Goal: Task Accomplishment & Management: Complete application form

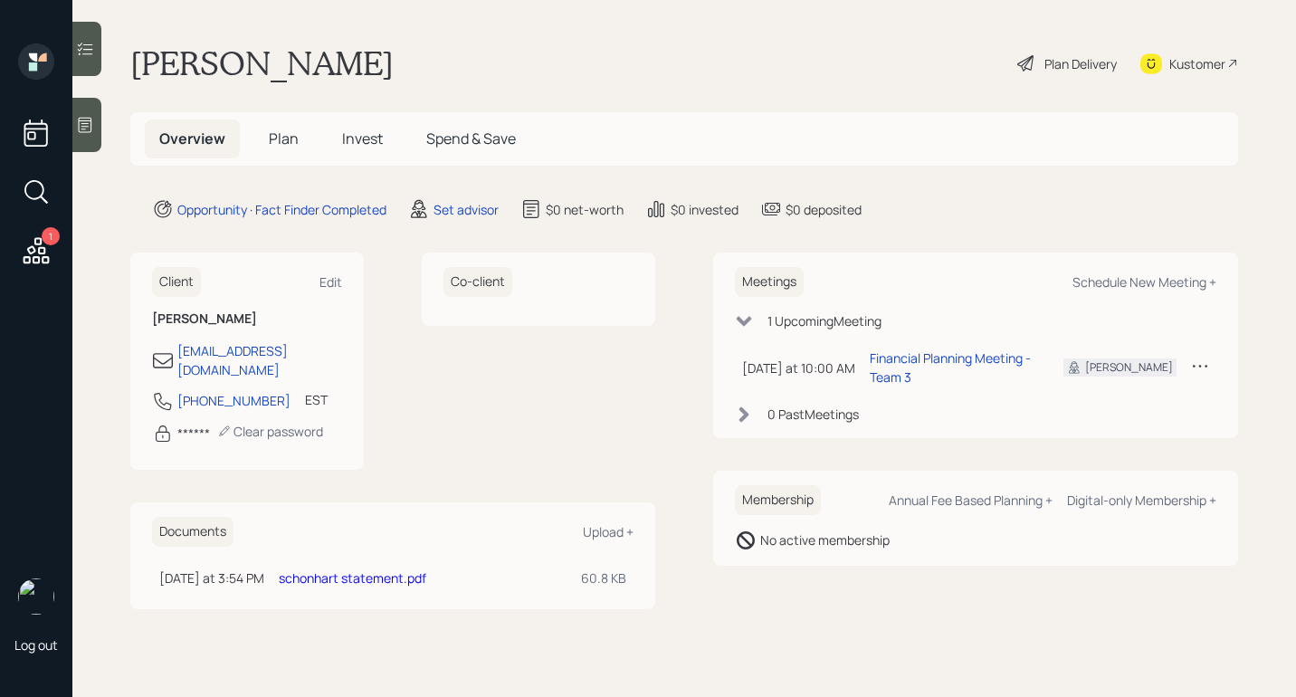
click at [396, 568] on div "schonhart statement.pdf" at bounding box center [423, 577] width 288 height 19
click at [391, 571] on td "schonhart statement.pdf" at bounding box center [422, 577] width 302 height 33
click at [392, 569] on link "schonhart statement.pdf" at bounding box center [352, 577] width 147 height 17
click at [318, 569] on link "schonhart statement.pdf" at bounding box center [352, 577] width 147 height 17
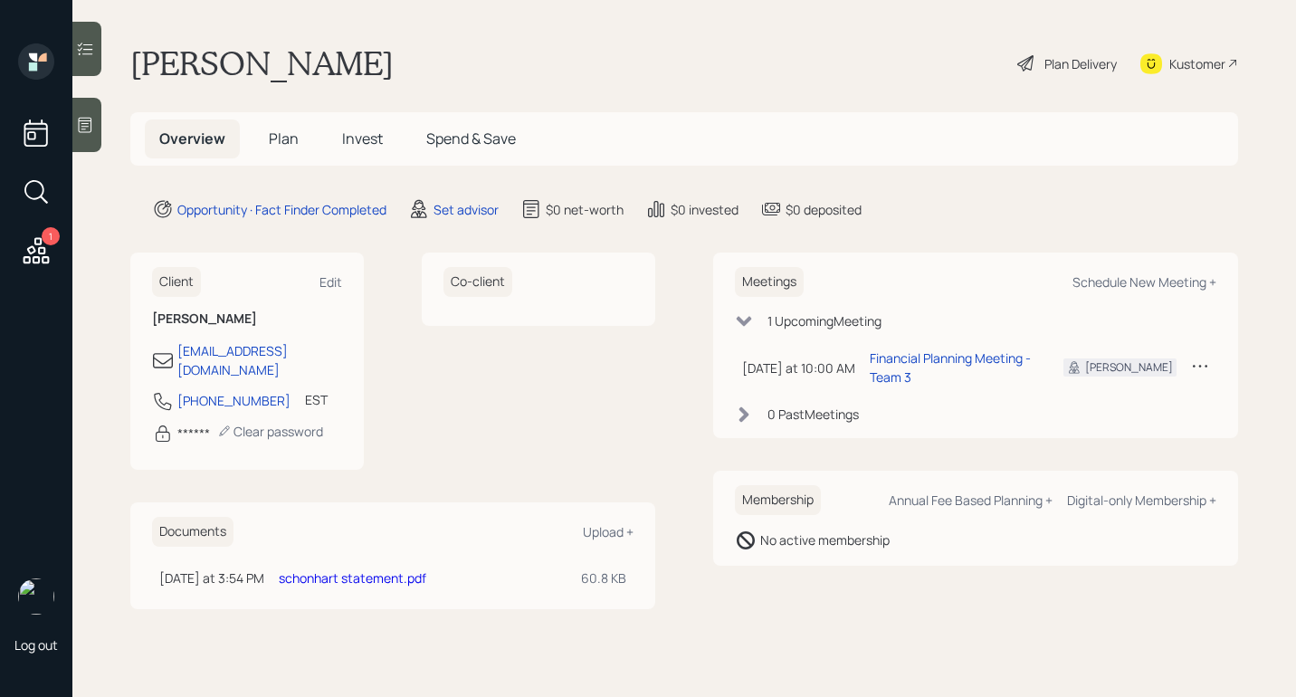
click at [318, 569] on link "schonhart statement.pdf" at bounding box center [352, 577] width 147 height 17
click at [319, 569] on link "schonhart statement.pdf" at bounding box center [352, 577] width 147 height 17
click at [1055, 56] on div "Plan Delivery" at bounding box center [1080, 63] width 72 height 19
click at [468, 195] on main "Christine Schonhart Plan Delivery Kustomer Overview Plan Invest Spend & Save Op…" at bounding box center [683, 348] width 1223 height 697
click at [469, 221] on main "Christine Schonhart Plan Delivery Kustomer Overview Plan Invest Spend & Save Op…" at bounding box center [683, 348] width 1223 height 697
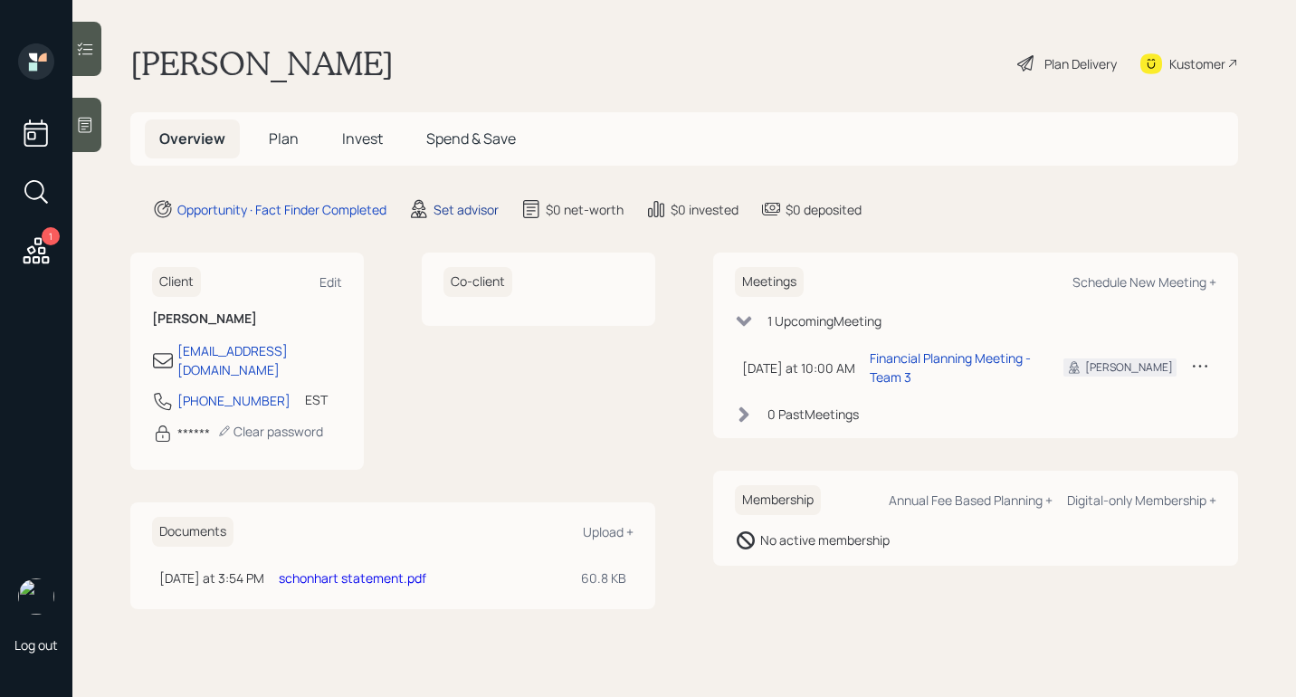
click at [469, 215] on div "Set advisor" at bounding box center [465, 209] width 65 height 19
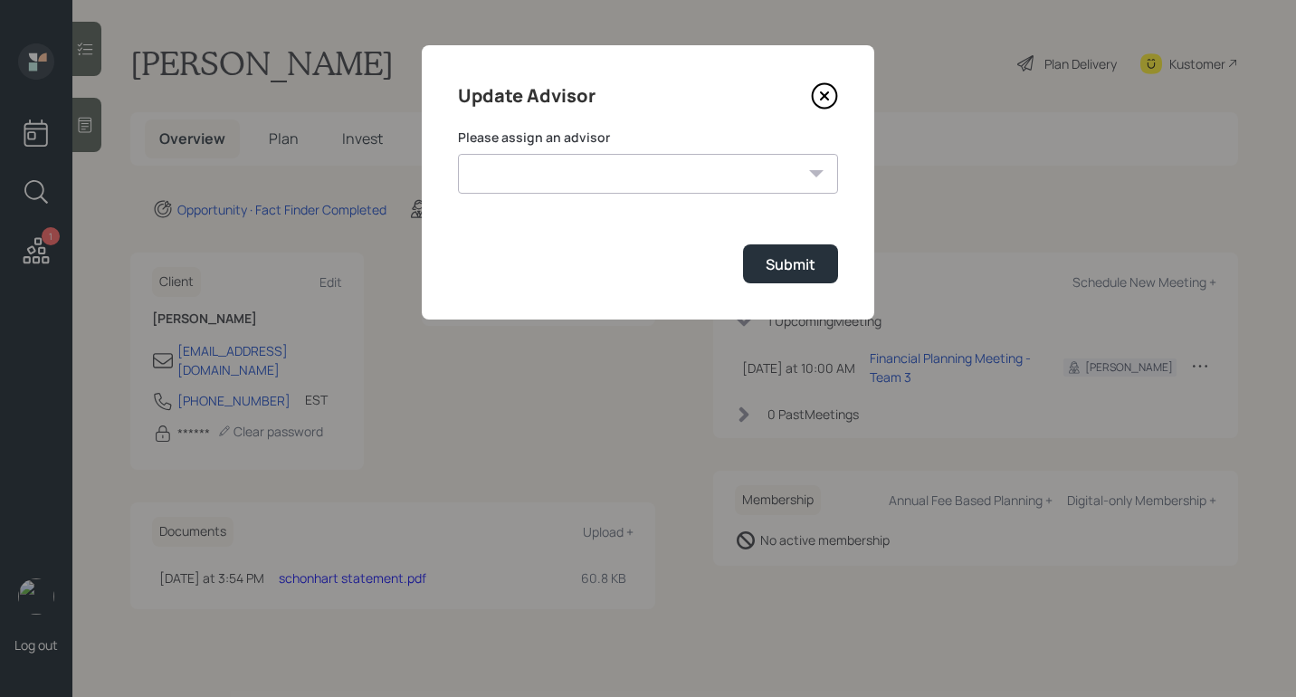
click at [623, 193] on select "Michael Russo Jonah Coleman Tyler End Treva Nostdahl Eric Schwartz Sami Boghos …" at bounding box center [648, 174] width 380 height 40
select select "b1d8ea90-abcc-42aa-86cc-4f33a132aacc"
click at [458, 154] on select "Michael Russo Jonah Coleman Tyler End Treva Nostdahl Eric Schwartz Sami Boghos …" at bounding box center [648, 174] width 380 height 40
click at [824, 277] on button "Submit" at bounding box center [790, 263] width 95 height 39
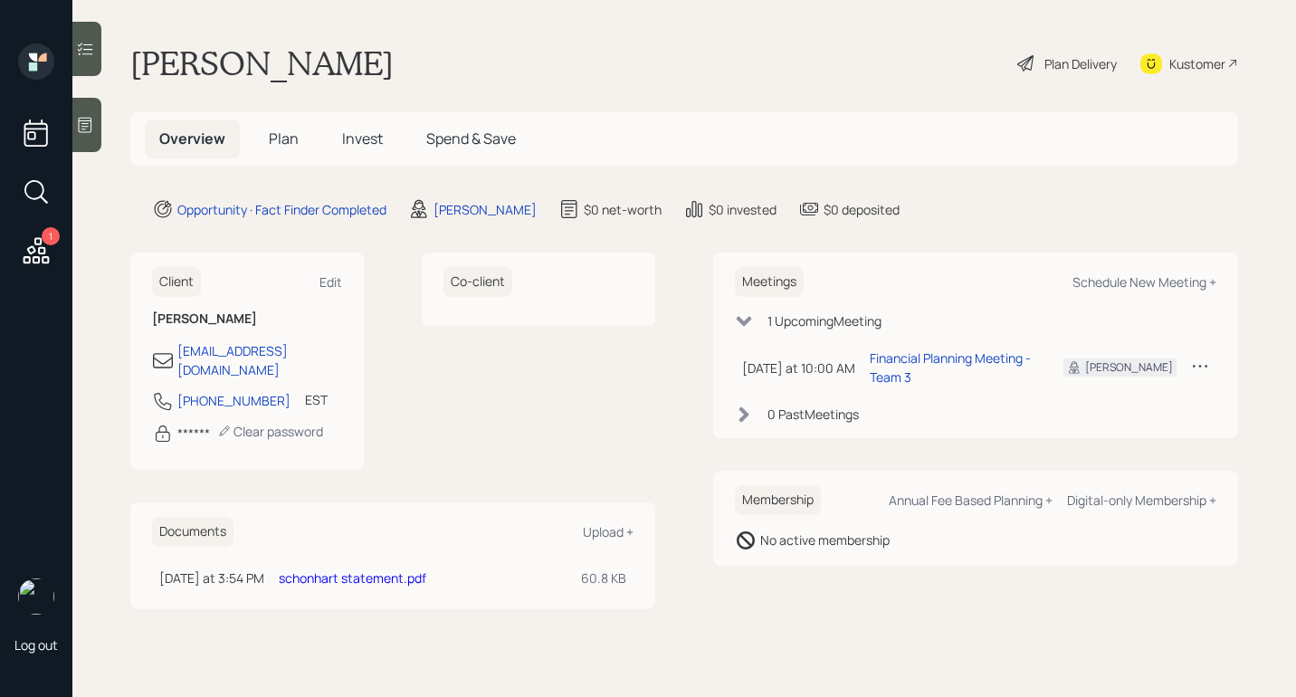
click at [1061, 73] on div "Plan Delivery" at bounding box center [1066, 63] width 103 height 40
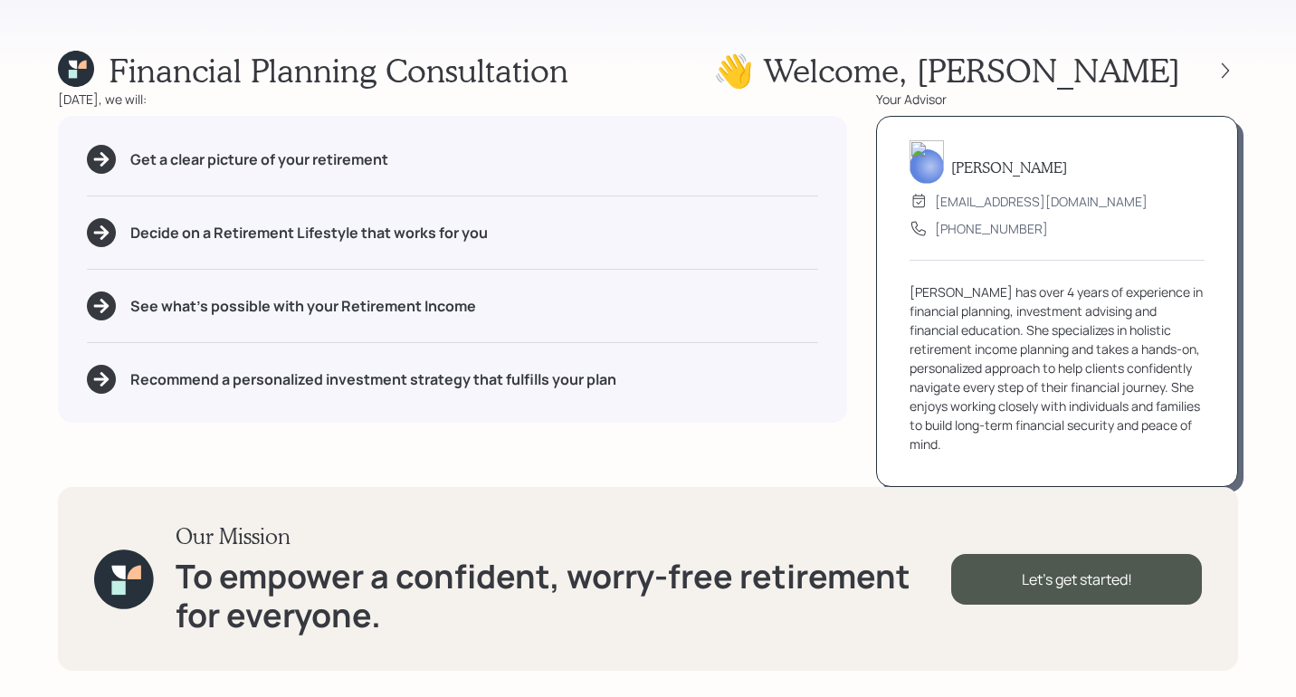
click at [1243, 70] on div "Financial Planning Consultation 👋 Welcome , Christine Today, we will: Get a cle…" at bounding box center [648, 348] width 1296 height 697
click at [1230, 71] on icon at bounding box center [1225, 71] width 18 height 18
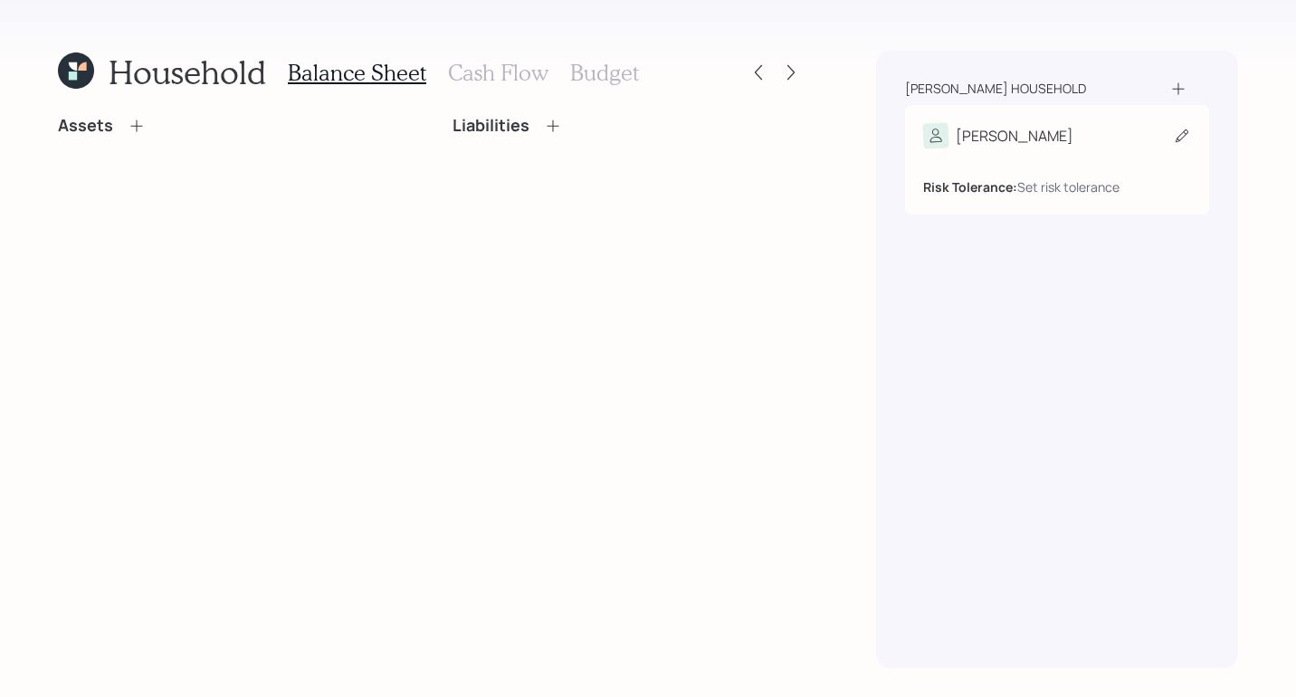
click at [1101, 113] on div "Christine Risk Tolerance: Set risk tolerance" at bounding box center [1057, 159] width 304 height 109
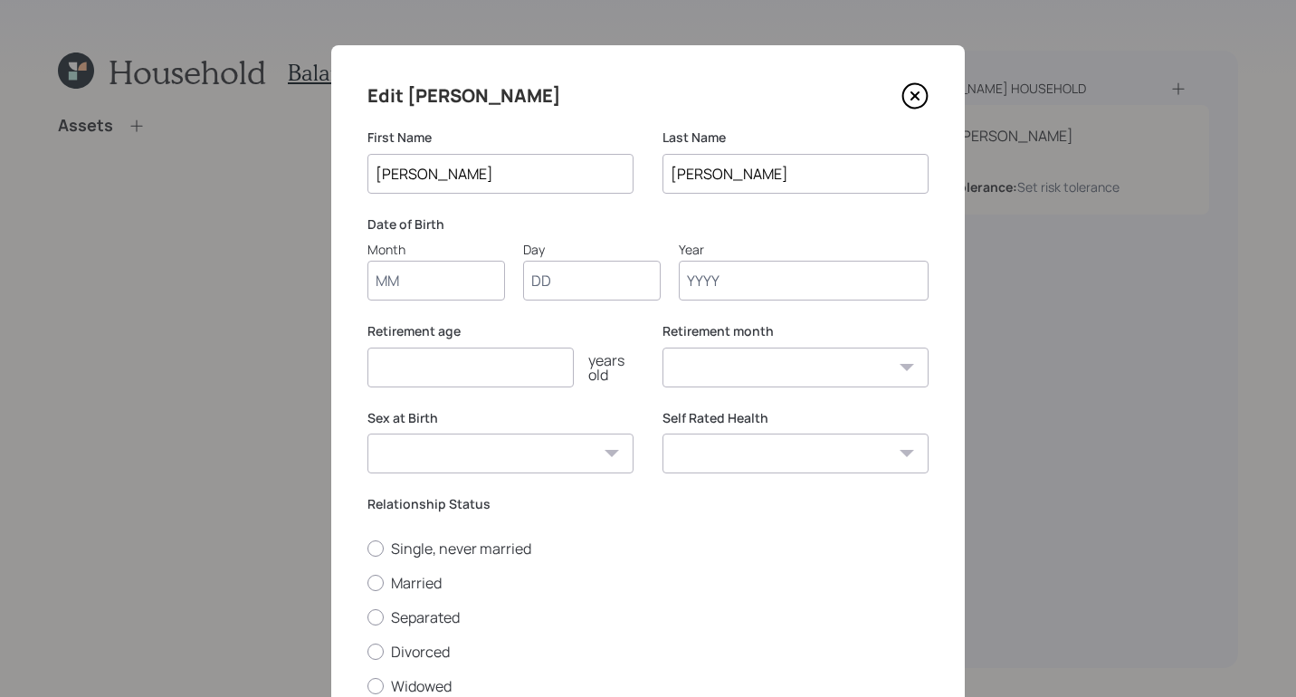
click at [458, 271] on input "Month" at bounding box center [436, 281] width 138 height 40
type input "01"
type input "1975"
select select "1"
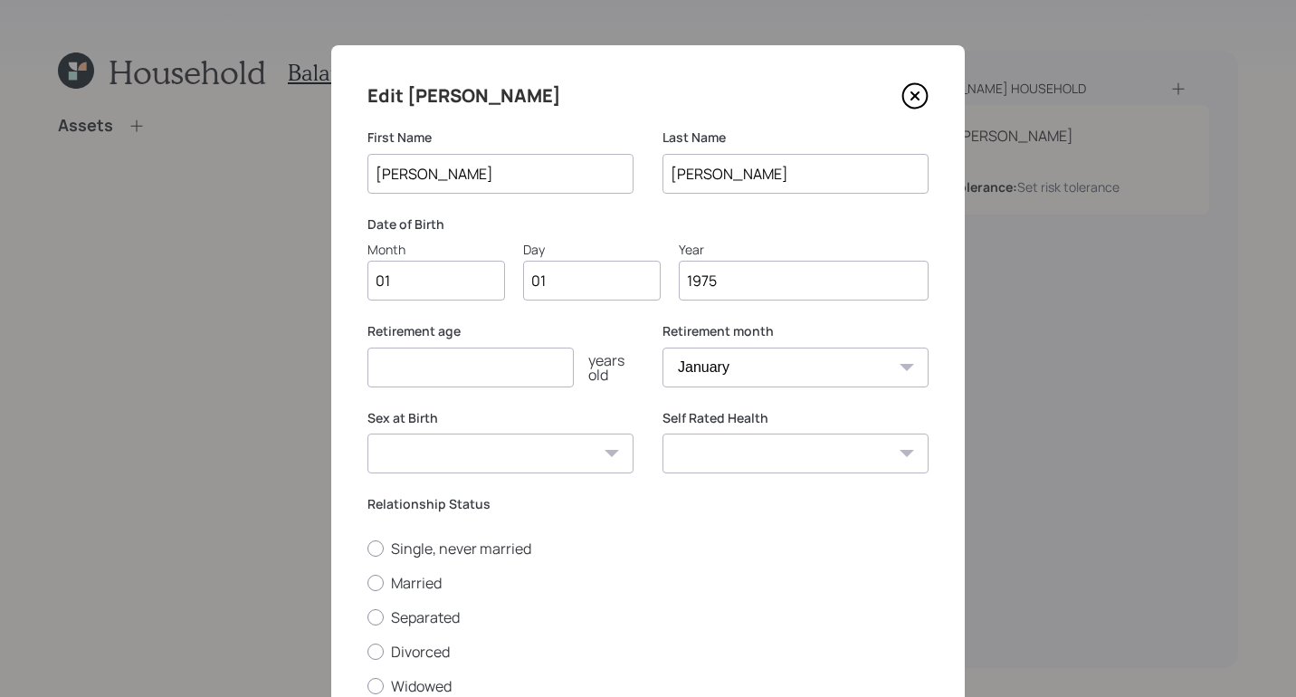
type input "1975"
click at [496, 381] on input "number" at bounding box center [470, 367] width 206 height 40
type input "60"
click at [486, 470] on select "Male Female Other / Prefer not to say" at bounding box center [500, 453] width 266 height 40
select select "female"
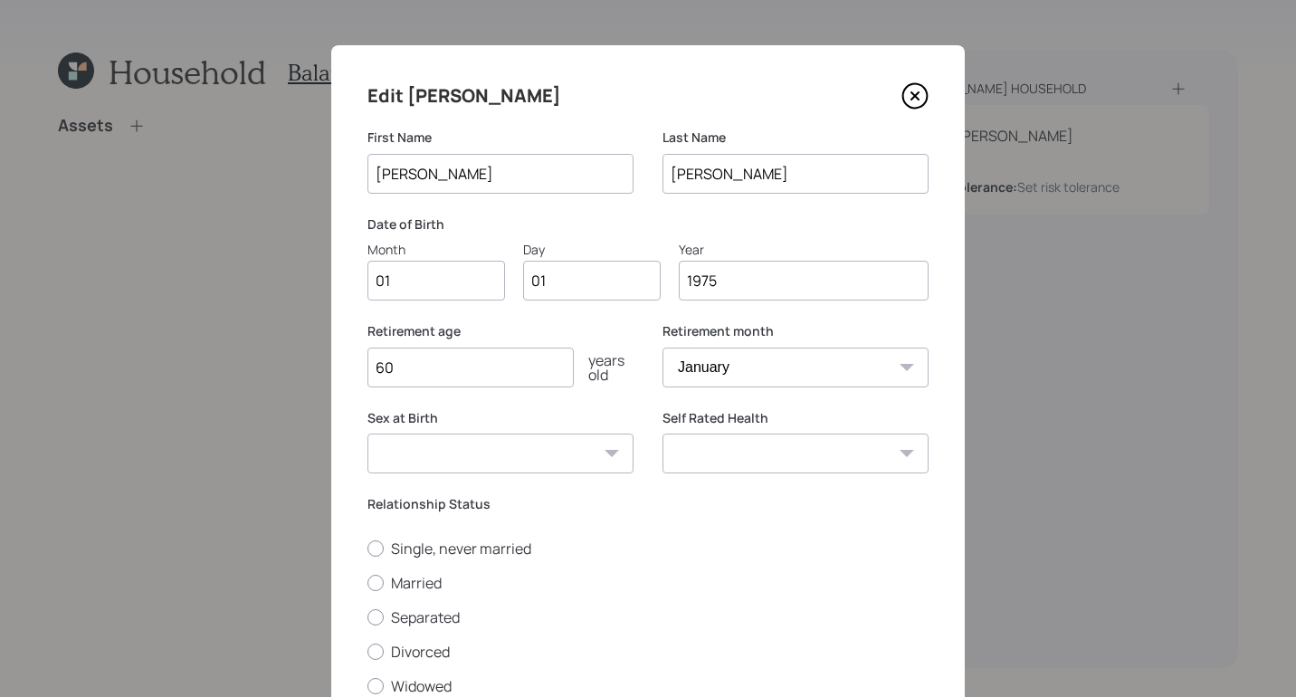
click at [367, 433] on select "Male Female Other / Prefer not to say" at bounding box center [500, 453] width 266 height 40
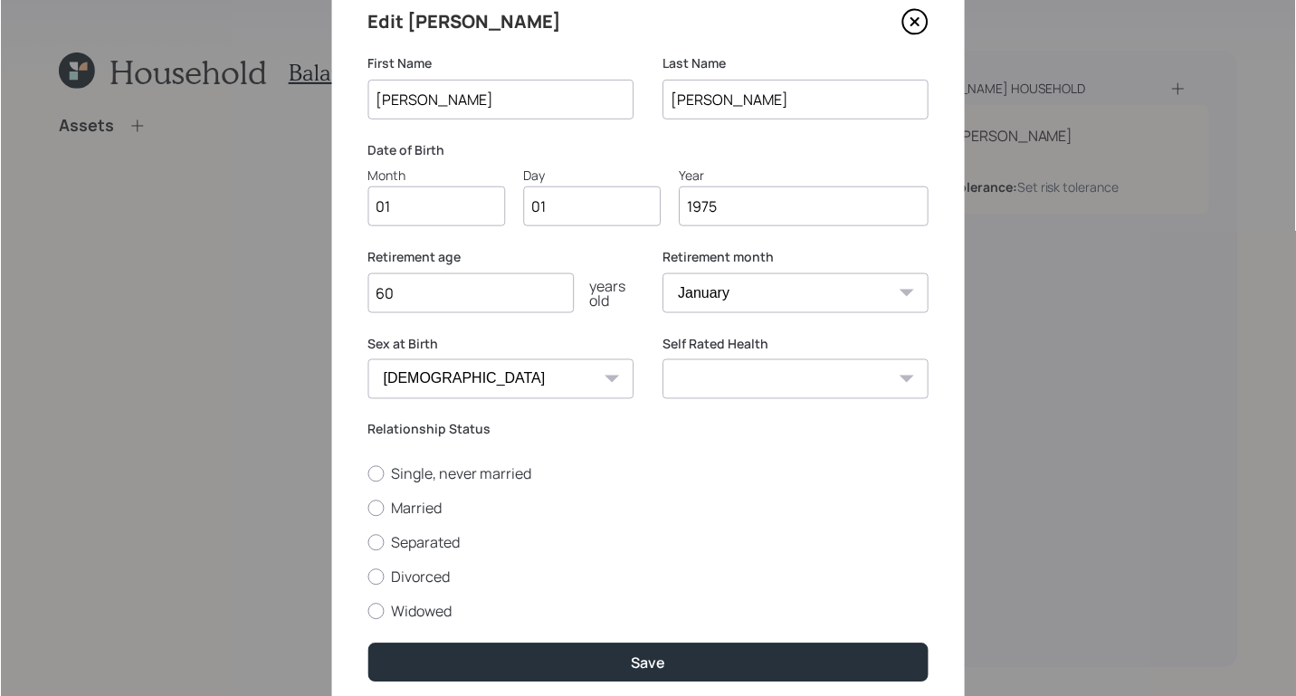
scroll to position [142, 0]
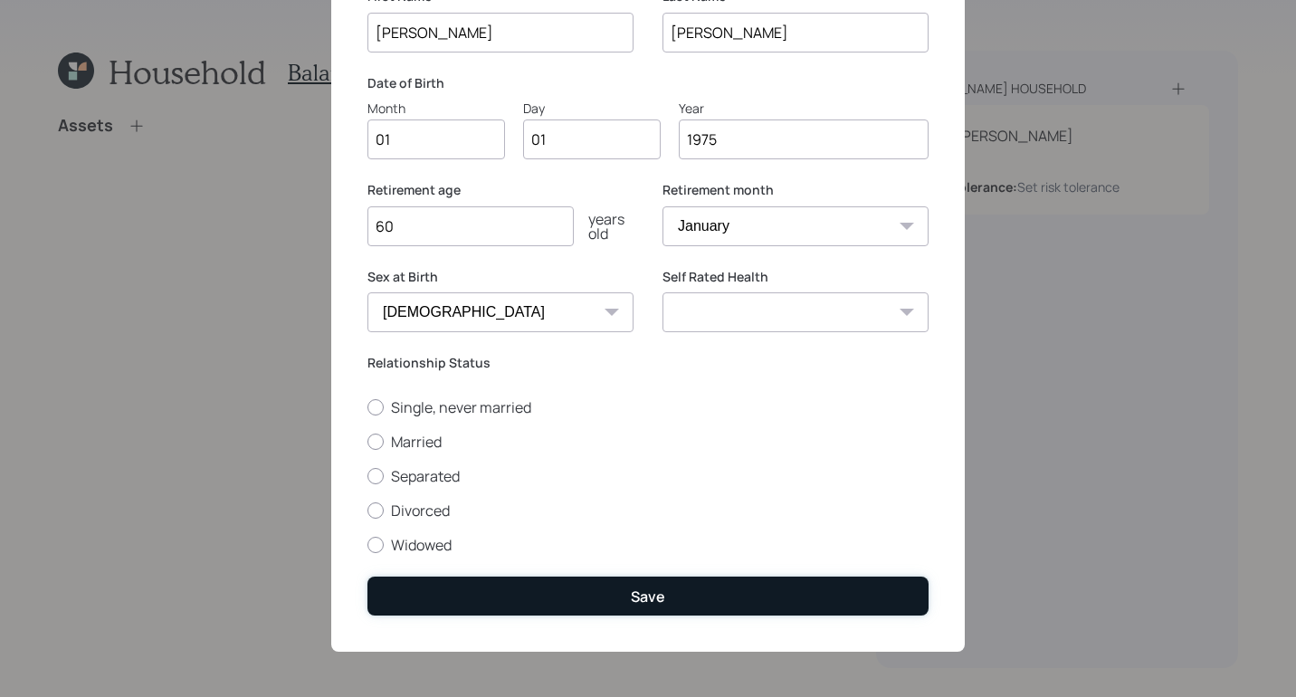
click at [737, 597] on button "Save" at bounding box center [647, 595] width 561 height 39
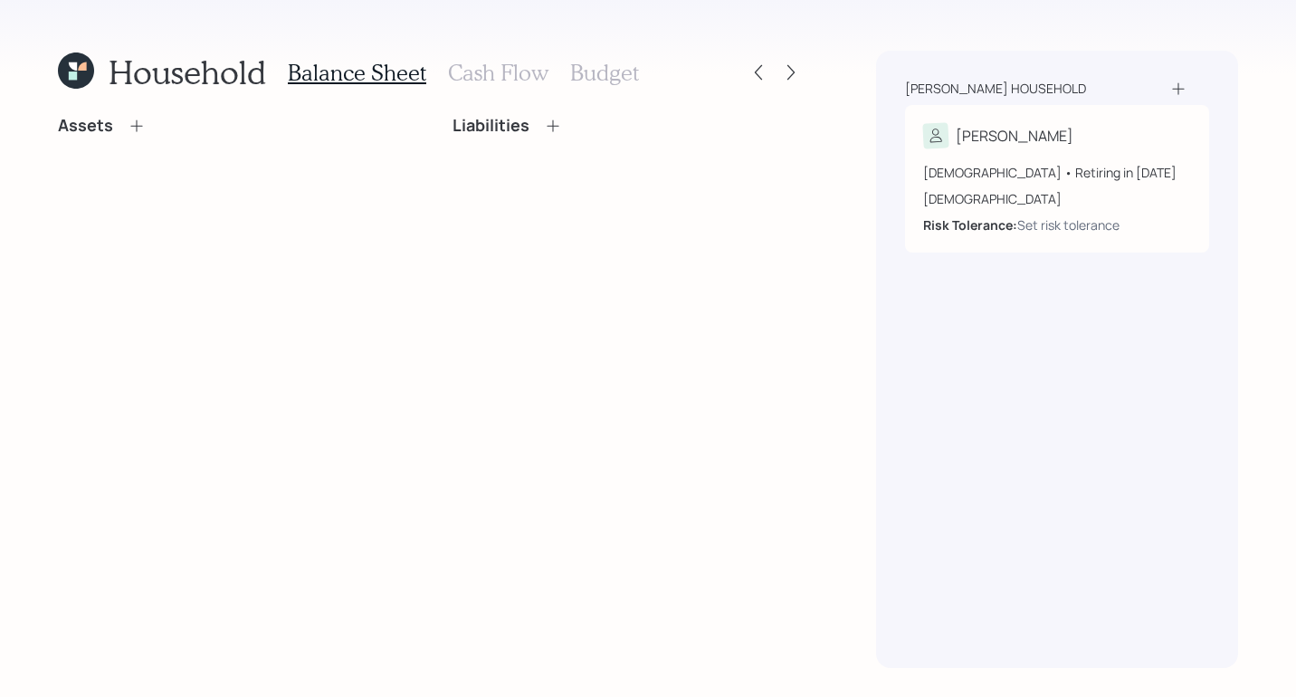
click at [128, 121] on icon at bounding box center [137, 126] width 18 height 18
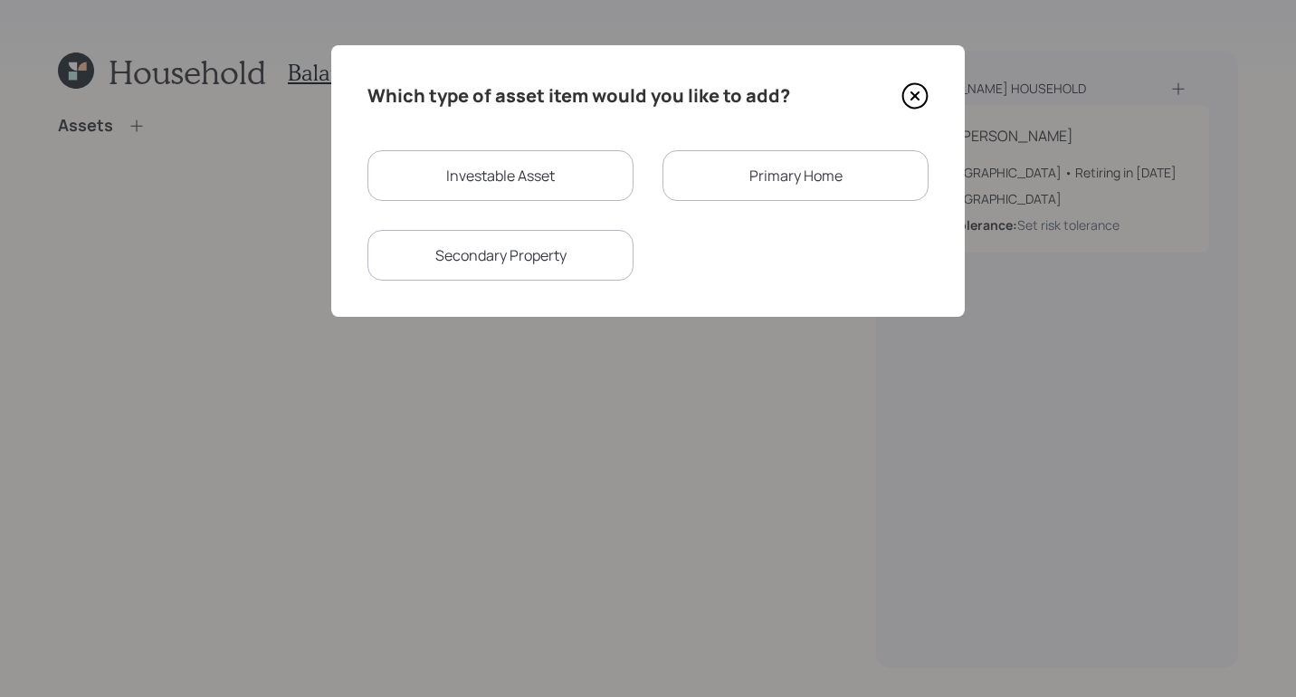
click at [486, 140] on div "Which type of asset item would you like to add? Investable Asset Primary Home S…" at bounding box center [647, 180] width 633 height 271
click at [484, 176] on div "Investable Asset" at bounding box center [500, 175] width 266 height 51
select select "taxable"
select select "balanced"
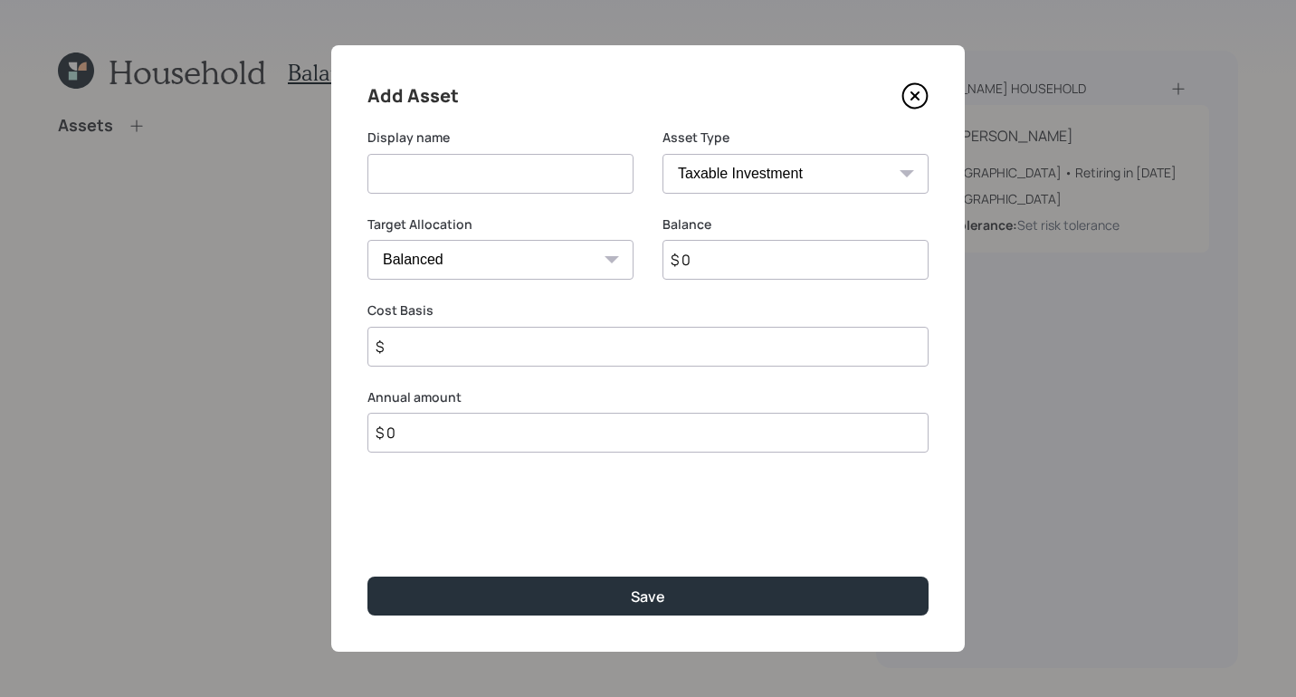
click at [490, 175] on input at bounding box center [500, 174] width 266 height 40
type input "Merrill Edge Brokerage"
click at [771, 266] on input "$ 0" at bounding box center [795, 260] width 266 height 40
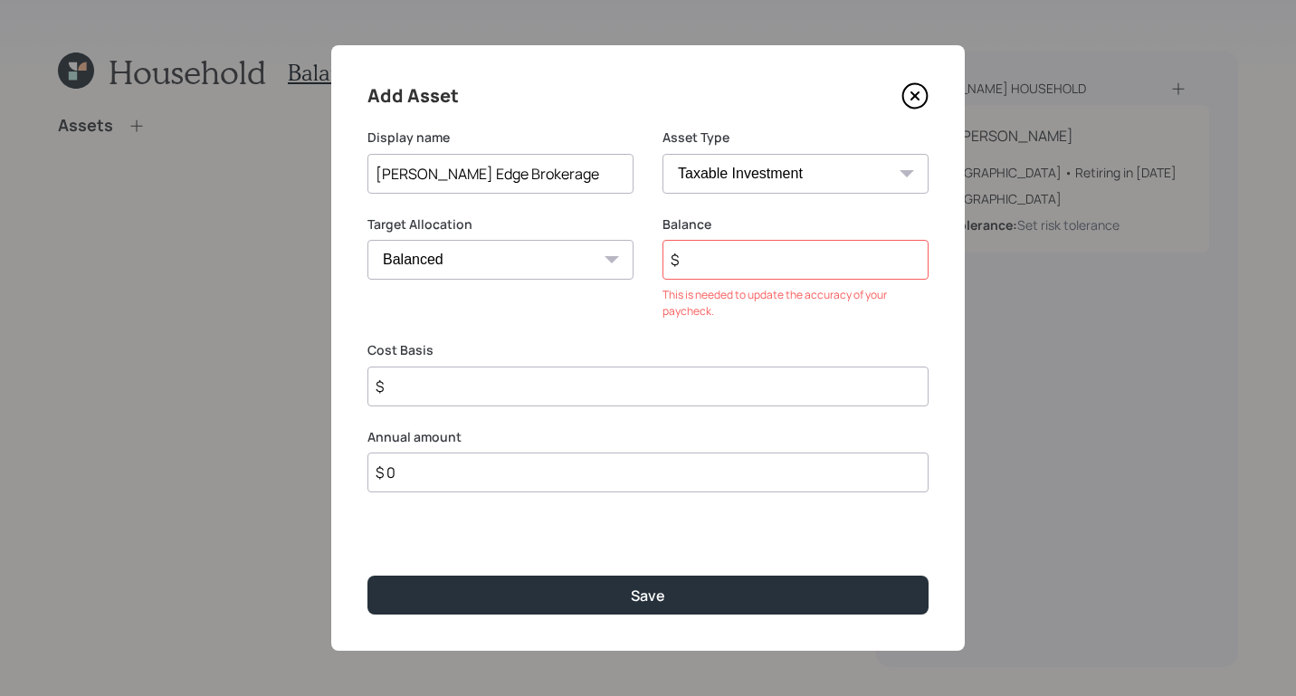
click at [814, 244] on input "$" at bounding box center [795, 260] width 266 height 40
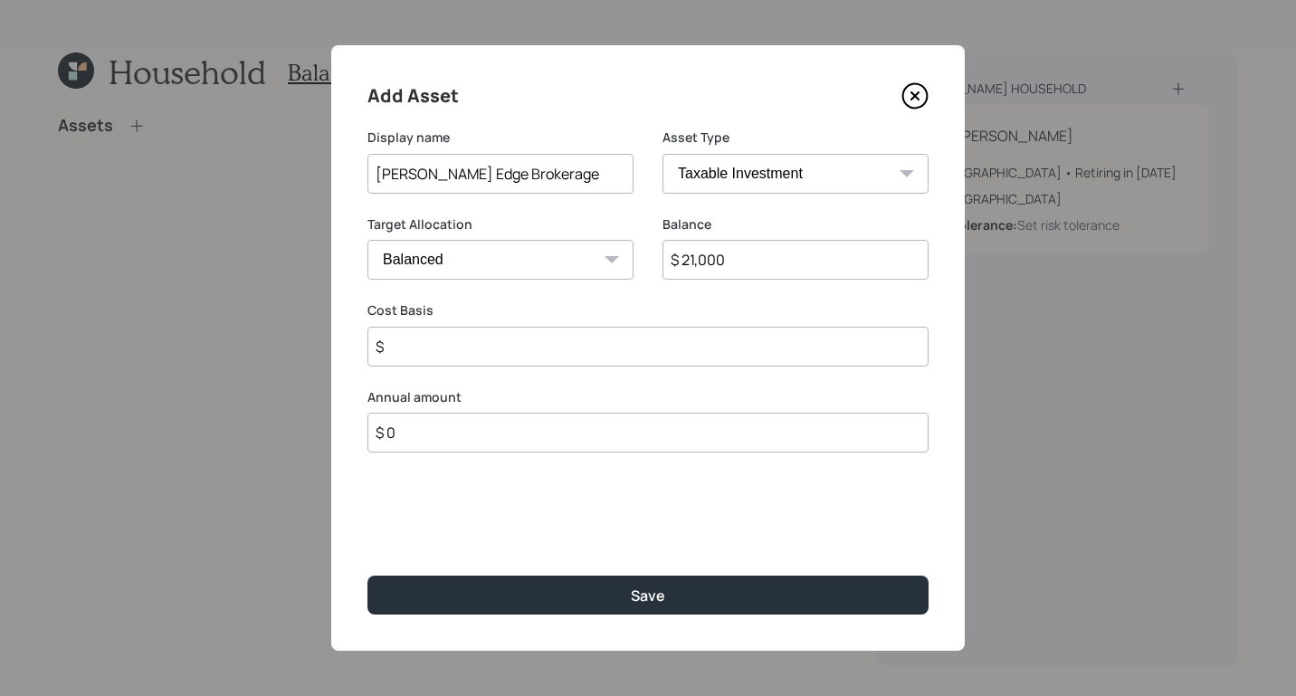
type input "$ 21,000"
click at [552, 366] on input "$" at bounding box center [647, 347] width 561 height 40
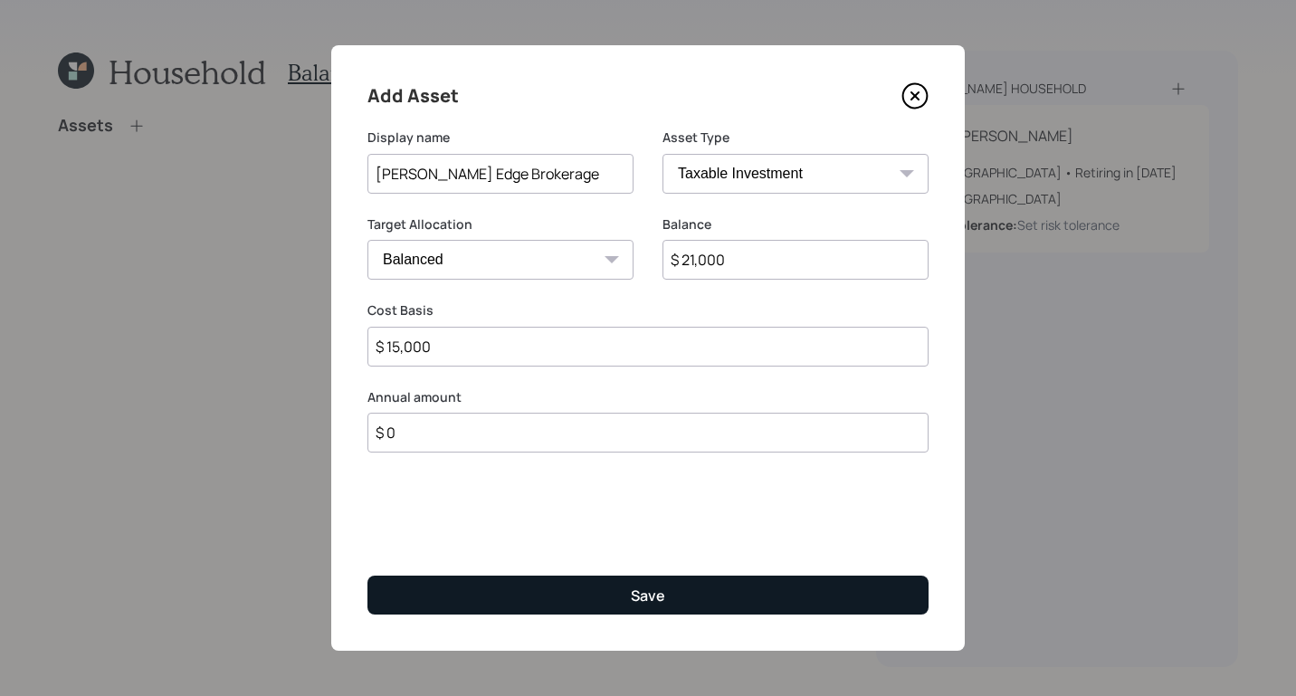
type input "$ 15,000"
click at [669, 577] on button "Save" at bounding box center [647, 594] width 561 height 39
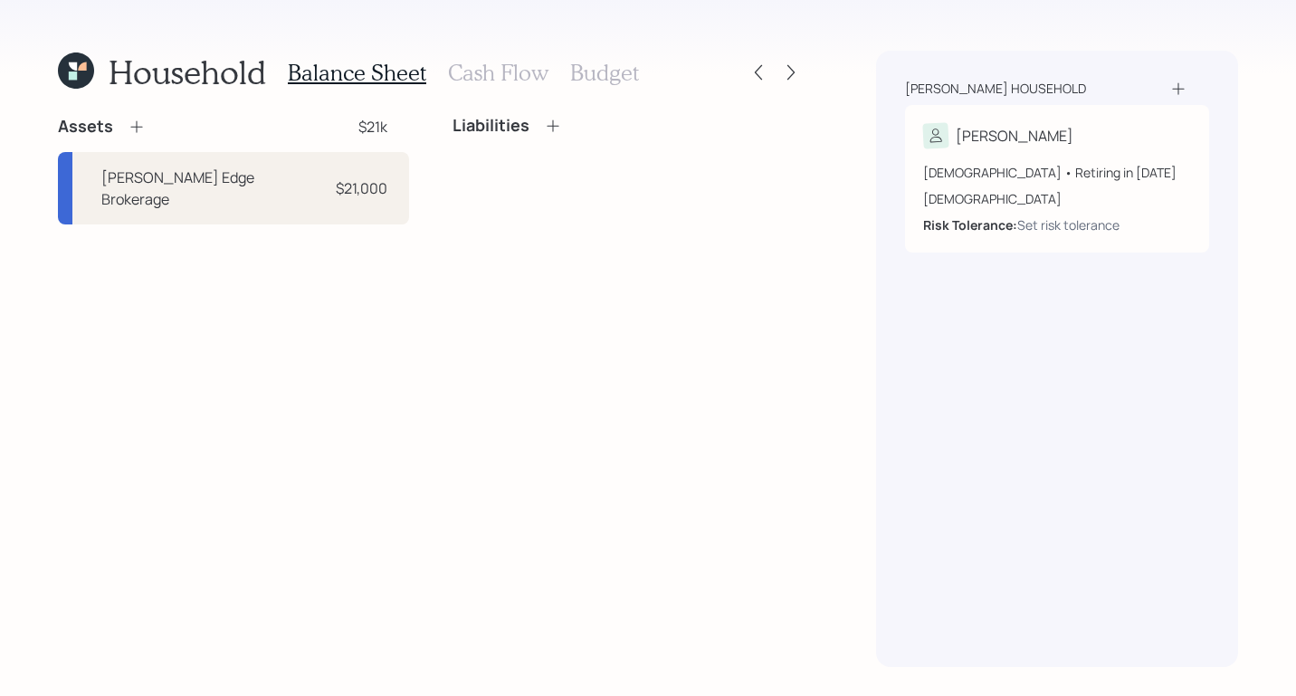
click at [1166, 479] on div "Schonhart household Christine 50 years old • Retiring in January 2035 Female Ri…" at bounding box center [1057, 359] width 362 height 616
click at [528, 73] on h3 "Cash Flow" at bounding box center [498, 73] width 100 height 26
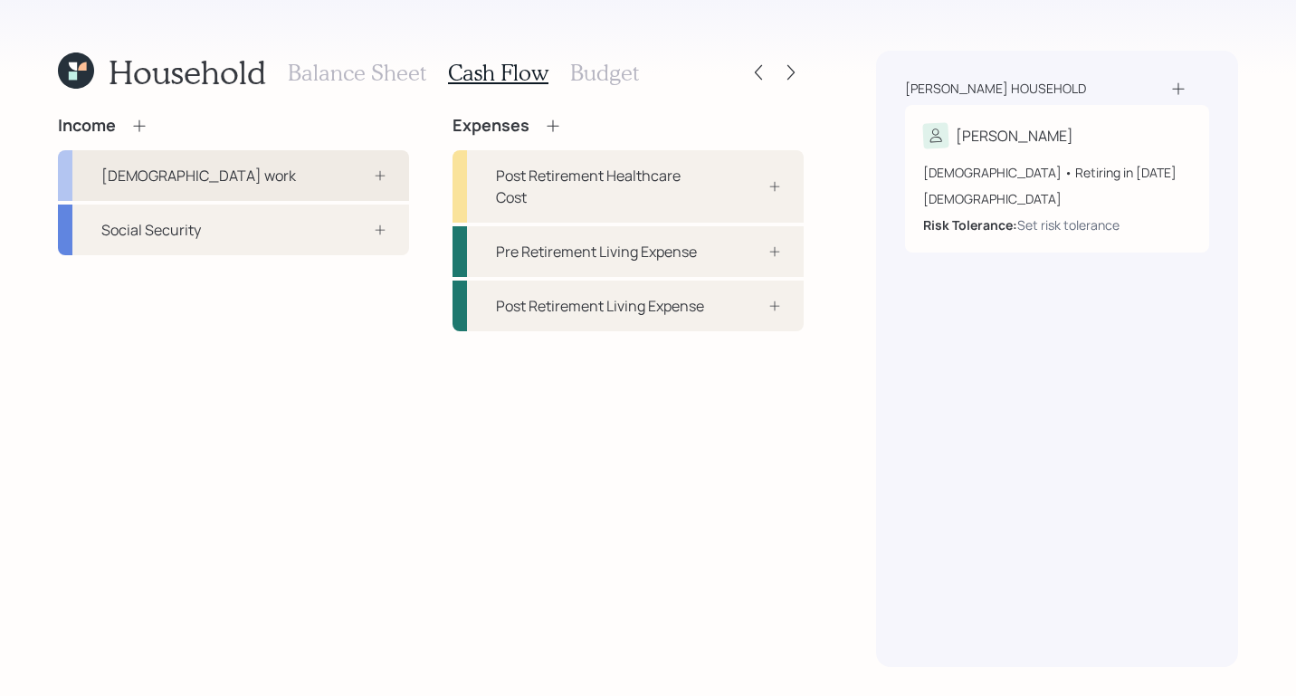
click at [252, 182] on div "Full-time work" at bounding box center [233, 175] width 351 height 51
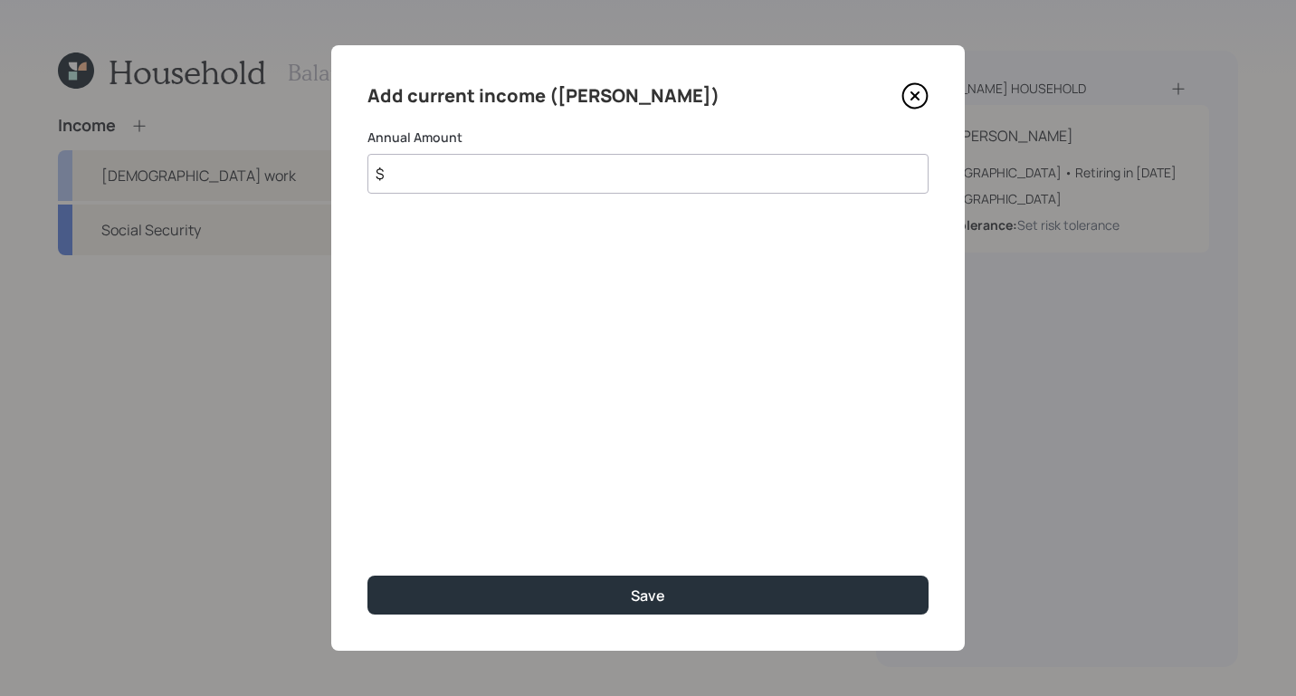
click at [536, 198] on div "Add current income (Christine) Annual Amount $ Save" at bounding box center [647, 347] width 633 height 605
click at [553, 172] on input "$" at bounding box center [647, 174] width 561 height 40
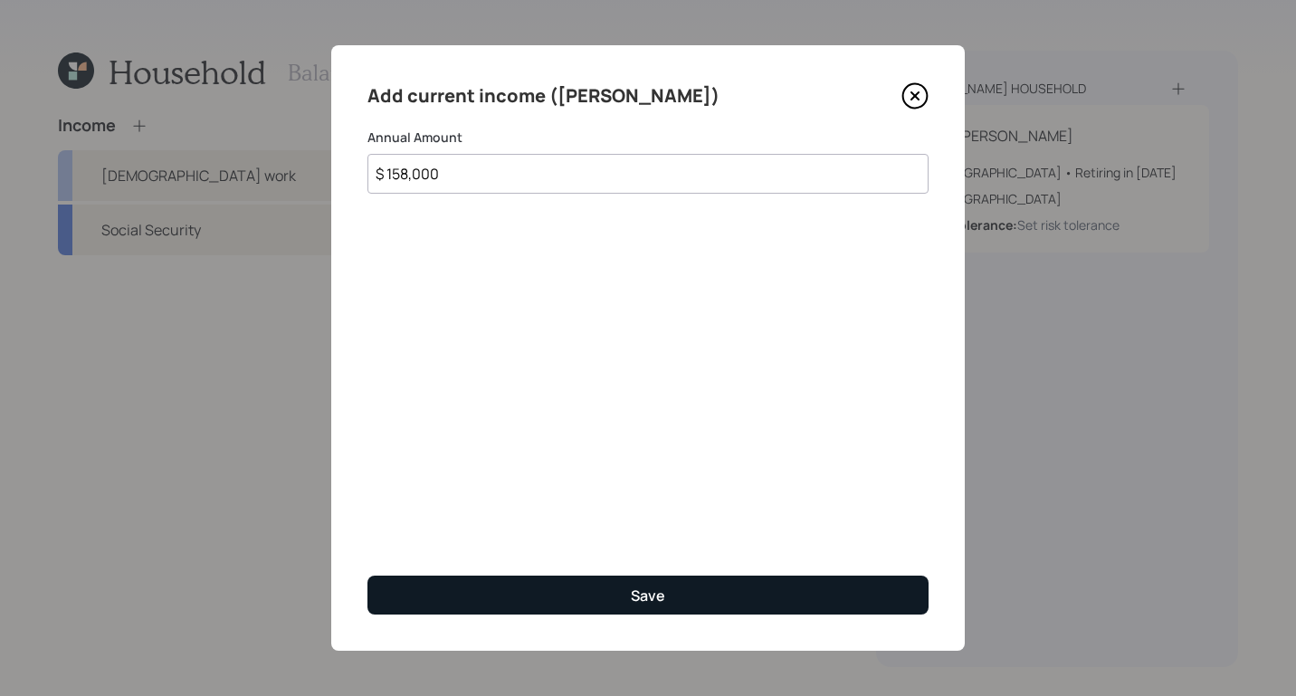
type input "$ 158,000"
click at [696, 597] on button "Save" at bounding box center [647, 594] width 561 height 39
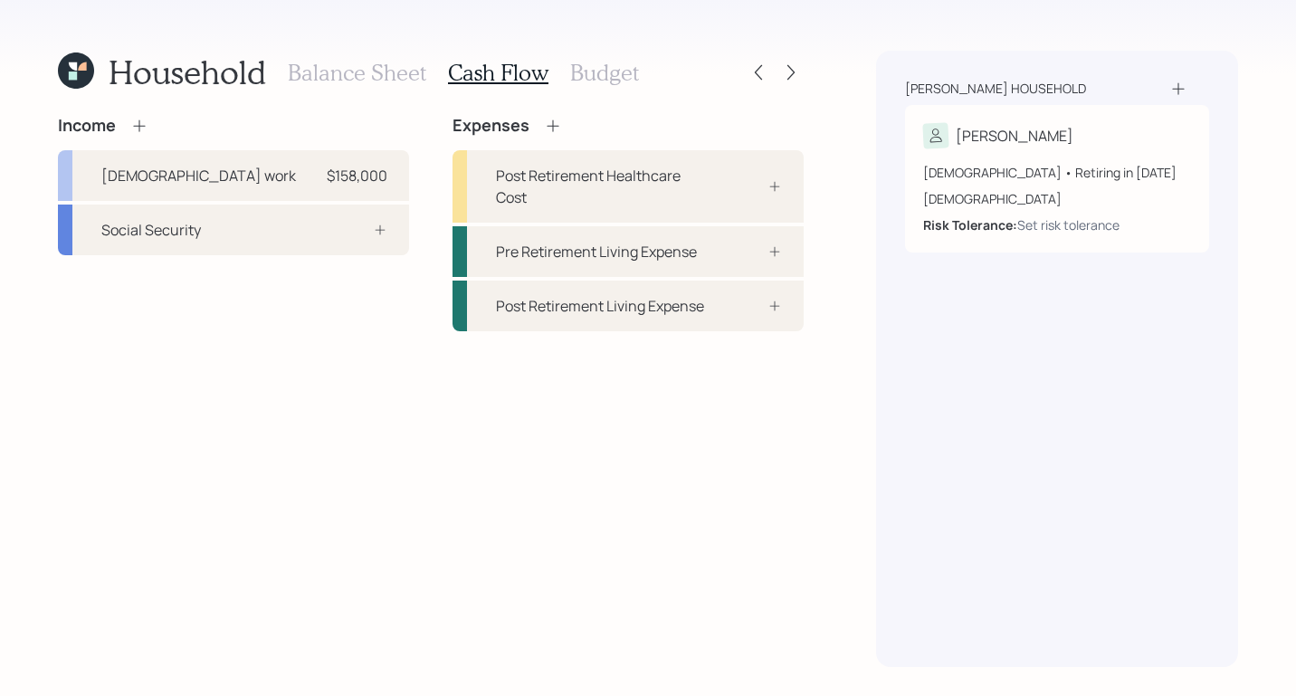
click at [348, 84] on h3 "Balance Sheet" at bounding box center [357, 73] width 138 height 26
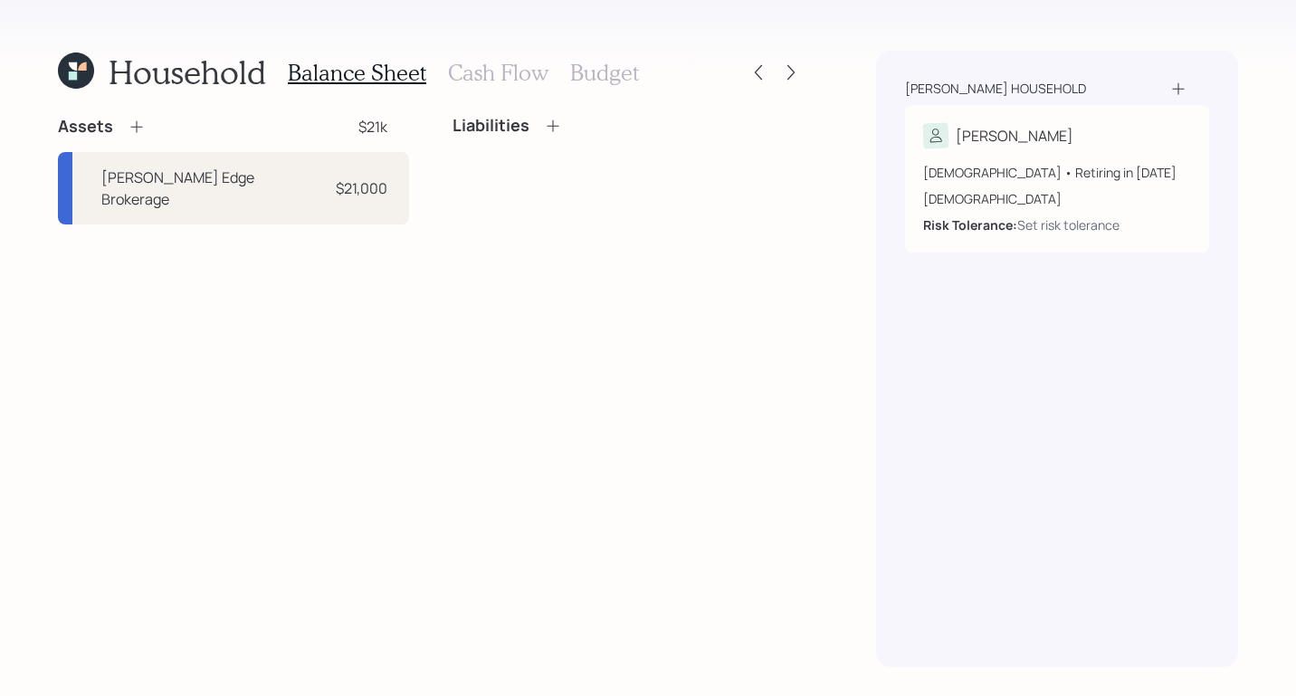
click at [556, 127] on icon at bounding box center [553, 126] width 18 height 18
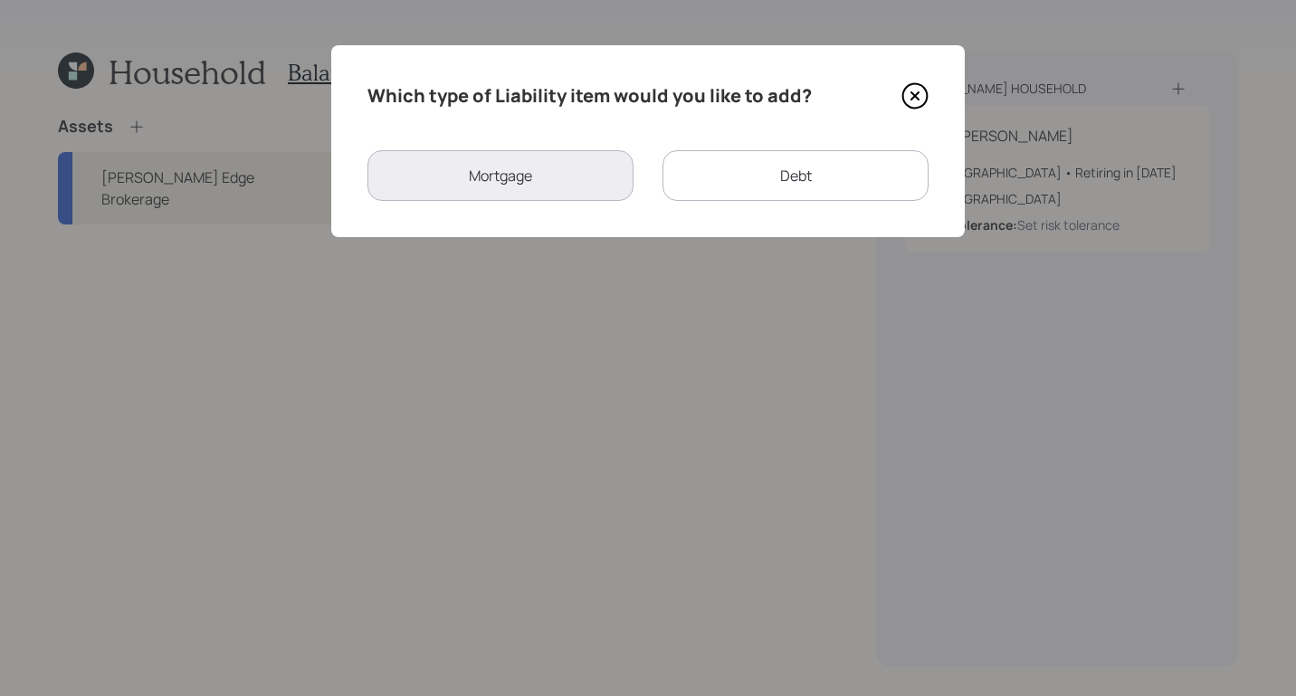
click at [761, 189] on div "Debt" at bounding box center [795, 175] width 266 height 51
select select "credit_card"
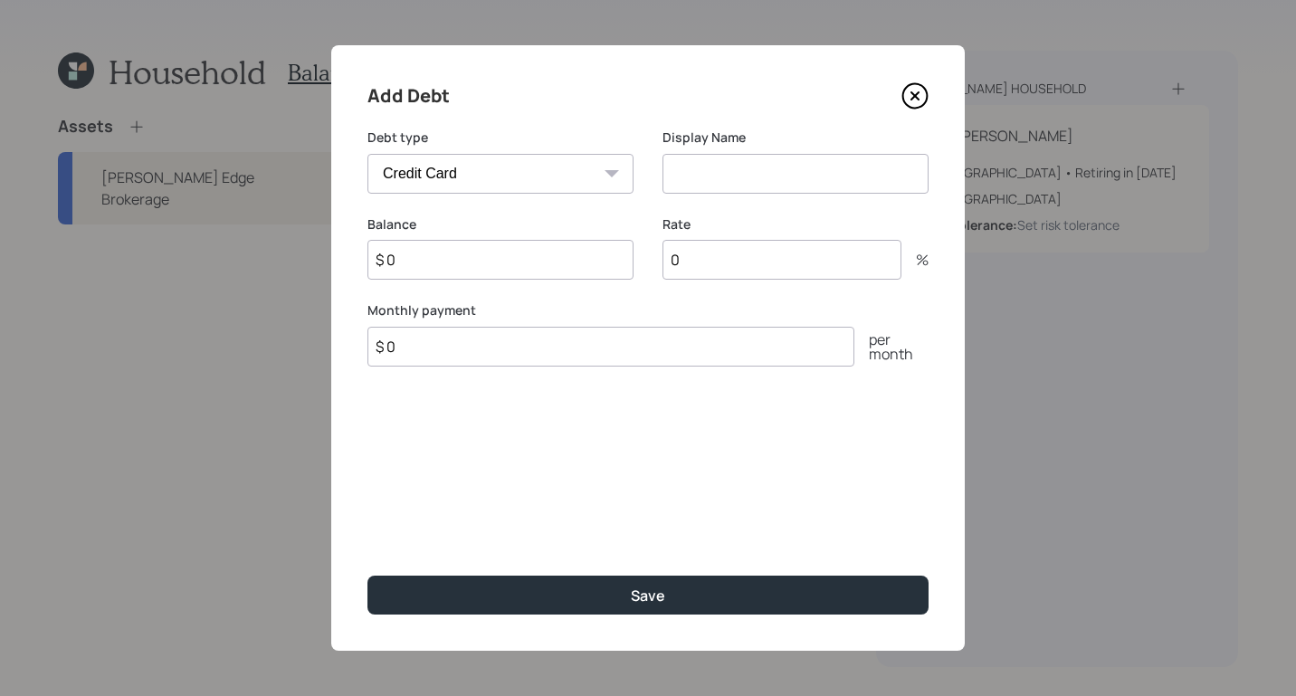
click at [566, 165] on select "Car Credit Card Medical Student Other" at bounding box center [500, 174] width 266 height 40
click at [367, 154] on select "Car Credit Card Medical Student Other" at bounding box center [500, 174] width 266 height 40
drag, startPoint x: 753, startPoint y: 140, endPoint x: 760, endPoint y: 174, distance: 34.3
click at [753, 140] on label "Display Name" at bounding box center [795, 137] width 266 height 18
click at [774, 184] on input at bounding box center [795, 174] width 266 height 40
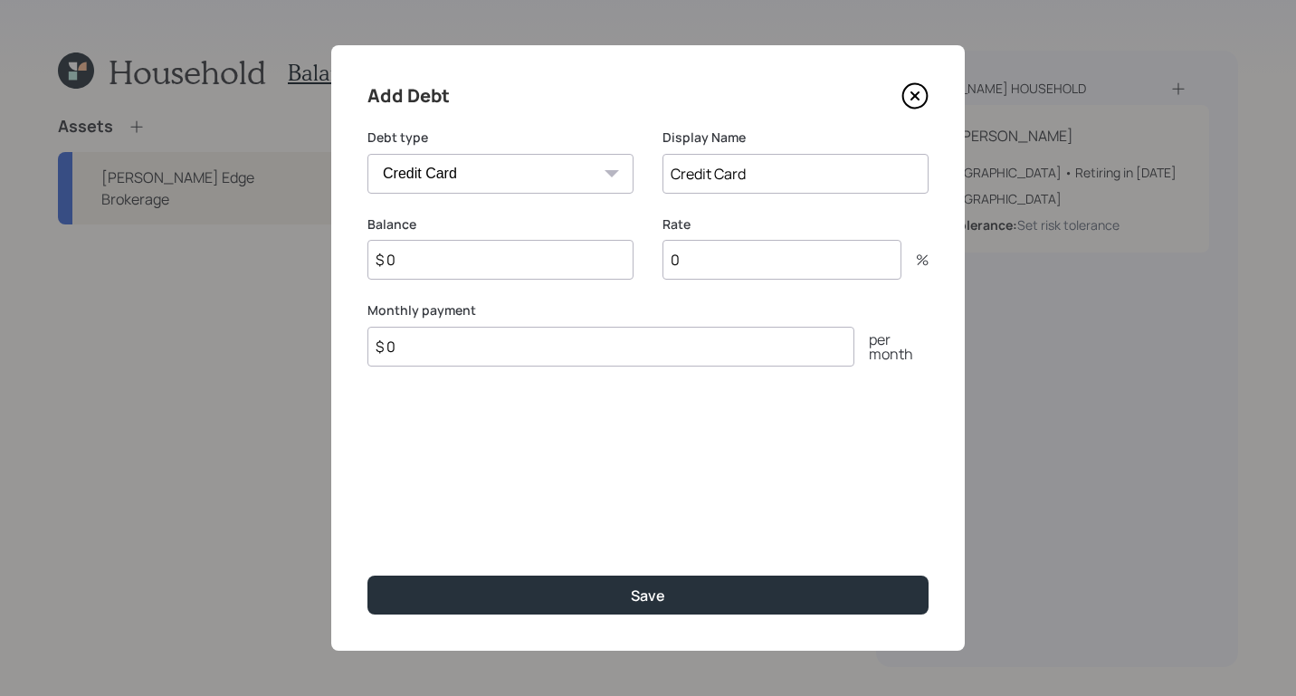
type input "Credit Card"
click at [531, 277] on input "$ 0" at bounding box center [500, 260] width 266 height 40
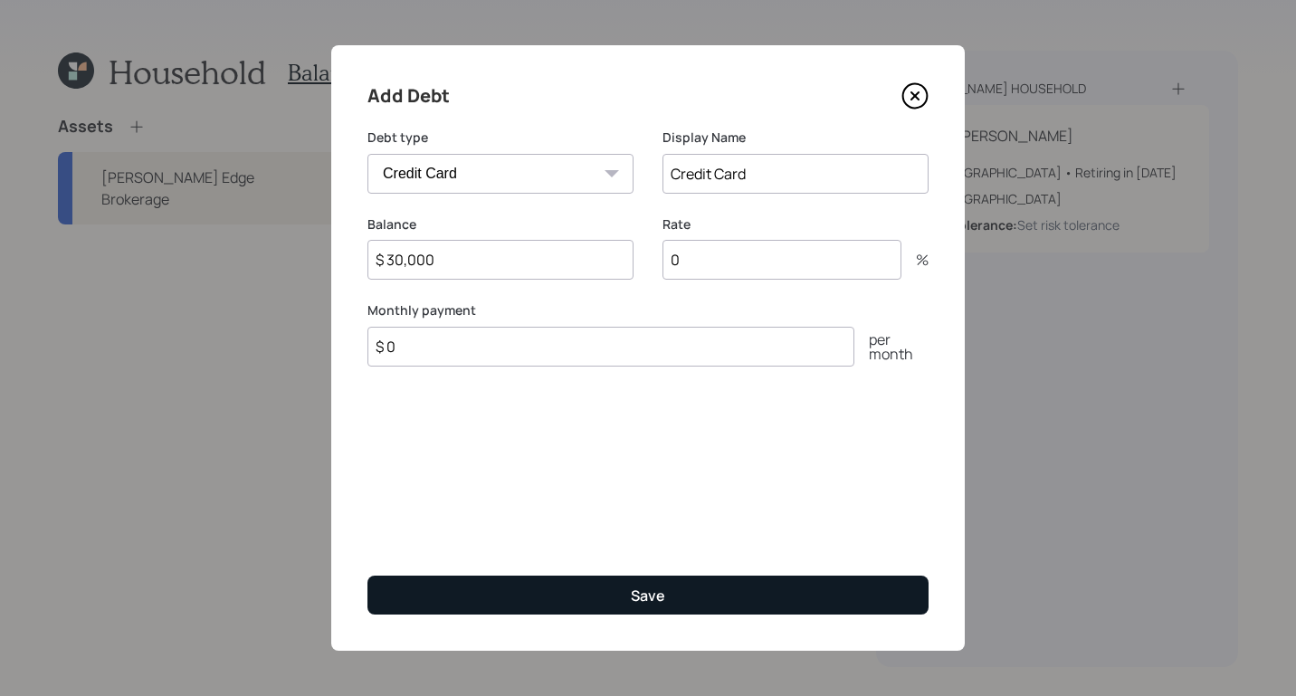
type input "$ 30,000"
click at [619, 600] on button "Save" at bounding box center [647, 594] width 561 height 39
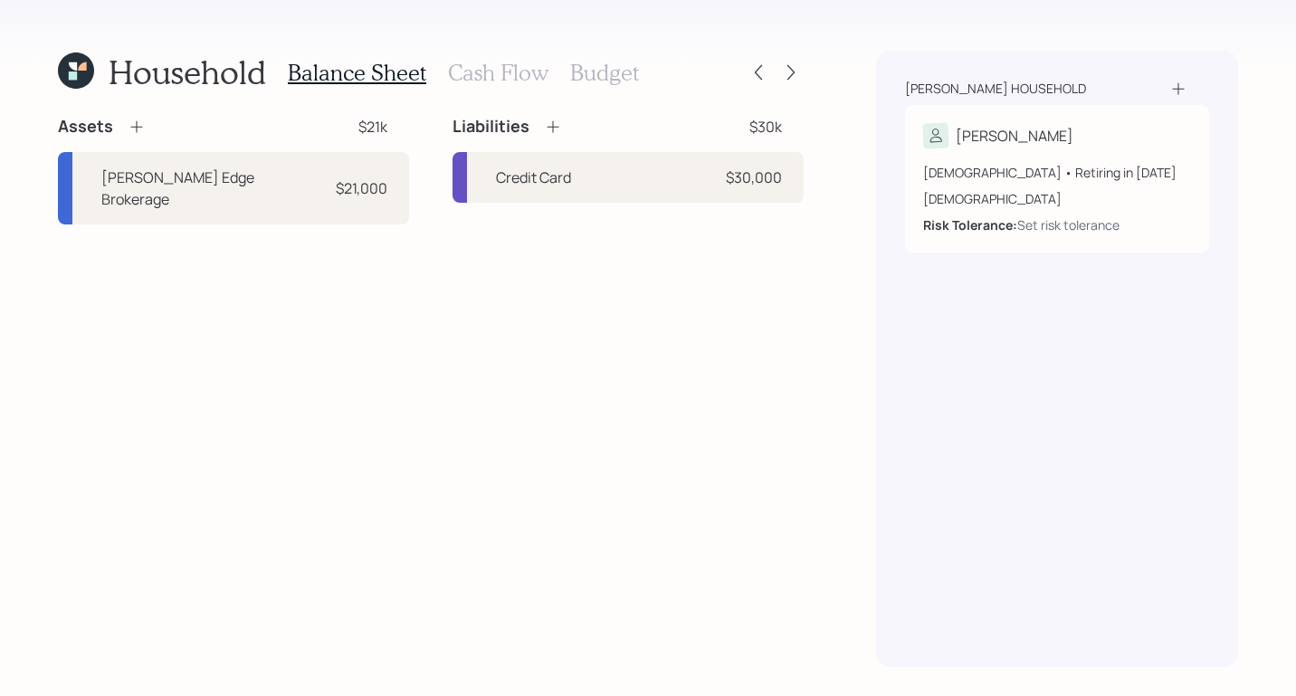
click at [130, 127] on icon at bounding box center [137, 127] width 18 height 18
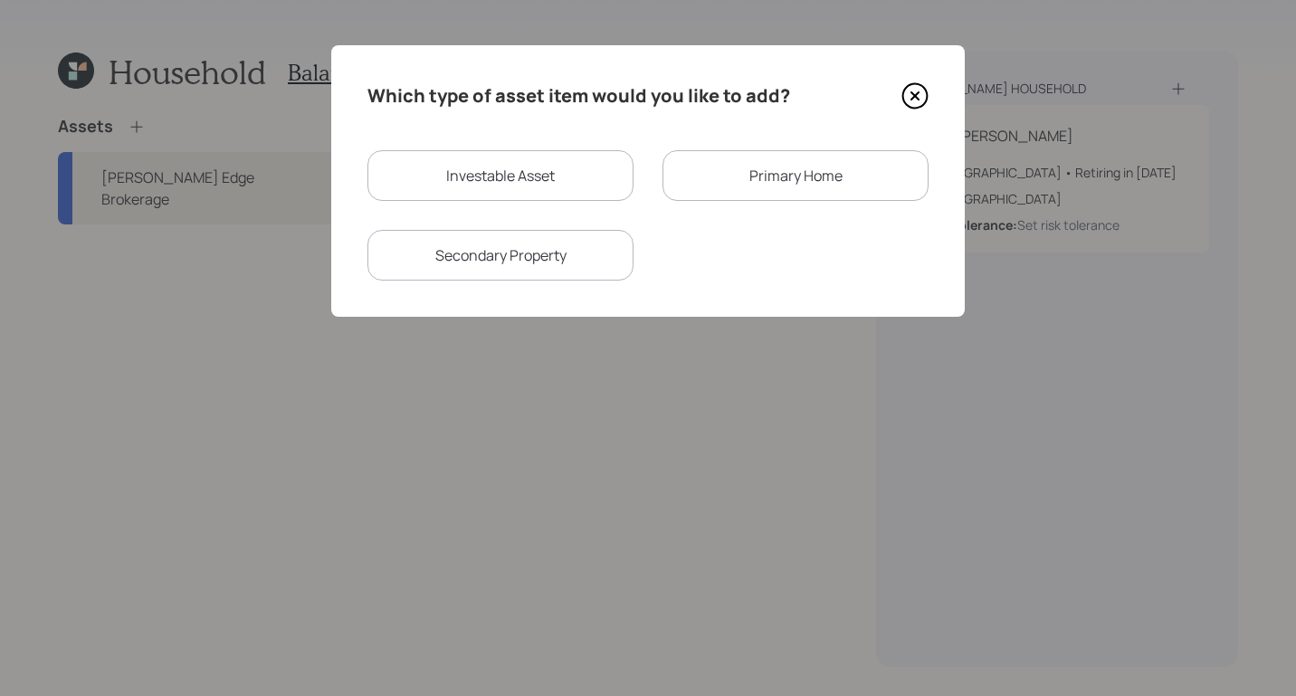
click at [483, 163] on div "Investable Asset" at bounding box center [500, 175] width 266 height 51
select select "taxable"
select select "balanced"
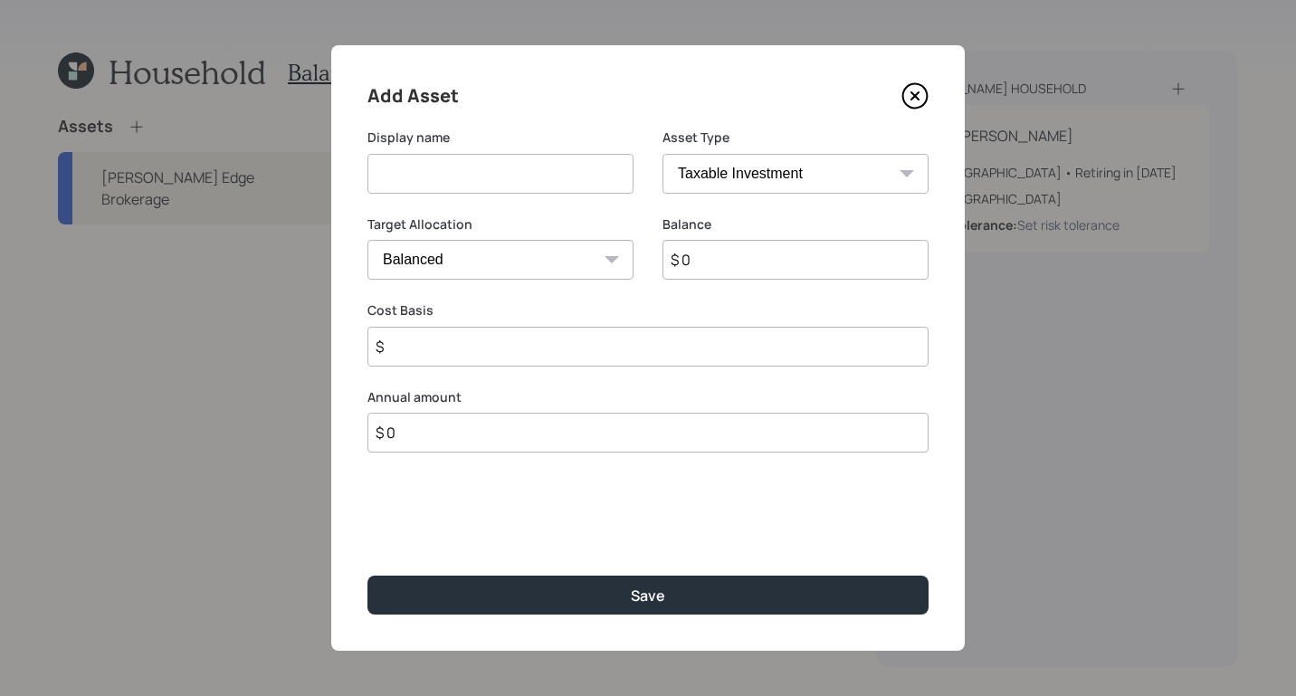
click at [835, 164] on select "SEP IRA IRA Roth IRA 401(k) Roth 401(k) 403(b) Roth 403(b) 457(b) Roth 457(b) H…" at bounding box center [795, 174] width 266 height 40
select select "company_sponsored"
click at [662, 154] on select "SEP IRA IRA Roth IRA 401(k) Roth 401(k) 403(b) Roth 403(b) 457(b) Roth 457(b) H…" at bounding box center [795, 174] width 266 height 40
click at [534, 180] on input at bounding box center [500, 174] width 266 height 40
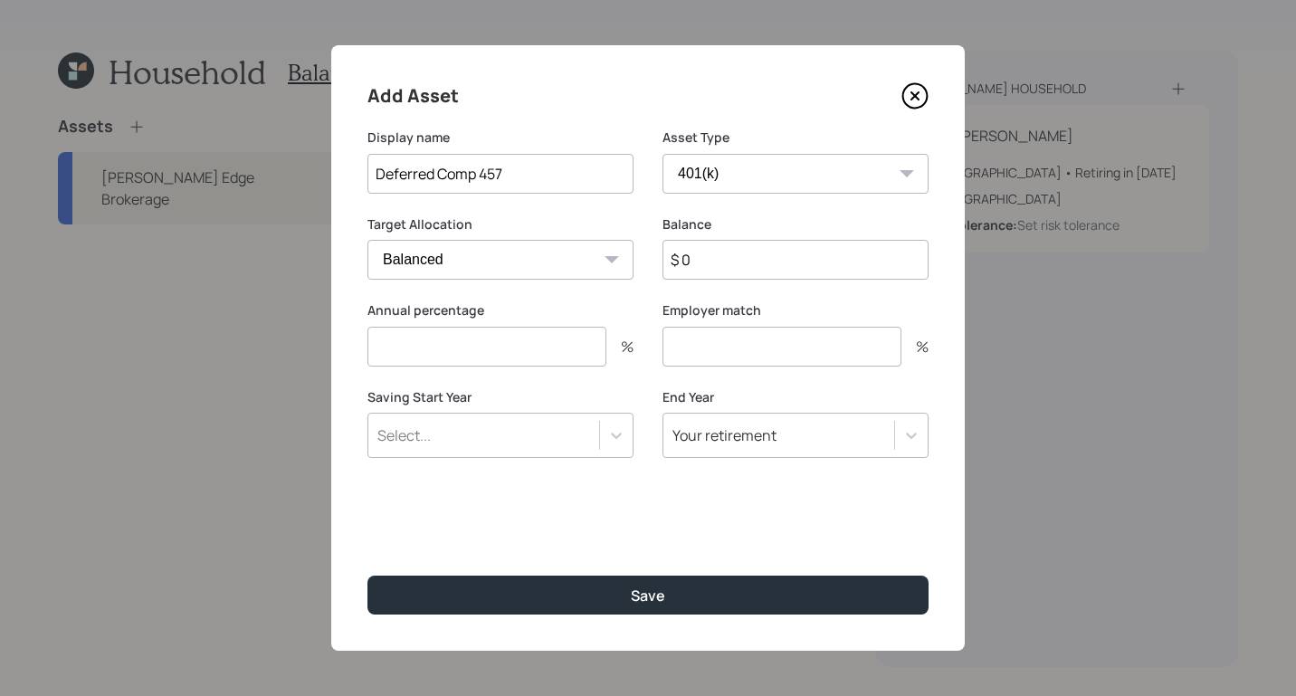
type input "Deferred Comp 457"
click at [833, 253] on input "$ 0" at bounding box center [795, 260] width 266 height 40
type input "$ 180,000"
click at [737, 626] on div "Add Asset Display name Deferred Comp 457 Asset Type SEP IRA IRA Roth IRA 401(k)…" at bounding box center [647, 347] width 633 height 605
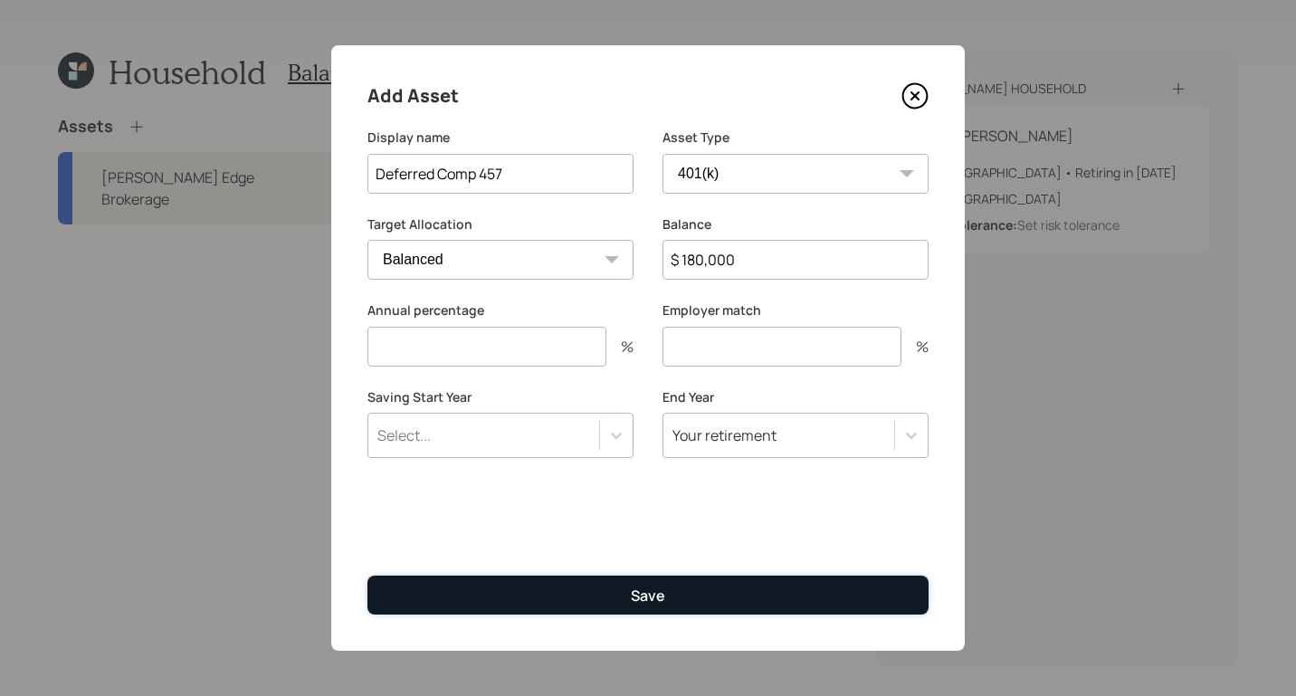
click at [669, 592] on button "Save" at bounding box center [647, 594] width 561 height 39
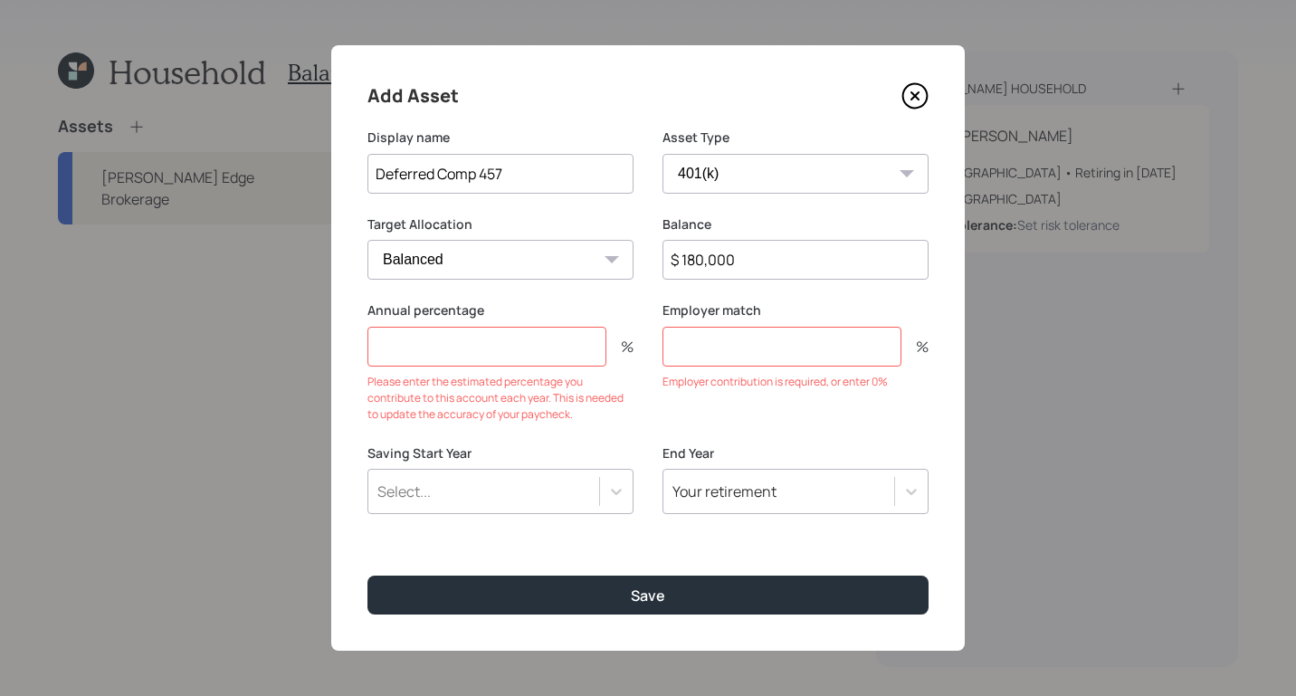
drag, startPoint x: 538, startPoint y: 378, endPoint x: 536, endPoint y: 358, distance: 20.1
click at [537, 374] on div "Please enter the estimated percentage you contribute to this account each year.…" at bounding box center [500, 398] width 266 height 49
click at [537, 356] on input "number" at bounding box center [486, 347] width 239 height 40
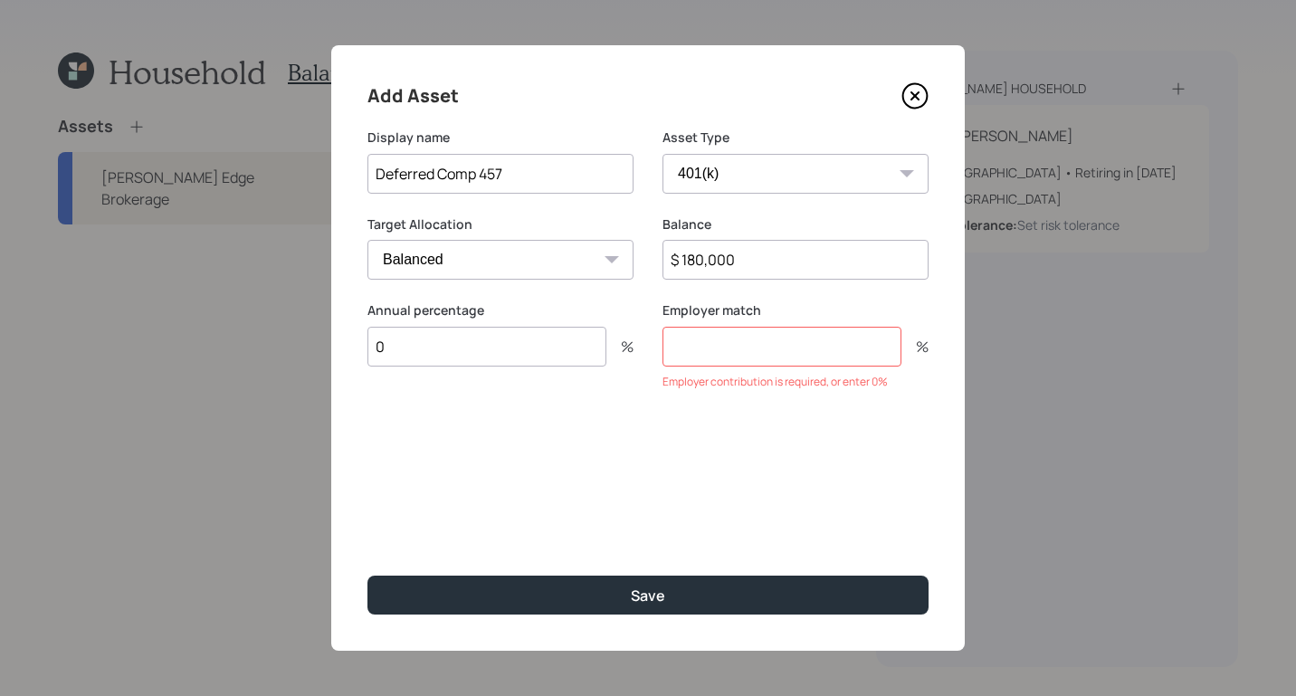
type input "0"
click at [779, 302] on label "Employer match" at bounding box center [795, 310] width 266 height 18
click at [769, 322] on div "Employer match % Employer contribution is required, or enter 0%" at bounding box center [795, 345] width 266 height 89
click at [763, 340] on input "number" at bounding box center [781, 347] width 239 height 40
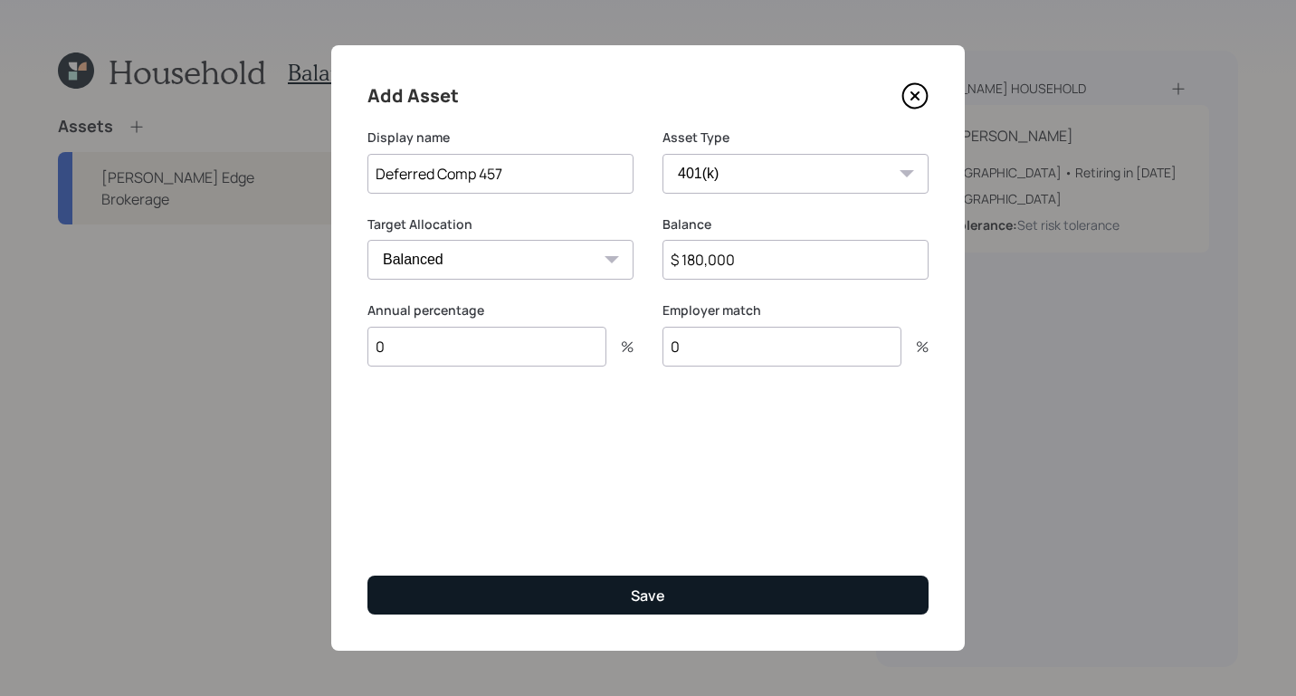
type input "0"
click at [765, 582] on button "Save" at bounding box center [647, 594] width 561 height 39
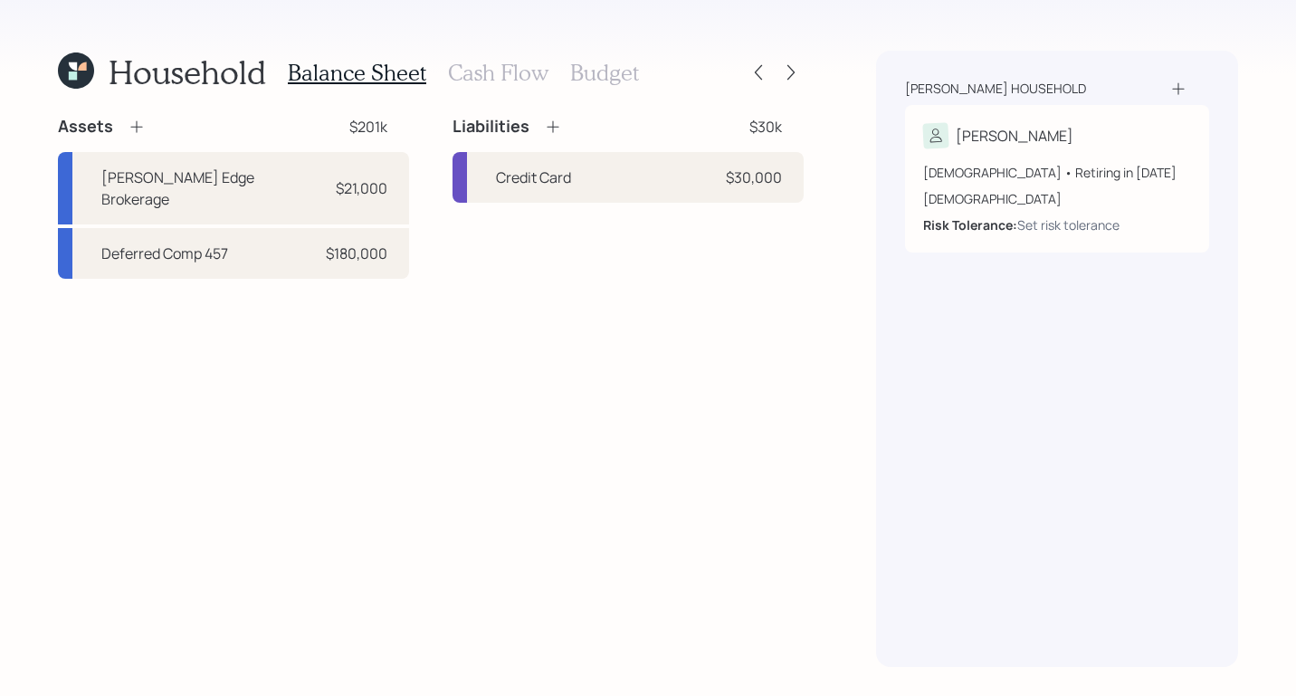
click at [75, 66] on icon at bounding box center [73, 66] width 8 height 8
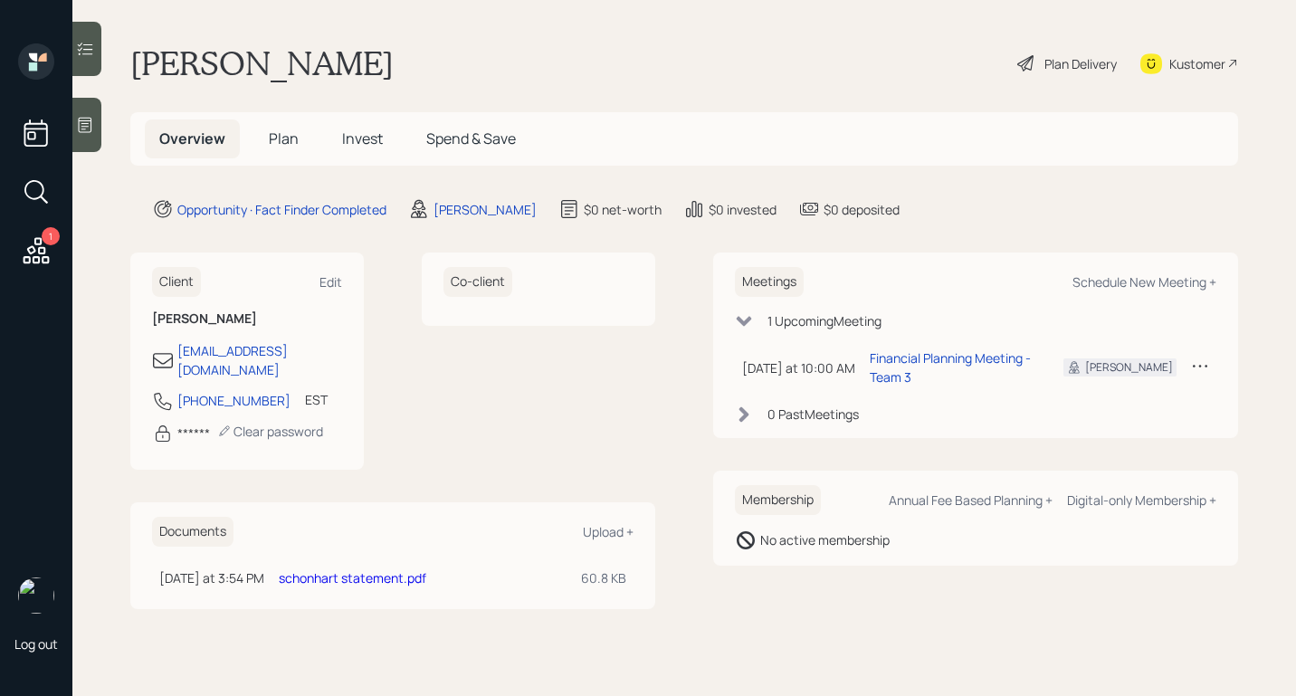
click at [1058, 67] on div "Plan Delivery" at bounding box center [1080, 63] width 72 height 19
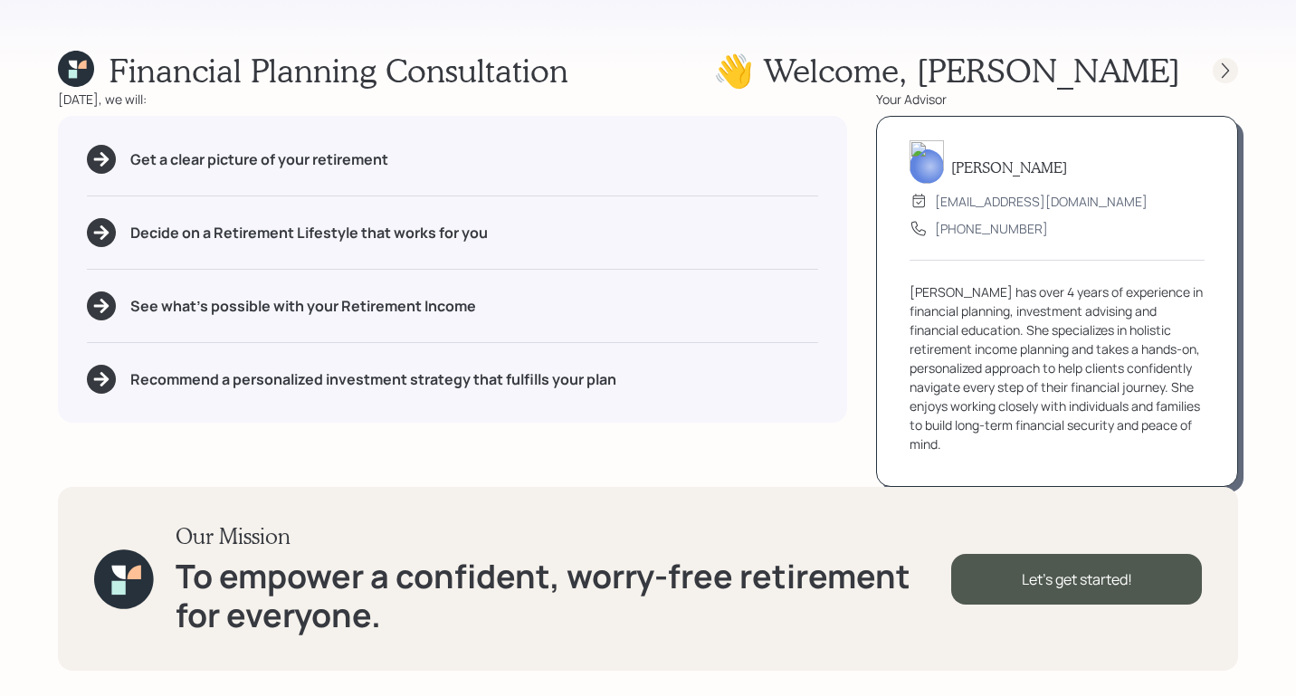
click at [1214, 65] on div at bounding box center [1224, 70] width 25 height 25
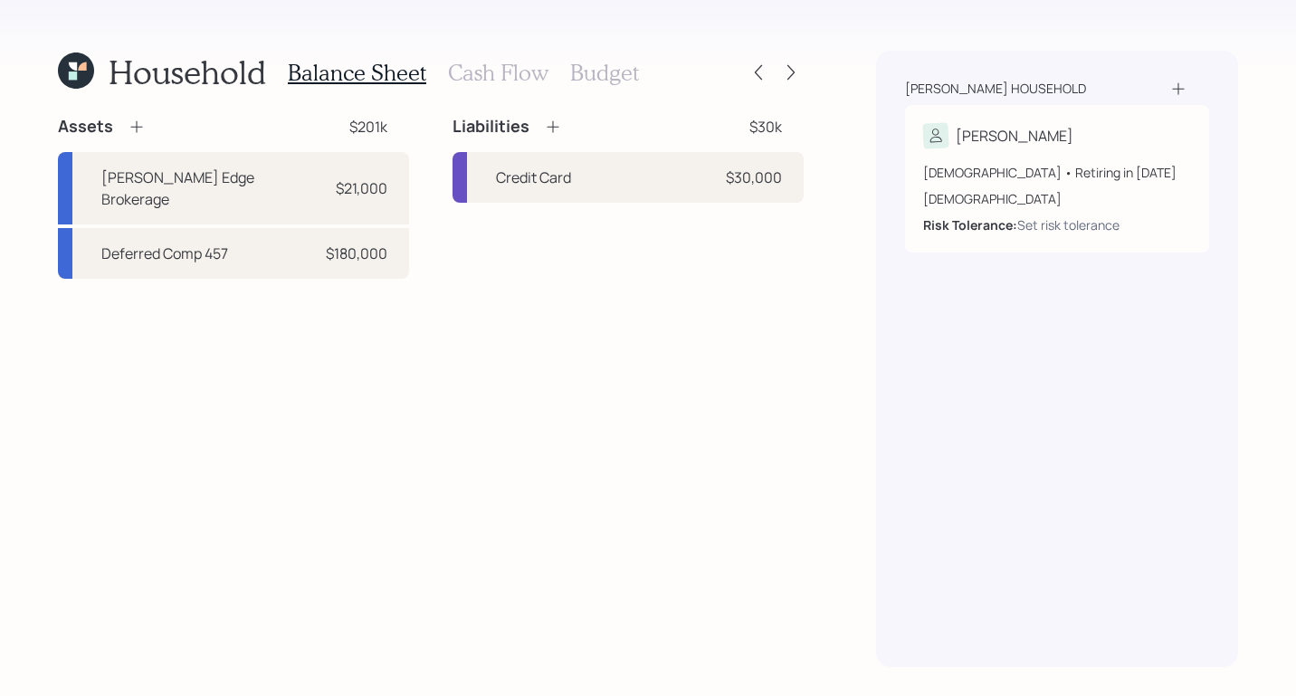
click at [139, 128] on icon at bounding box center [137, 127] width 18 height 18
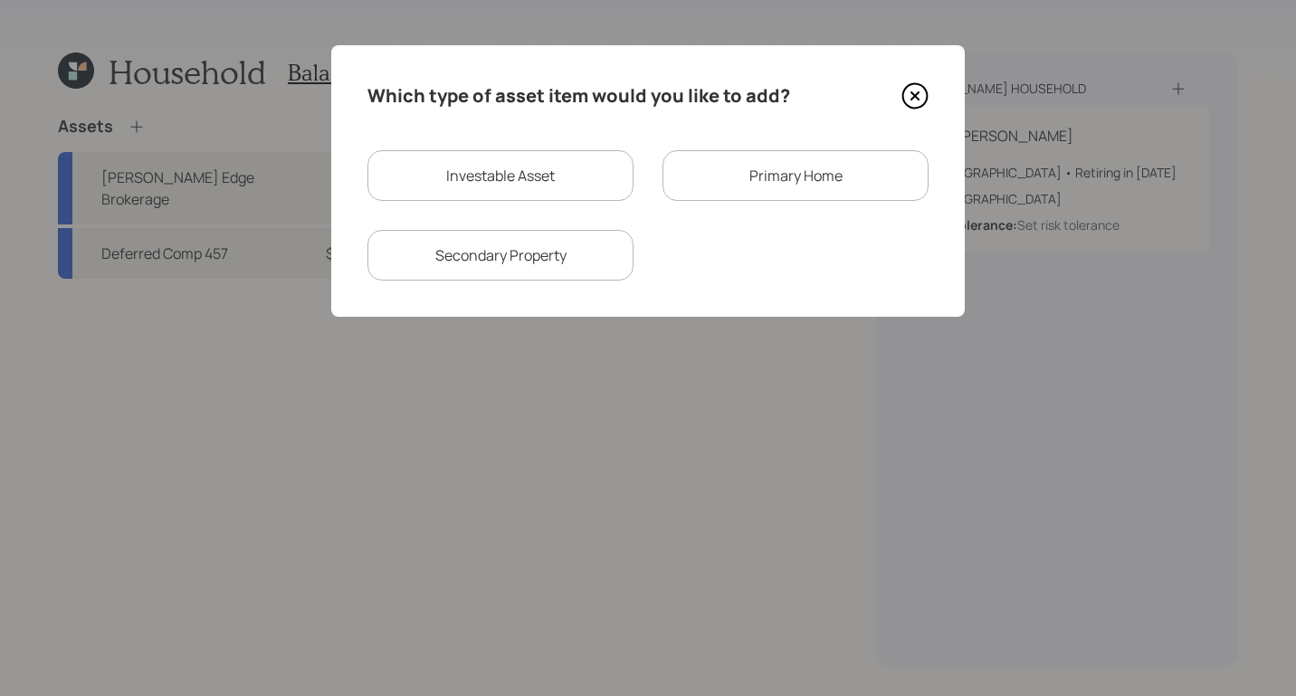
click at [529, 176] on div "Investable Asset" at bounding box center [500, 175] width 266 height 51
select select "taxable"
select select "balanced"
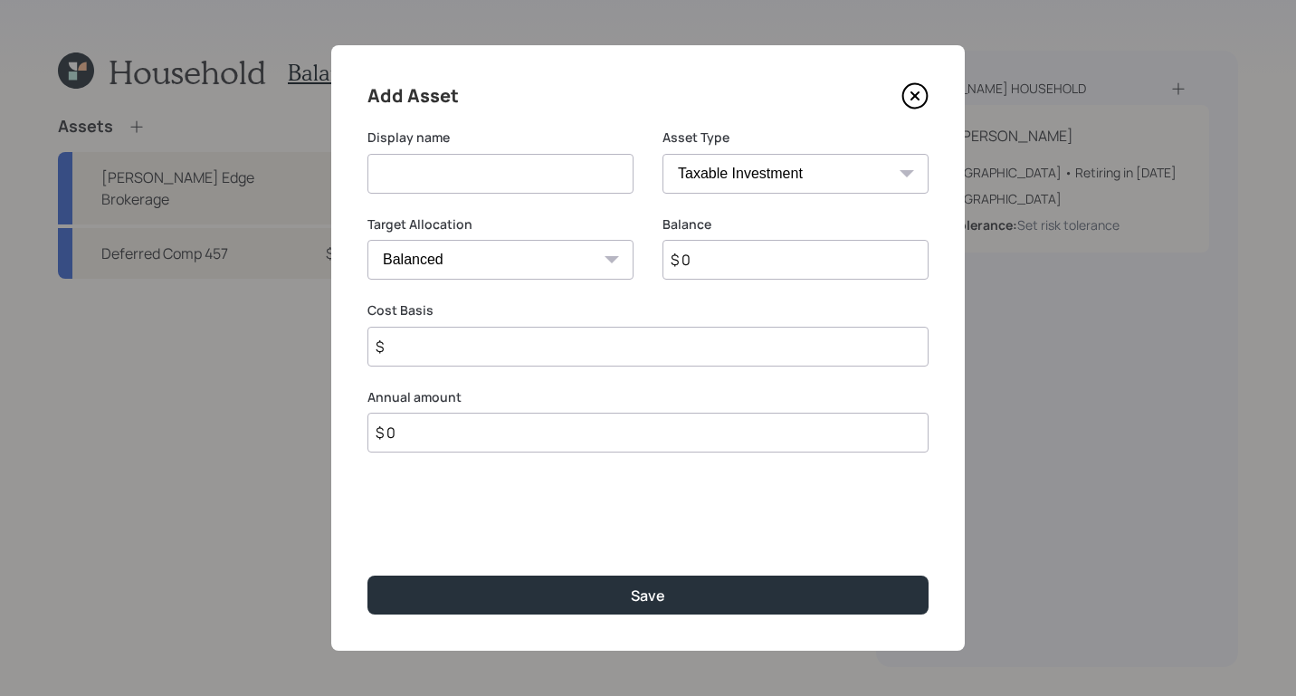
click at [535, 174] on input at bounding box center [500, 174] width 266 height 40
type input "s"
type input "Savings"
click at [794, 157] on select "SEP IRA IRA Roth IRA 401(k) Roth 401(k) 403(b) Roth 403(b) 457(b) Roth 457(b) H…" at bounding box center [795, 174] width 266 height 40
select select "cash"
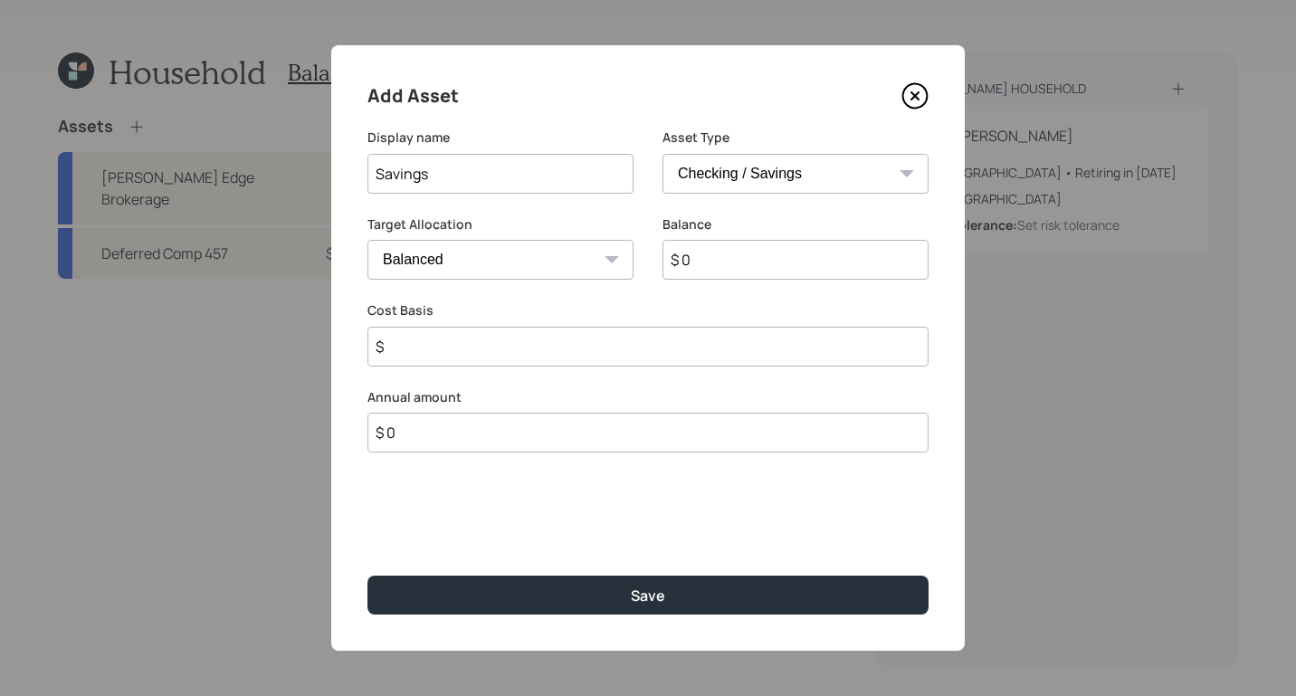
click at [662, 154] on select "SEP IRA IRA Roth IRA 401(k) Roth 401(k) 403(b) Roth 403(b) 457(b) Roth 457(b) H…" at bounding box center [795, 174] width 266 height 40
type input "$"
click at [613, 265] on input "$ 0" at bounding box center [647, 260] width 561 height 40
type input "$"
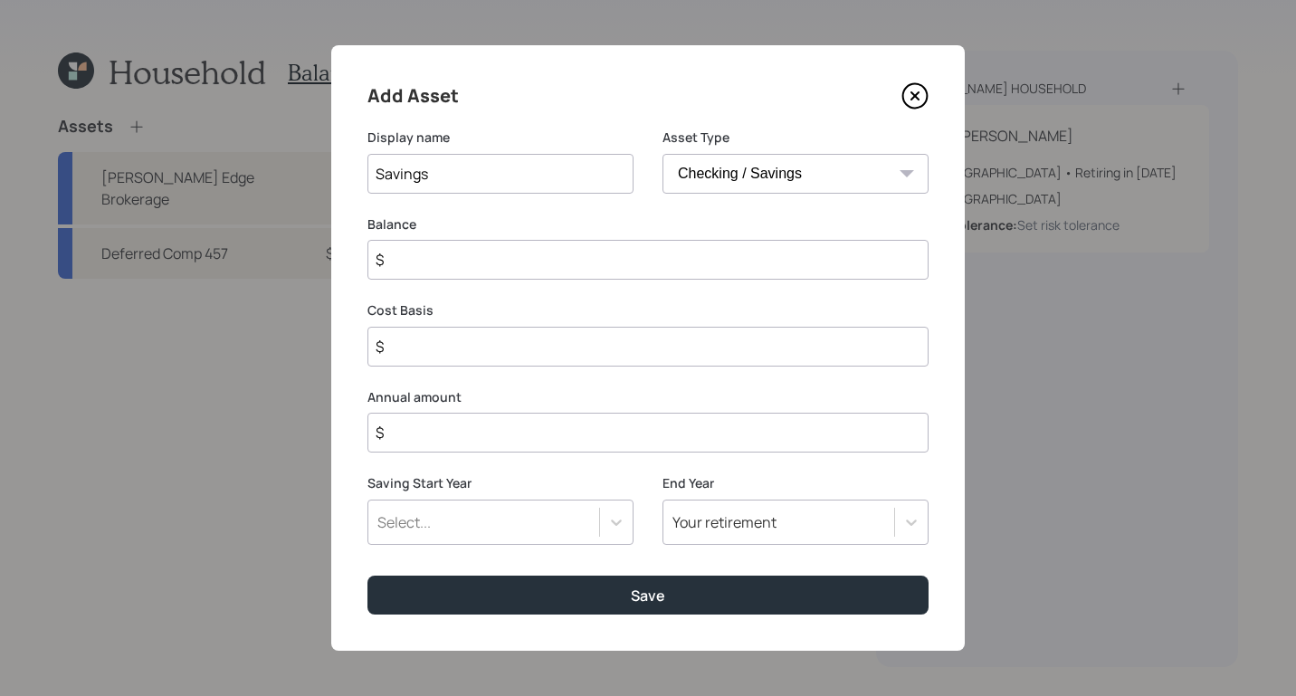
type input "$ 1"
type input "$ 10"
type input "$ 100"
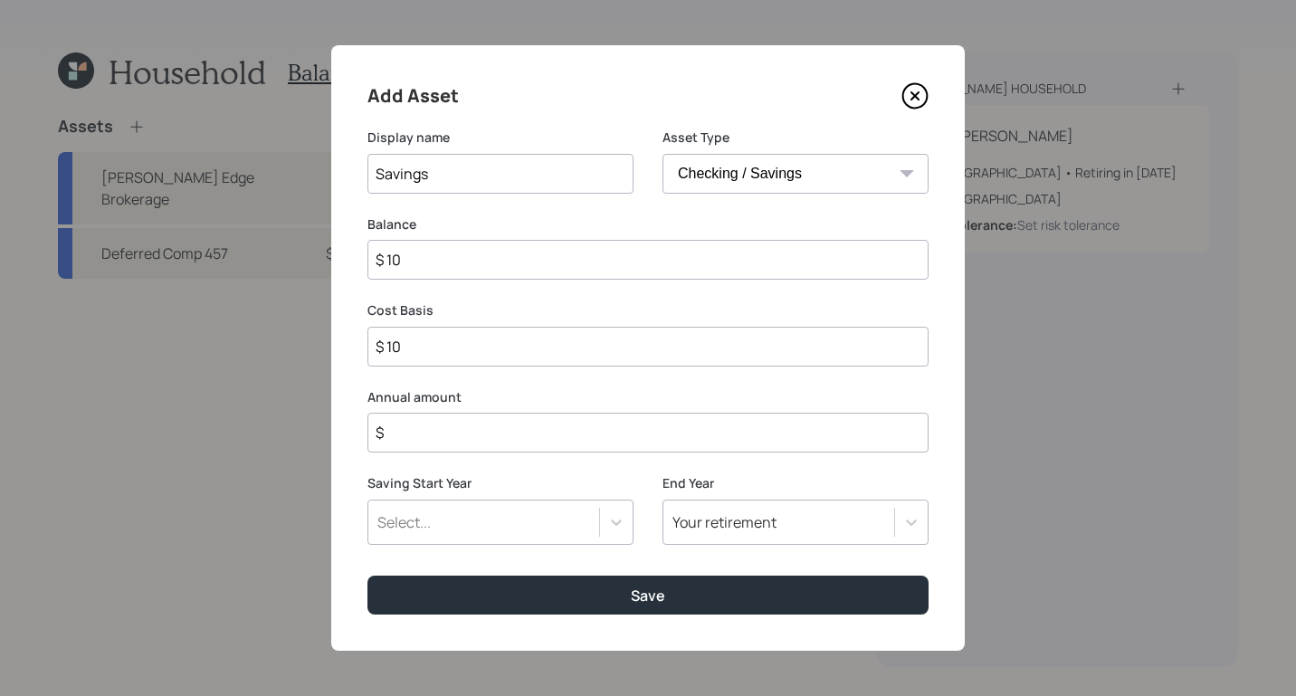
type input "$ 100"
type input "$ 1,000"
type input "$ 10,000"
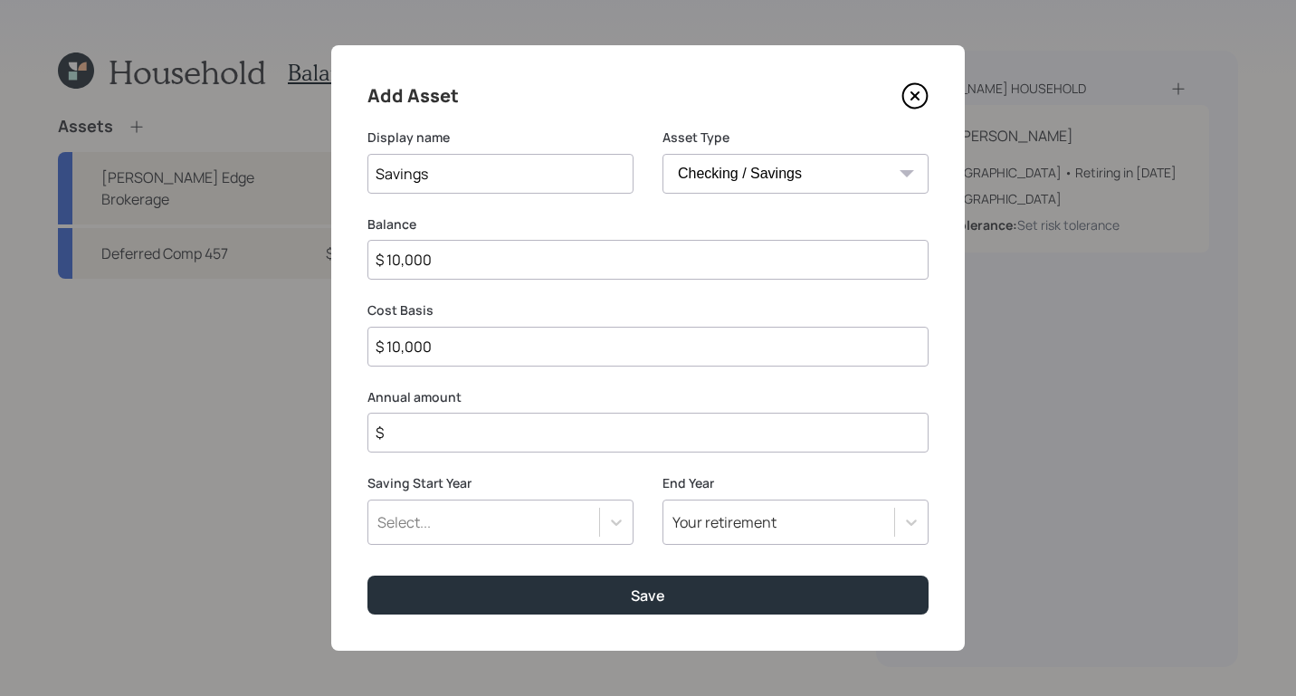
click at [609, 416] on input "$" at bounding box center [647, 433] width 561 height 40
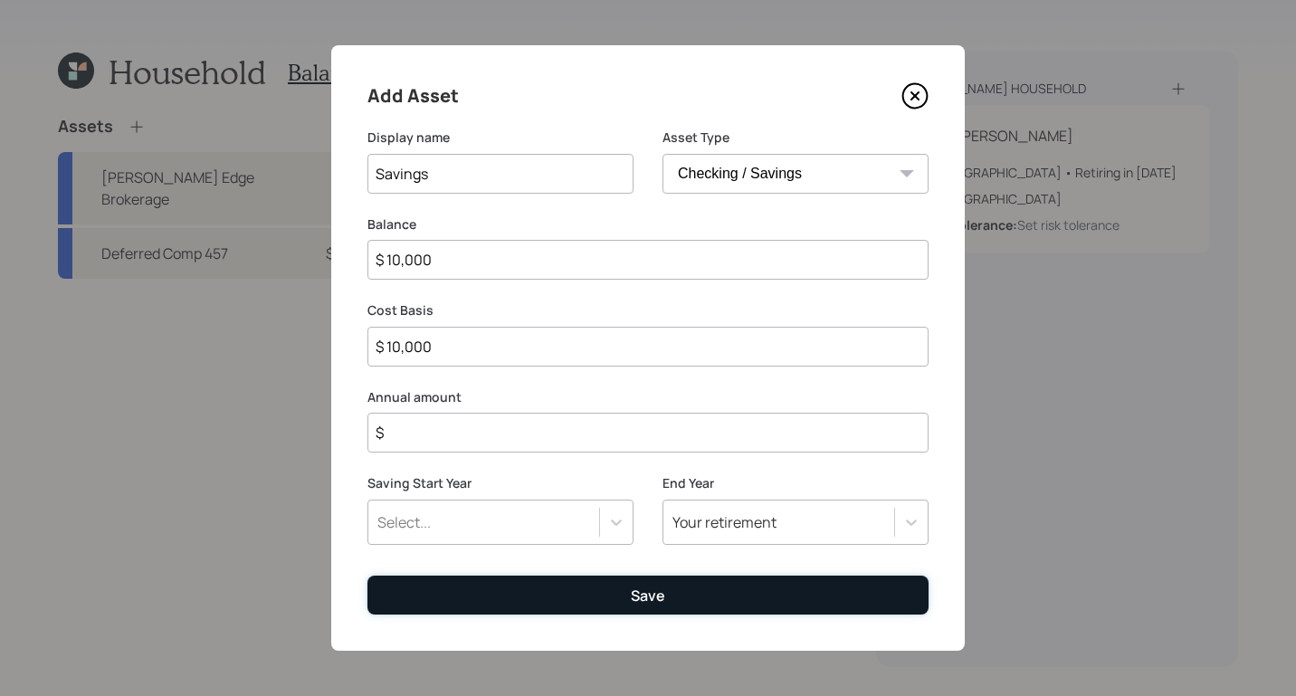
click at [0, 0] on form "Display name Savings Asset Type SEP IRA IRA Roth IRA 401(k) Roth 401(k) 403(b) …" at bounding box center [0, 0] width 0 height 0
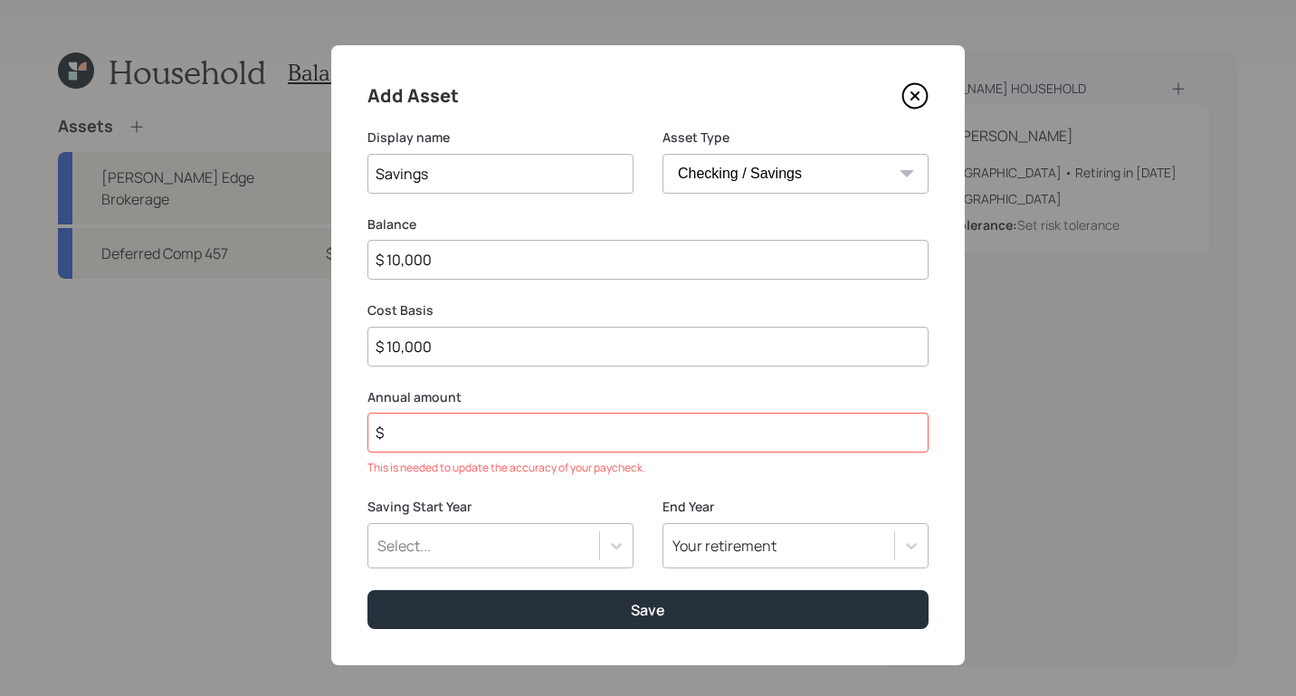
click at [508, 447] on input "$" at bounding box center [647, 433] width 561 height 40
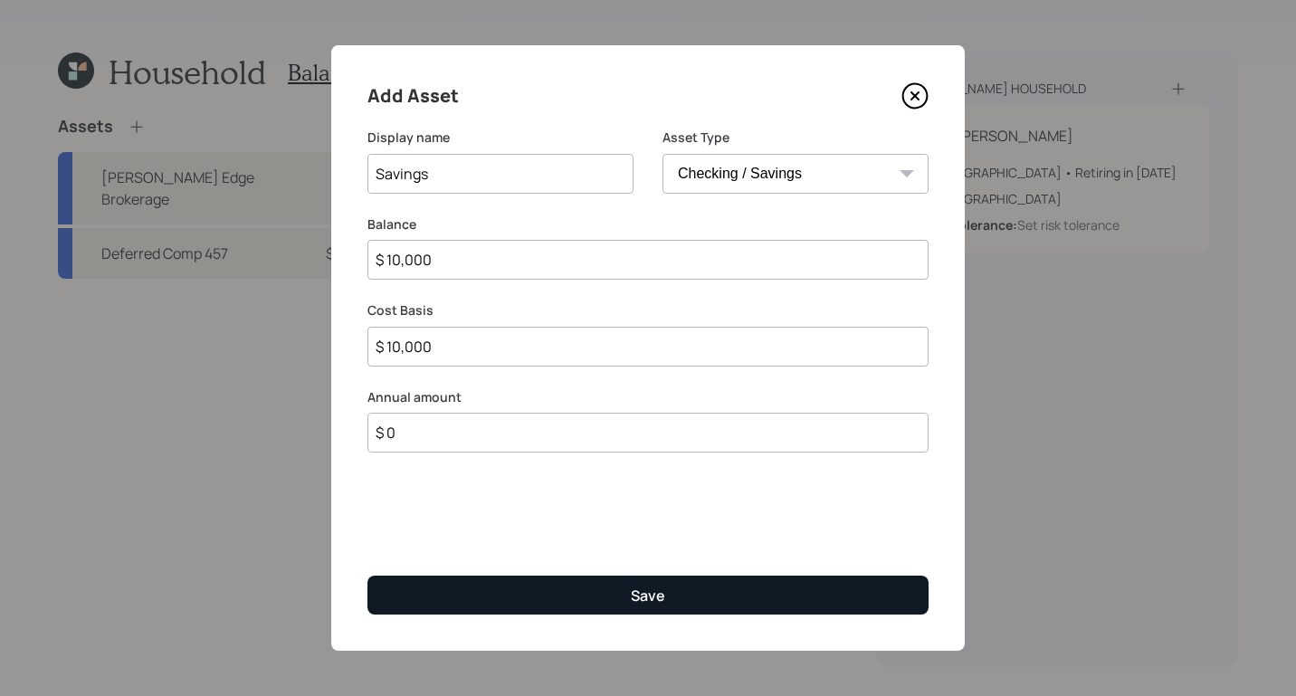
type input "$ 0"
click at [620, 603] on button "Save" at bounding box center [647, 594] width 561 height 39
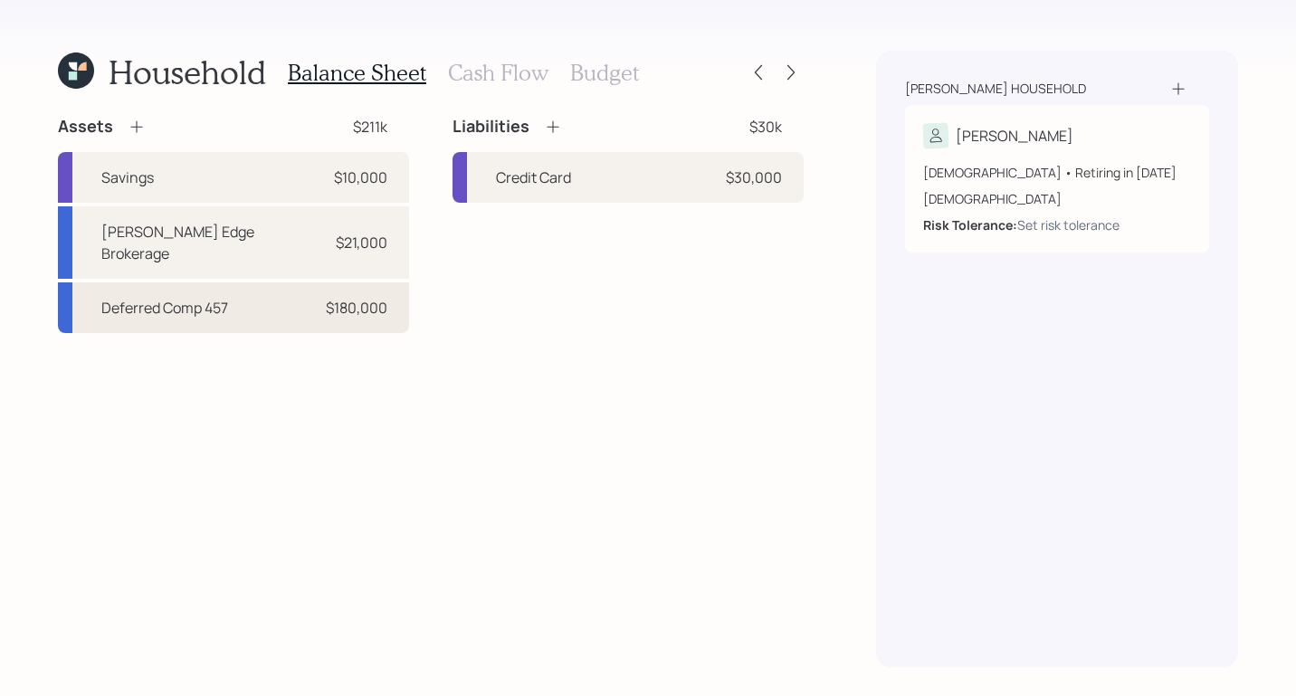
click at [220, 297] on div "Deferred Comp 457" at bounding box center [164, 308] width 127 height 22
select select "company_sponsored"
select select "balanced"
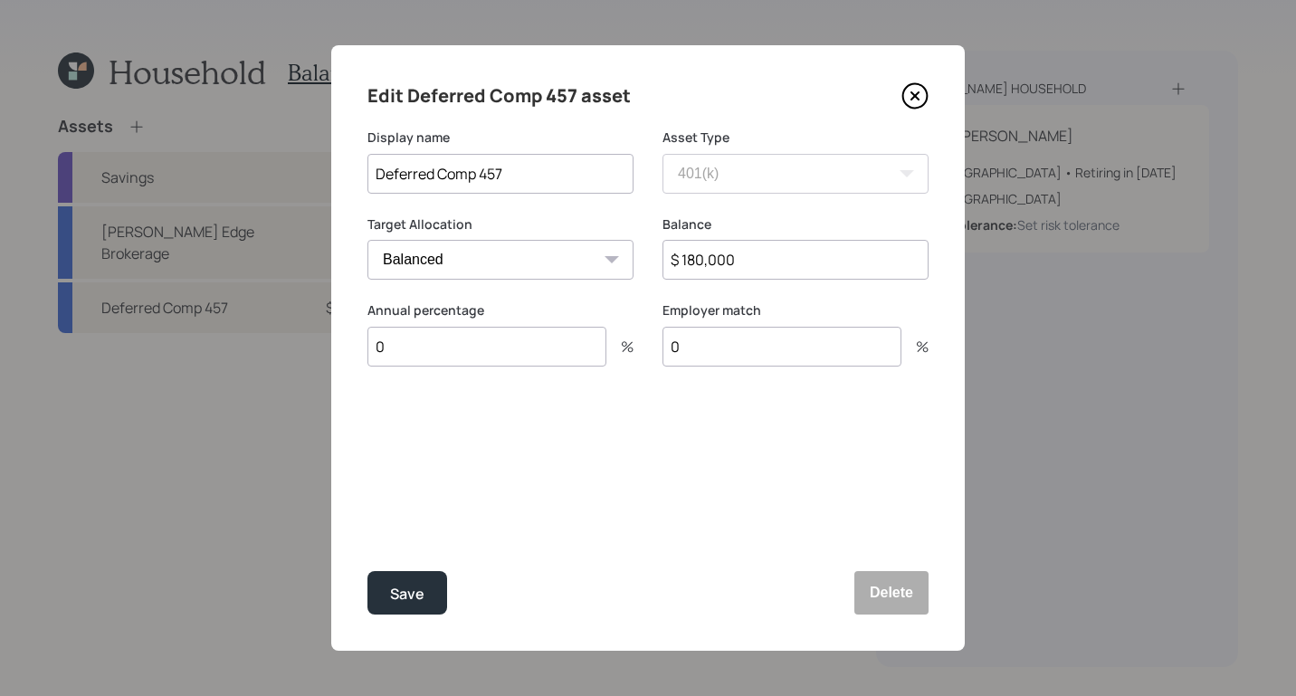
click at [580, 184] on input "Deferred Comp 457" at bounding box center [500, 174] width 266 height 40
type input "Deferred Comp 457"
click at [437, 594] on button "Save" at bounding box center [407, 592] width 80 height 43
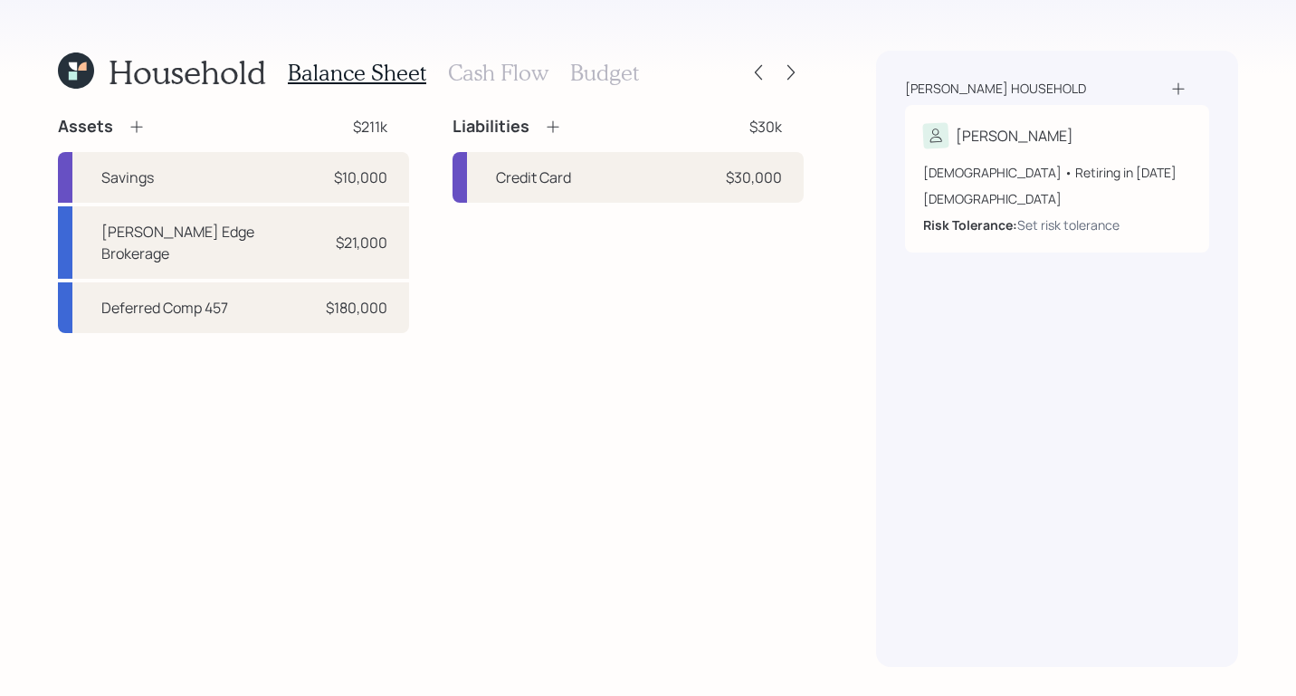
click at [132, 127] on icon at bounding box center [136, 127] width 12 height 12
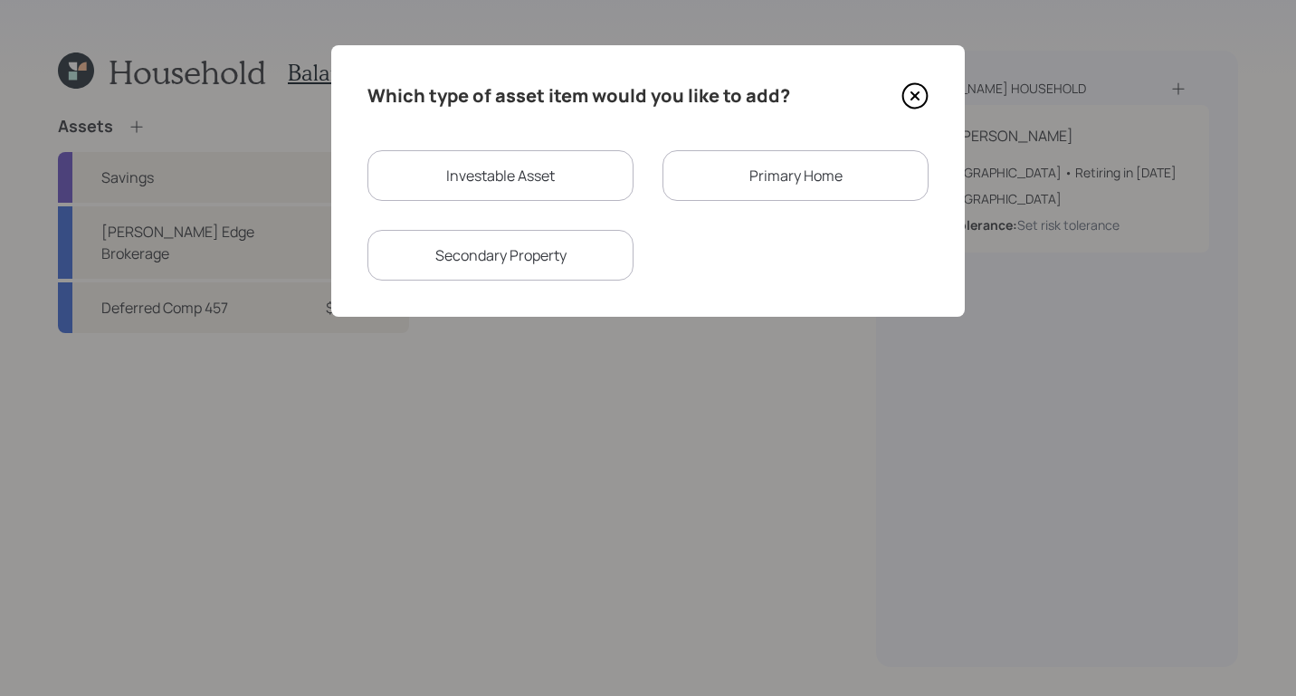
click at [562, 186] on div "Investable Asset" at bounding box center [500, 175] width 266 height 51
select select "taxable"
select select "balanced"
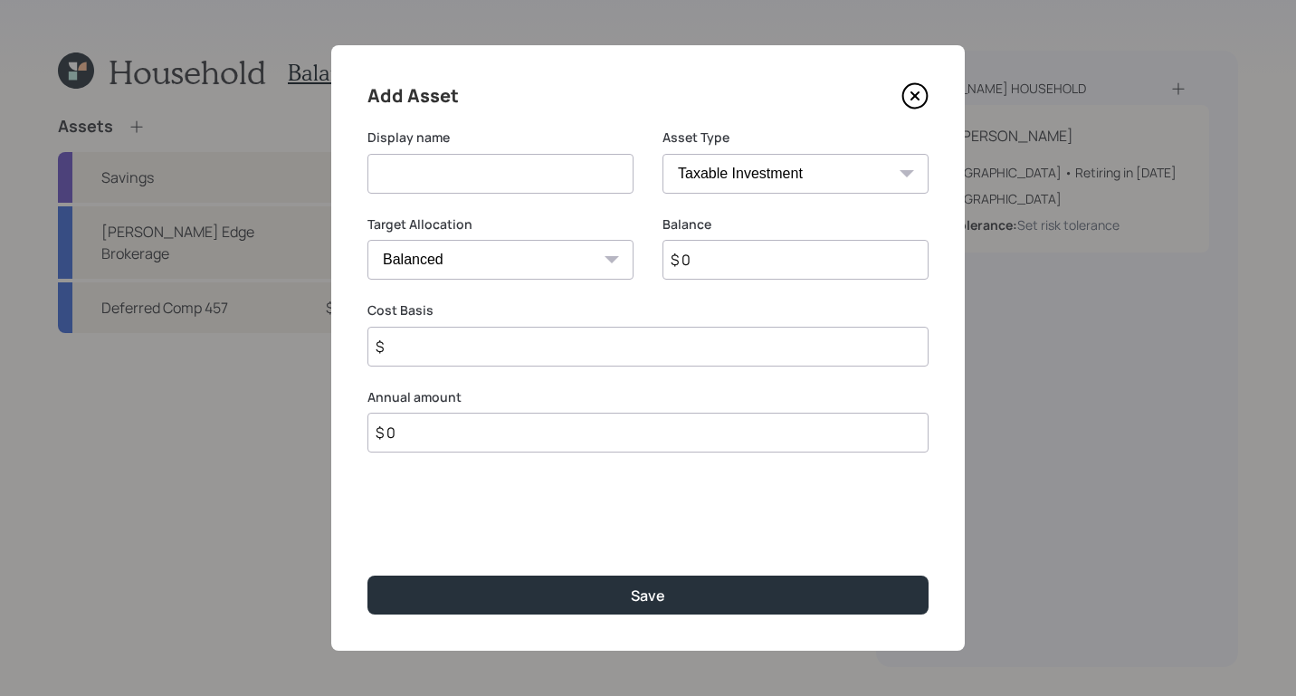
click at [565, 181] on input at bounding box center [500, 174] width 266 height 40
type input "Defined Comp"
click at [755, 175] on select "SEP IRA IRA Roth IRA 401(k) Roth 401(k) 403(b) Roth 403(b) 457(b) Roth 457(b) H…" at bounding box center [795, 174] width 266 height 40
select select "company_sponsored"
click at [662, 154] on select "SEP IRA IRA Roth IRA 401(k) Roth 401(k) 403(b) Roth 403(b) 457(b) Roth 457(b) H…" at bounding box center [795, 174] width 266 height 40
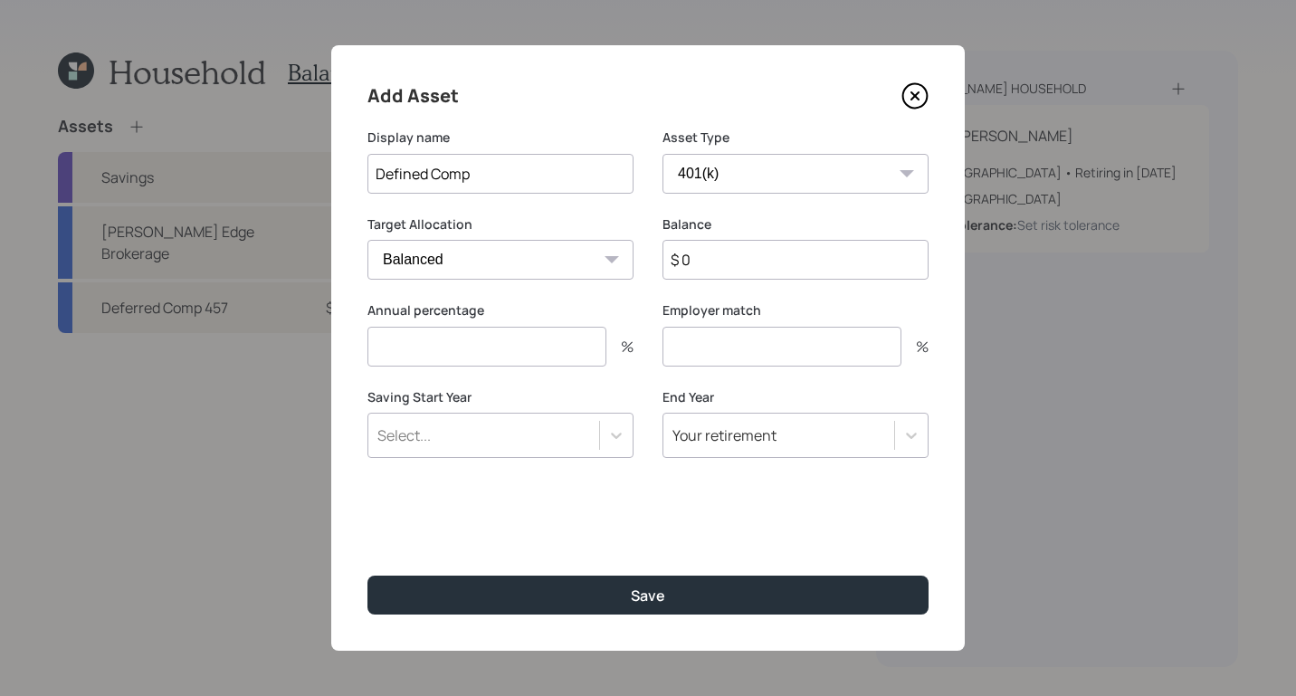
click at [504, 263] on select "Cash Conservative Balanced Aggressive" at bounding box center [500, 260] width 266 height 40
click at [367, 240] on select "Cash Conservative Balanced Aggressive" at bounding box center [500, 260] width 266 height 40
click at [751, 273] on input "$ 0" at bounding box center [795, 260] width 266 height 40
type input "$ 200,000"
click at [518, 343] on input "number" at bounding box center [486, 347] width 239 height 40
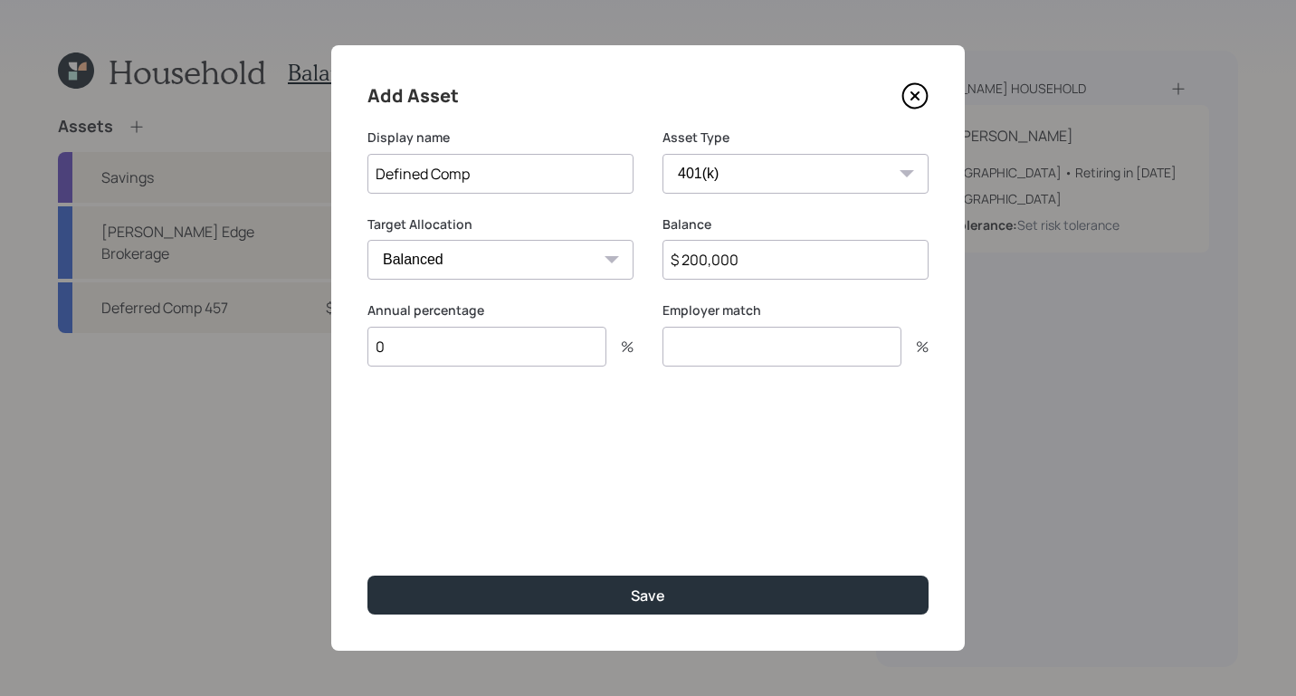
type input "0"
click at [805, 350] on input "number" at bounding box center [781, 347] width 239 height 40
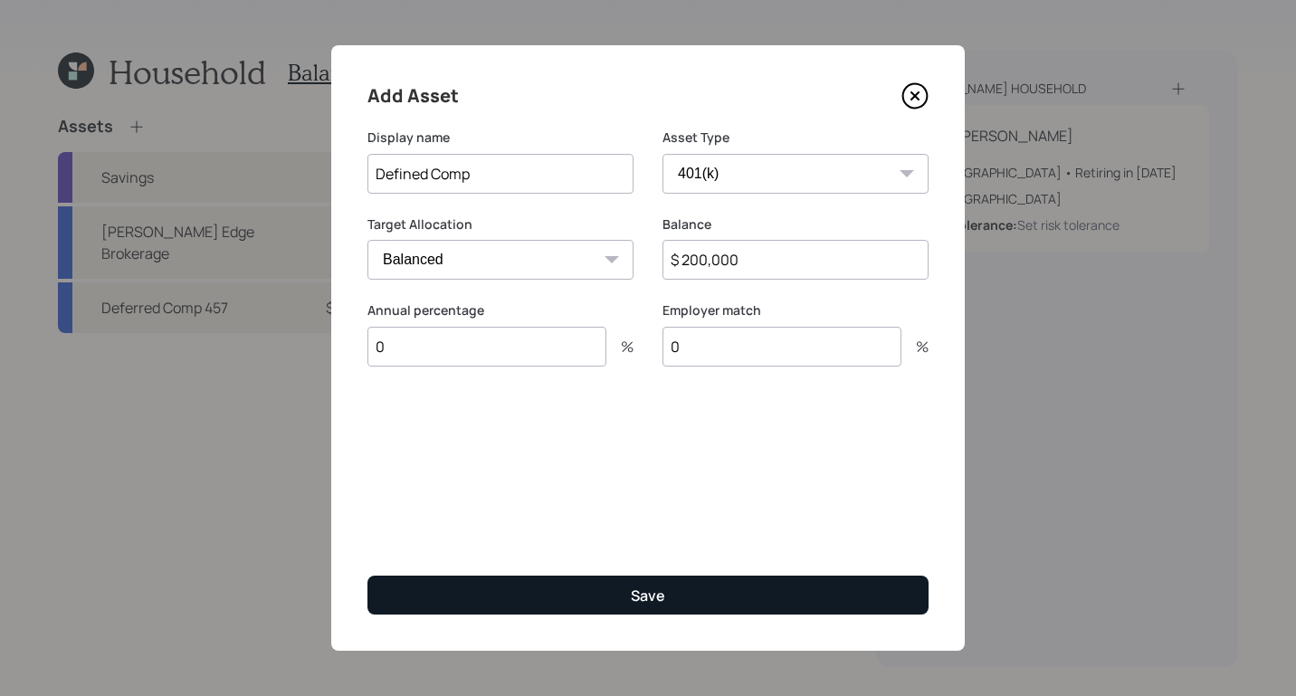
type input "0"
click at [604, 601] on button "Save" at bounding box center [647, 594] width 561 height 39
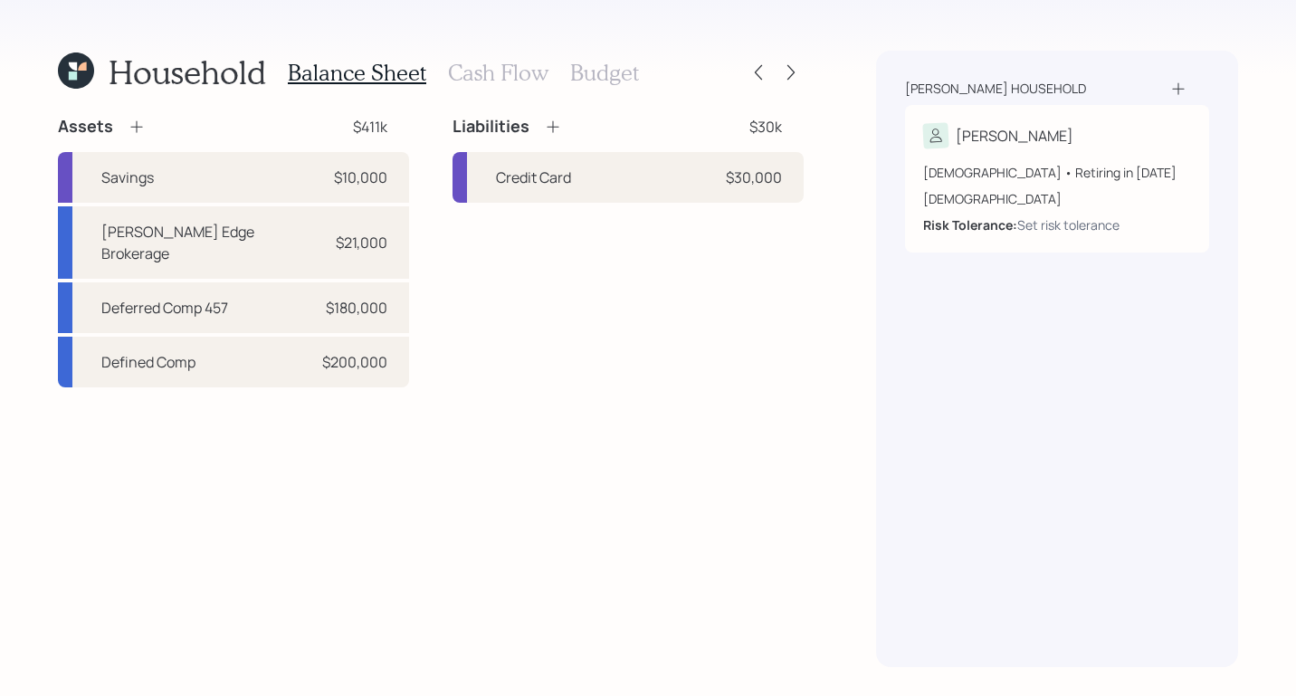
click at [128, 130] on icon at bounding box center [137, 127] width 18 height 18
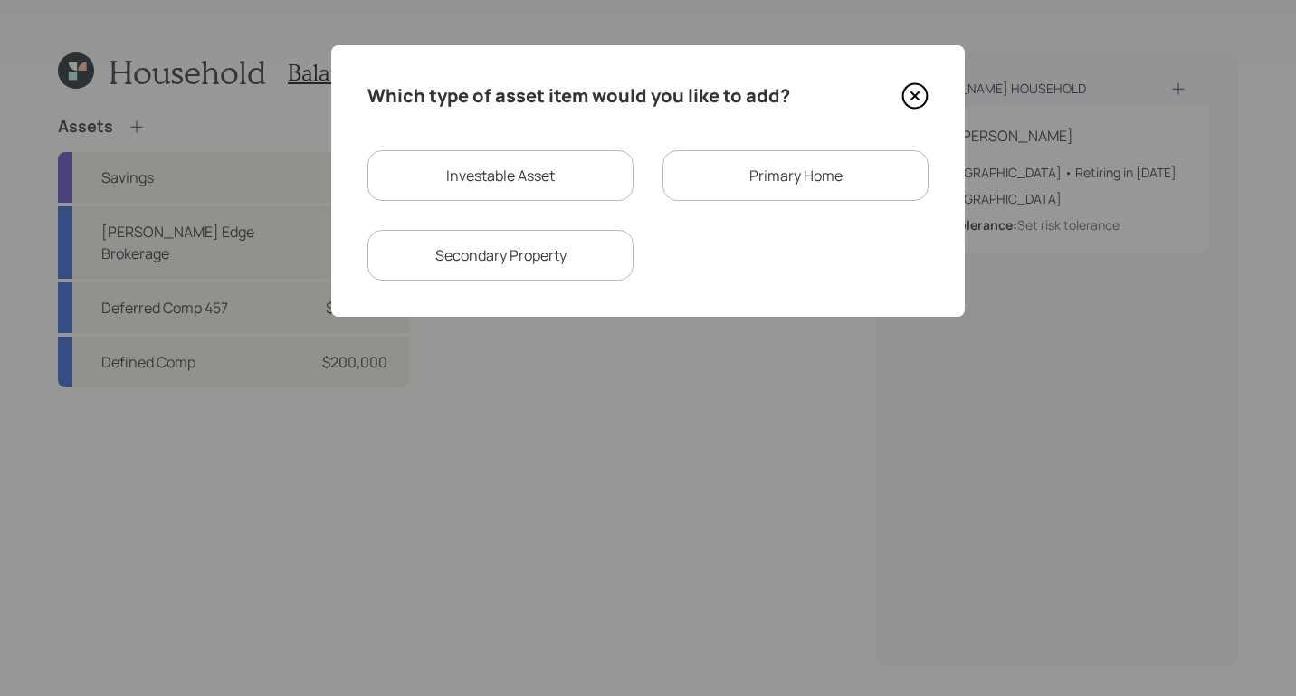
click at [756, 177] on div "Primary Home" at bounding box center [795, 175] width 266 height 51
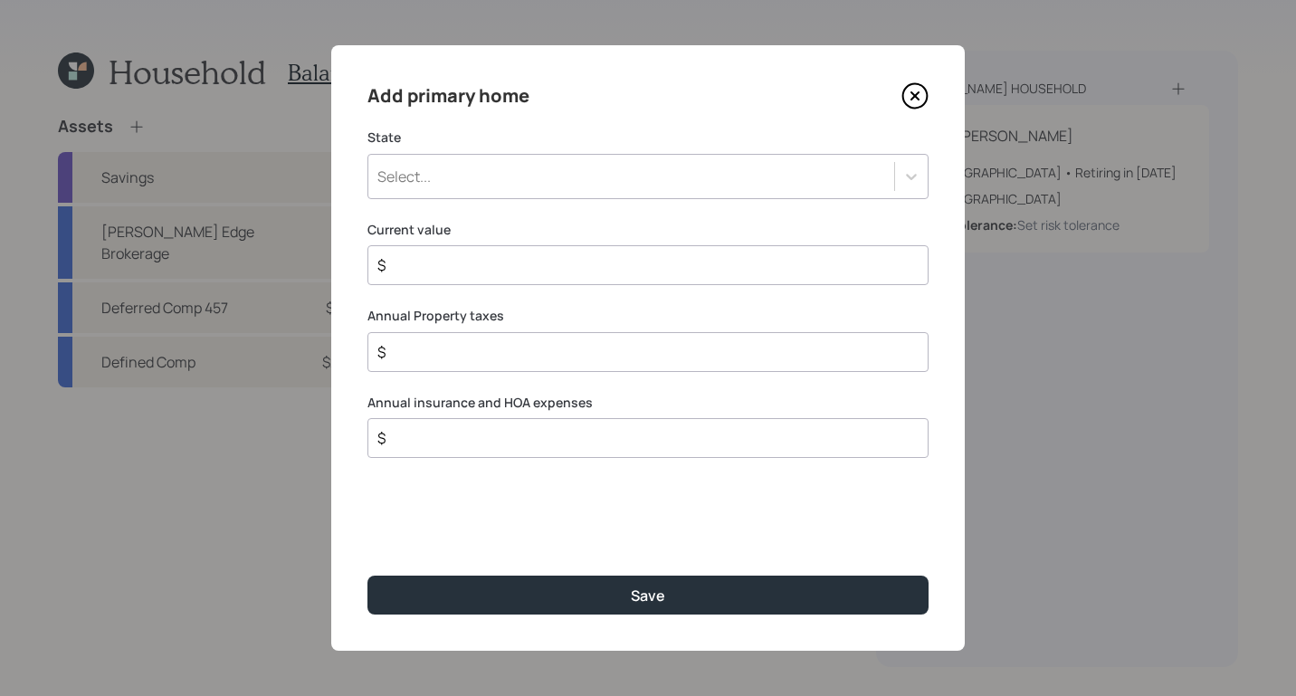
click at [452, 170] on div "Select..." at bounding box center [631, 176] width 526 height 31
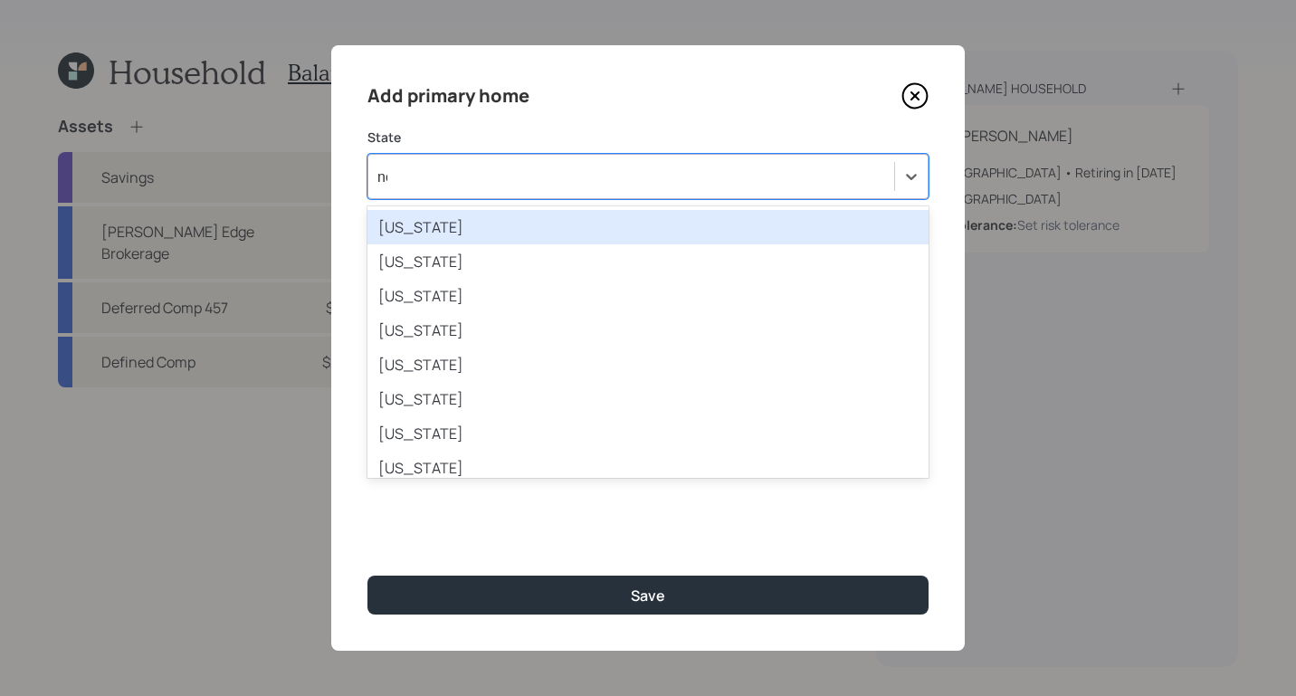
type input "new"
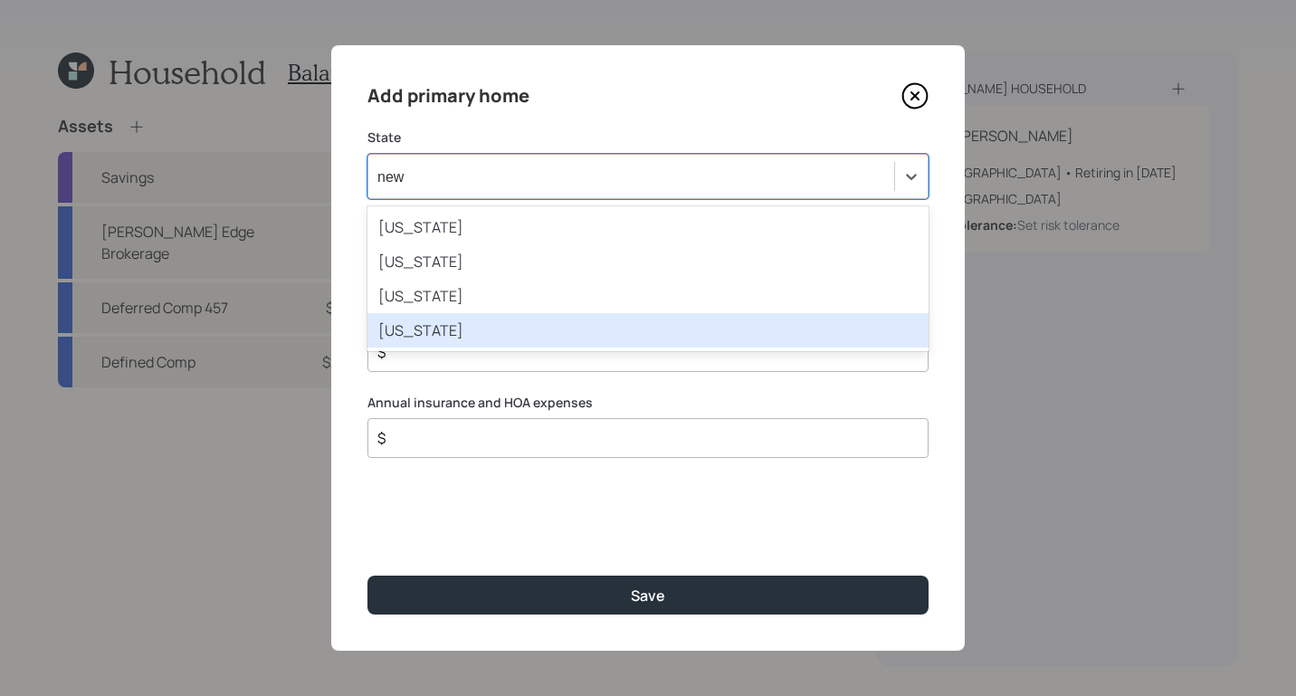
drag, startPoint x: 500, startPoint y: 328, endPoint x: 526, endPoint y: 319, distance: 26.9
click at [502, 328] on div "New York" at bounding box center [647, 330] width 561 height 34
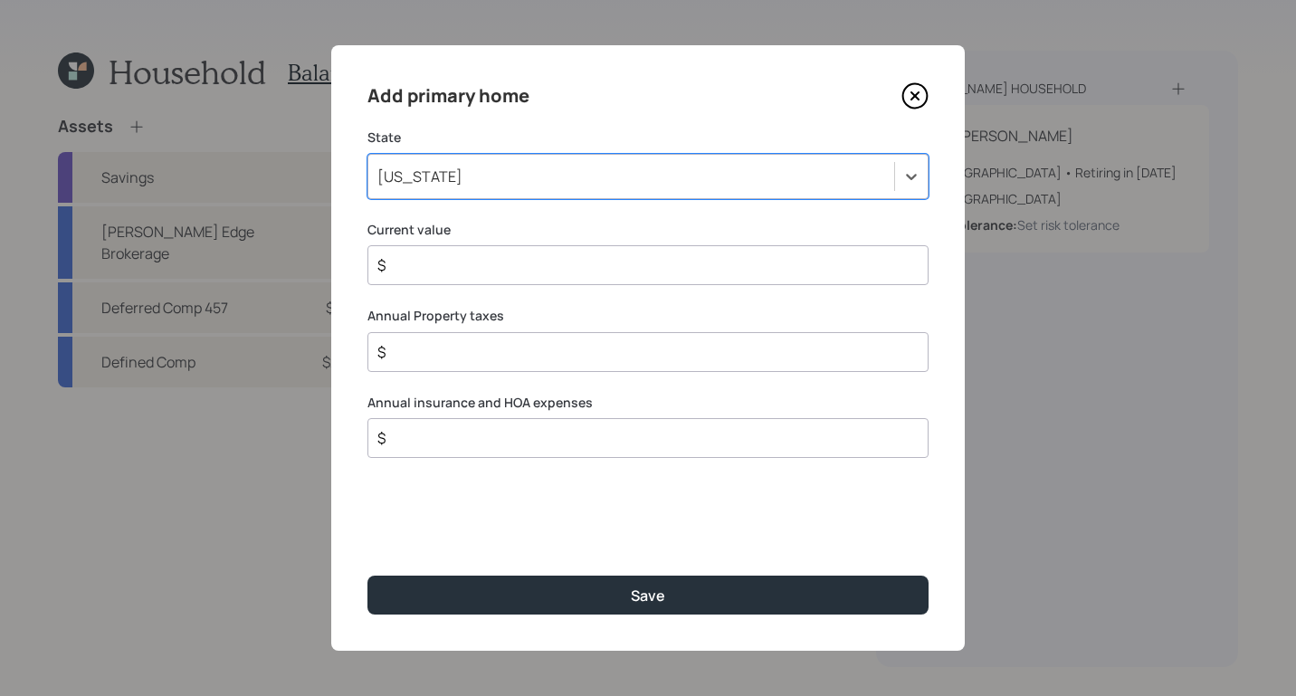
click at [604, 272] on input "$" at bounding box center [640, 265] width 530 height 22
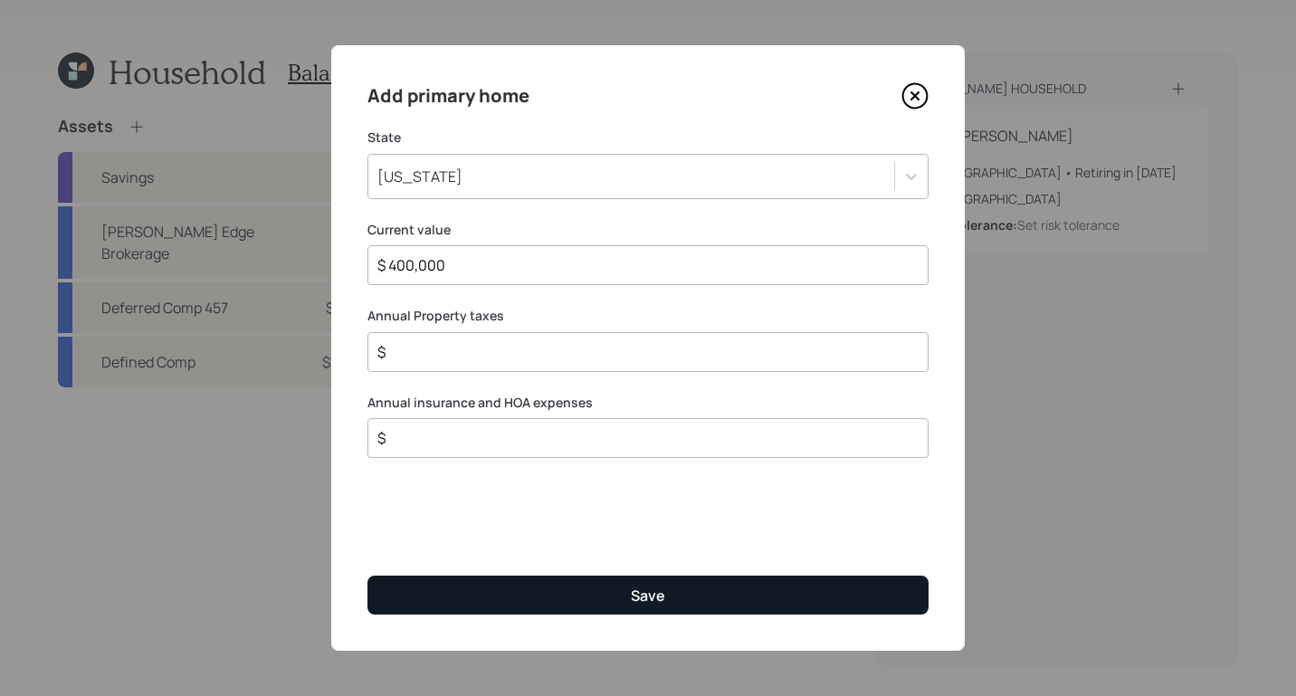
type input "$ 400,000"
click at [727, 590] on button "Save" at bounding box center [647, 594] width 561 height 39
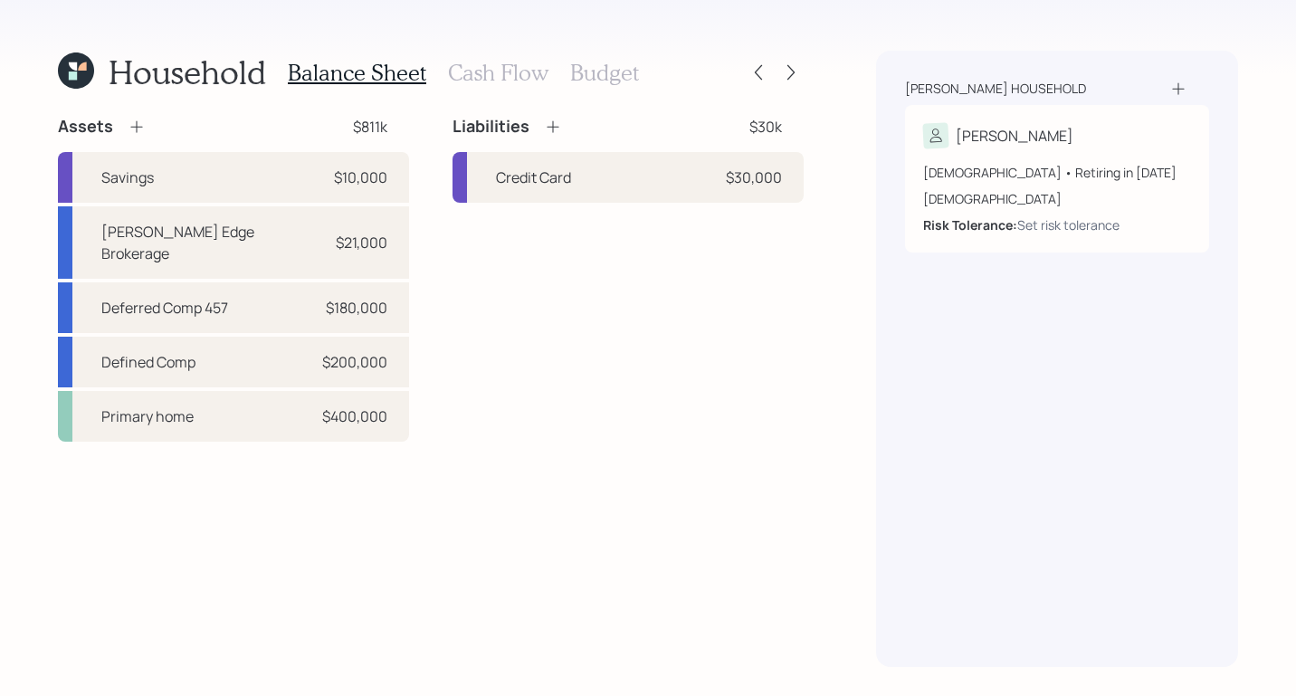
click at [549, 124] on icon at bounding box center [553, 127] width 18 height 18
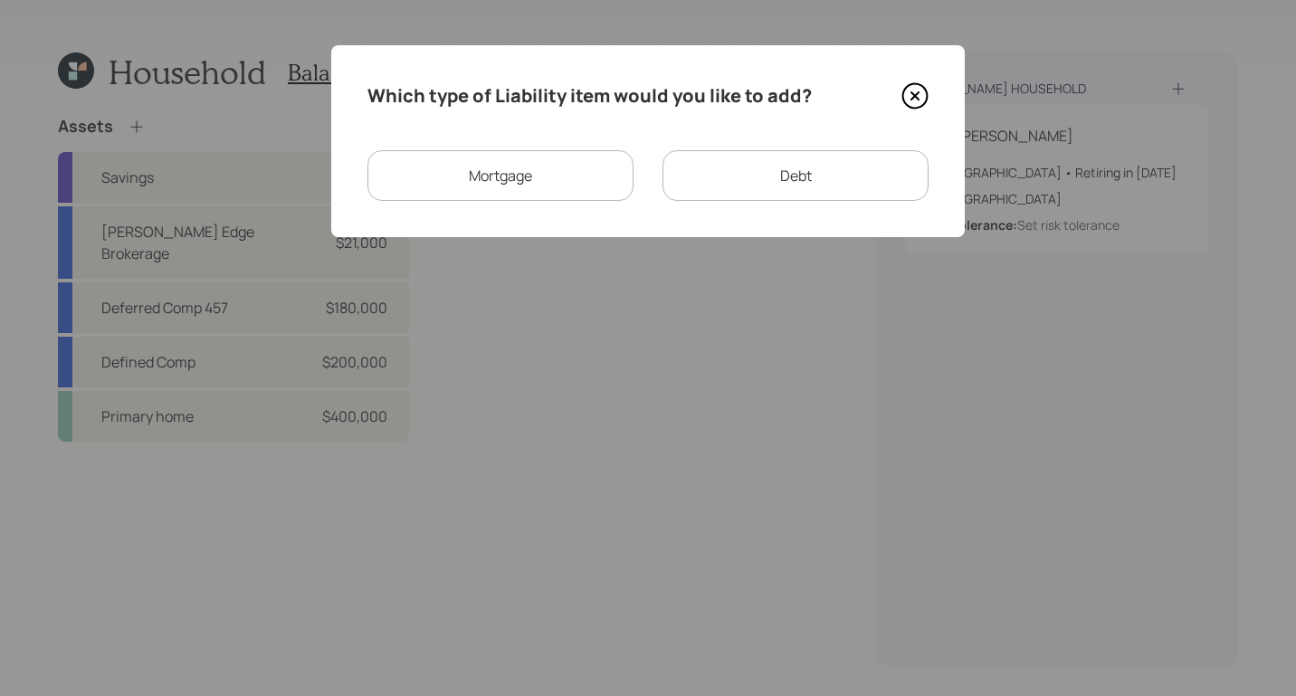
click at [583, 187] on div "Mortgage" at bounding box center [500, 175] width 266 height 51
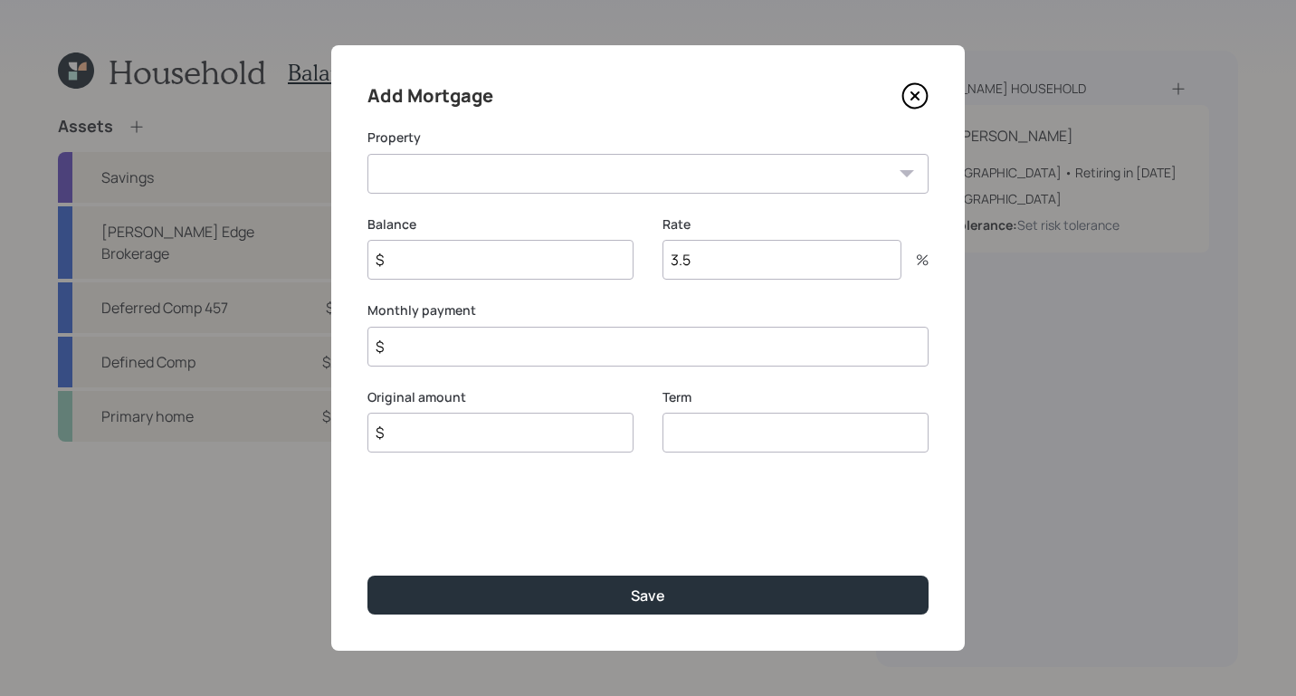
click at [710, 180] on select "NY Primary home" at bounding box center [647, 174] width 561 height 40
select select "44d7f208-ad5b-4a73-a8d6-41a22cb52d93"
click at [367, 154] on select "NY Primary home" at bounding box center [647, 174] width 561 height 40
click at [566, 255] on input "$" at bounding box center [500, 260] width 266 height 40
type input "$ 298,000"
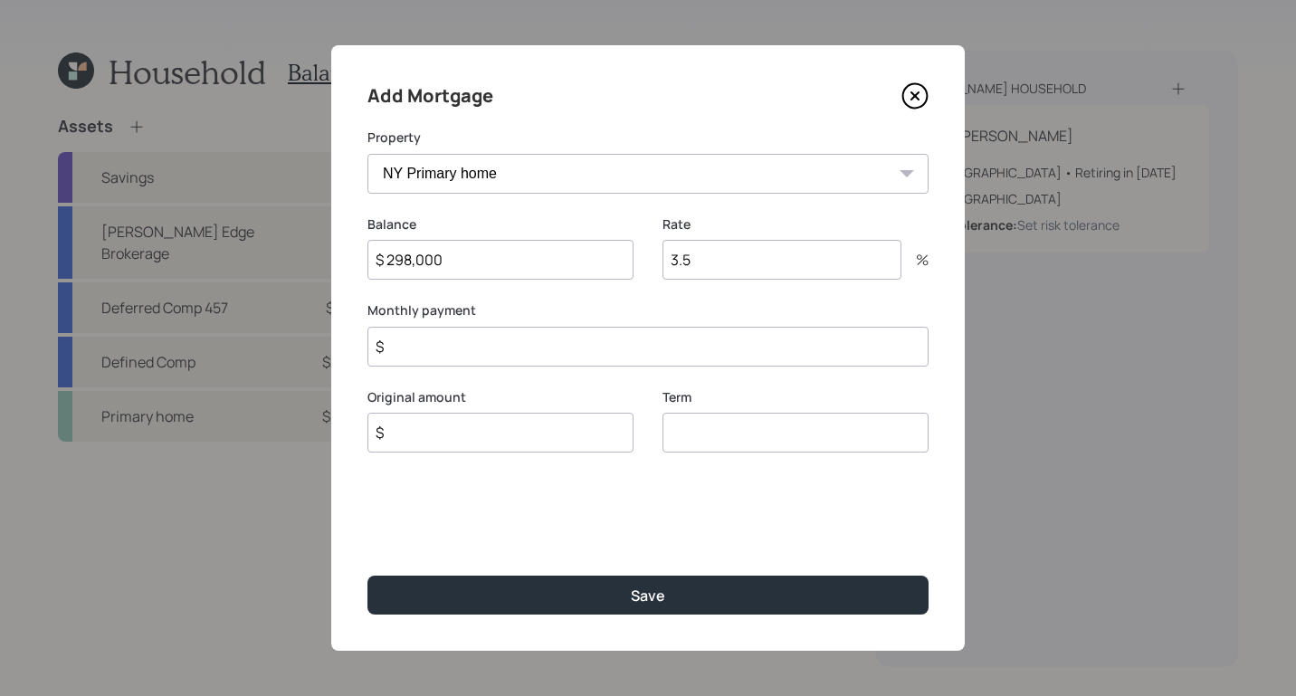
click at [579, 347] on input "$" at bounding box center [647, 347] width 561 height 40
click at [355, 423] on div "Add Mortgage Property NY Primary home Balance $ 298,000 Rate 3.5 % Monthly paym…" at bounding box center [647, 347] width 633 height 605
click at [749, 446] on input "number" at bounding box center [795, 456] width 266 height 40
type input "30"
click at [473, 443] on input "$" at bounding box center [500, 456] width 266 height 40
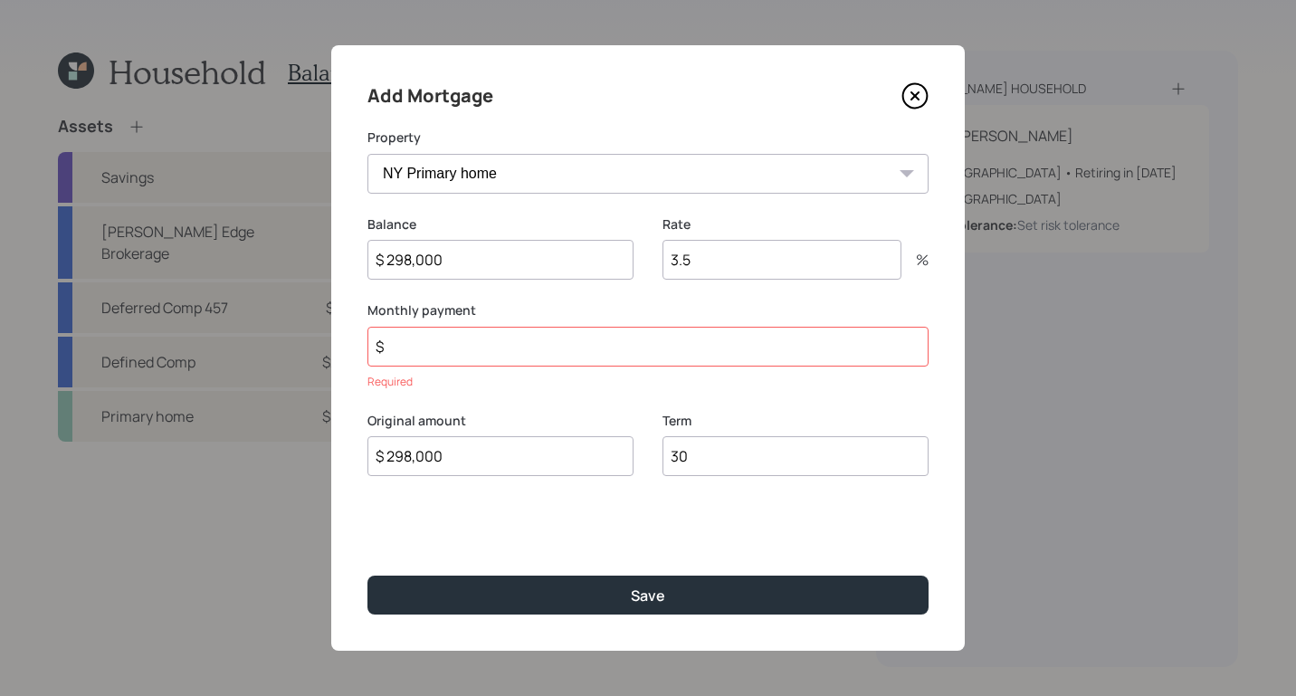
type input "$ 298,000"
click at [504, 340] on input "$" at bounding box center [647, 347] width 561 height 40
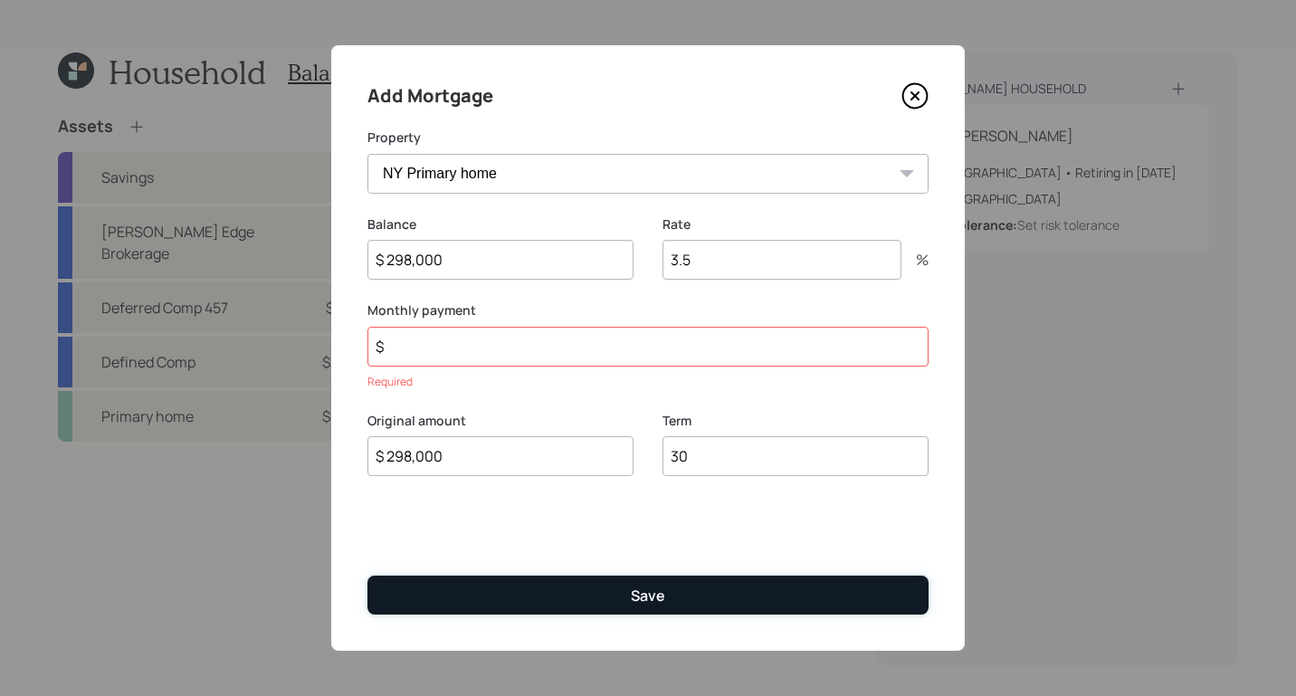
click at [670, 581] on button "Save" at bounding box center [647, 594] width 561 height 39
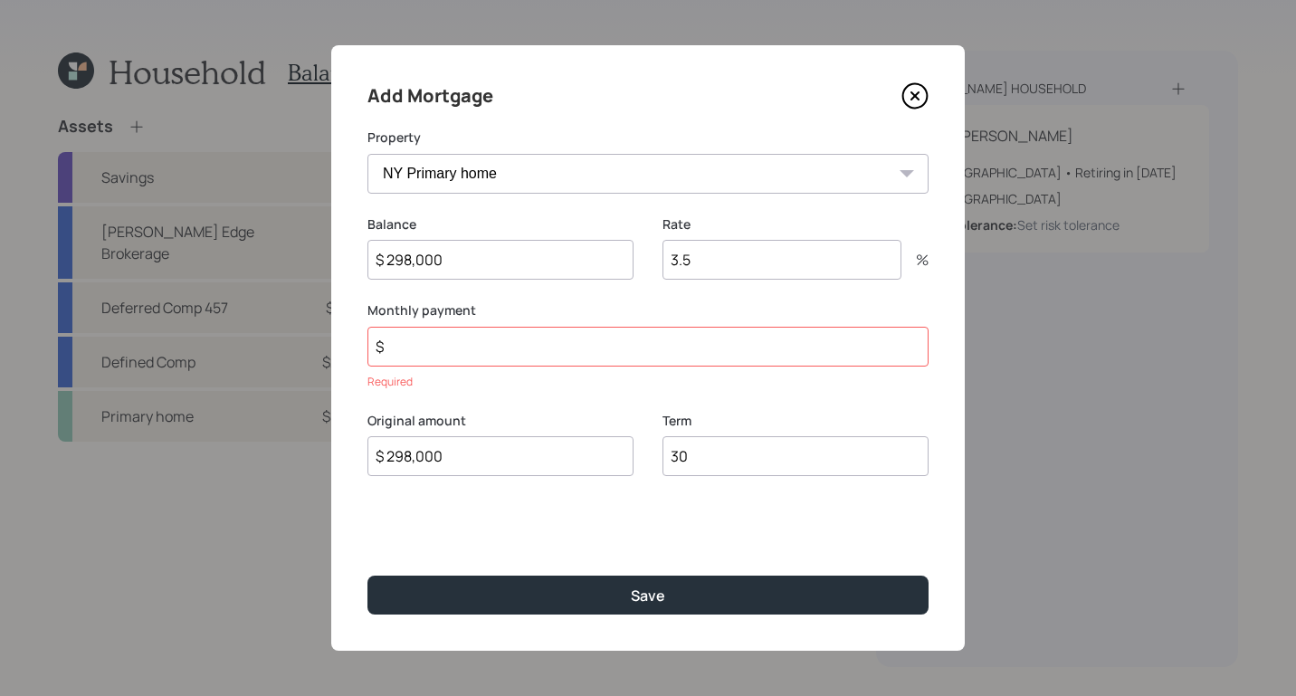
click at [640, 355] on input "$" at bounding box center [647, 347] width 561 height 40
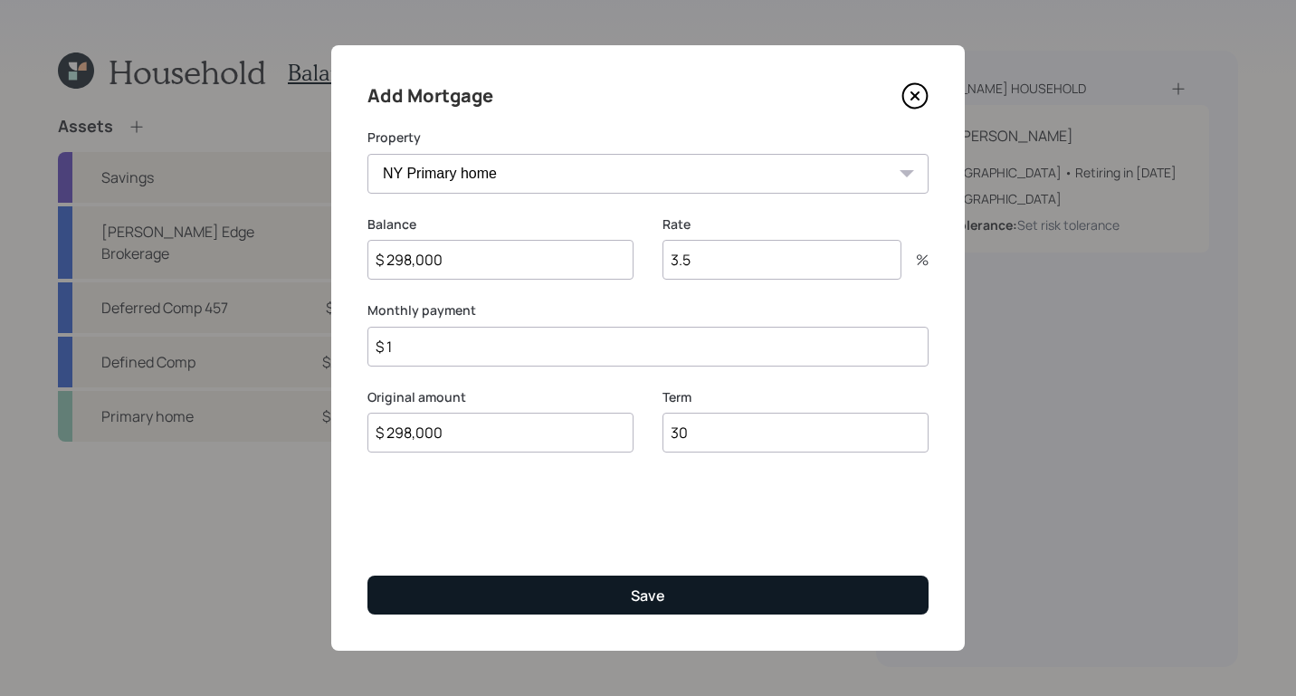
type input "$ 1"
click at [729, 599] on button "Save" at bounding box center [647, 594] width 561 height 39
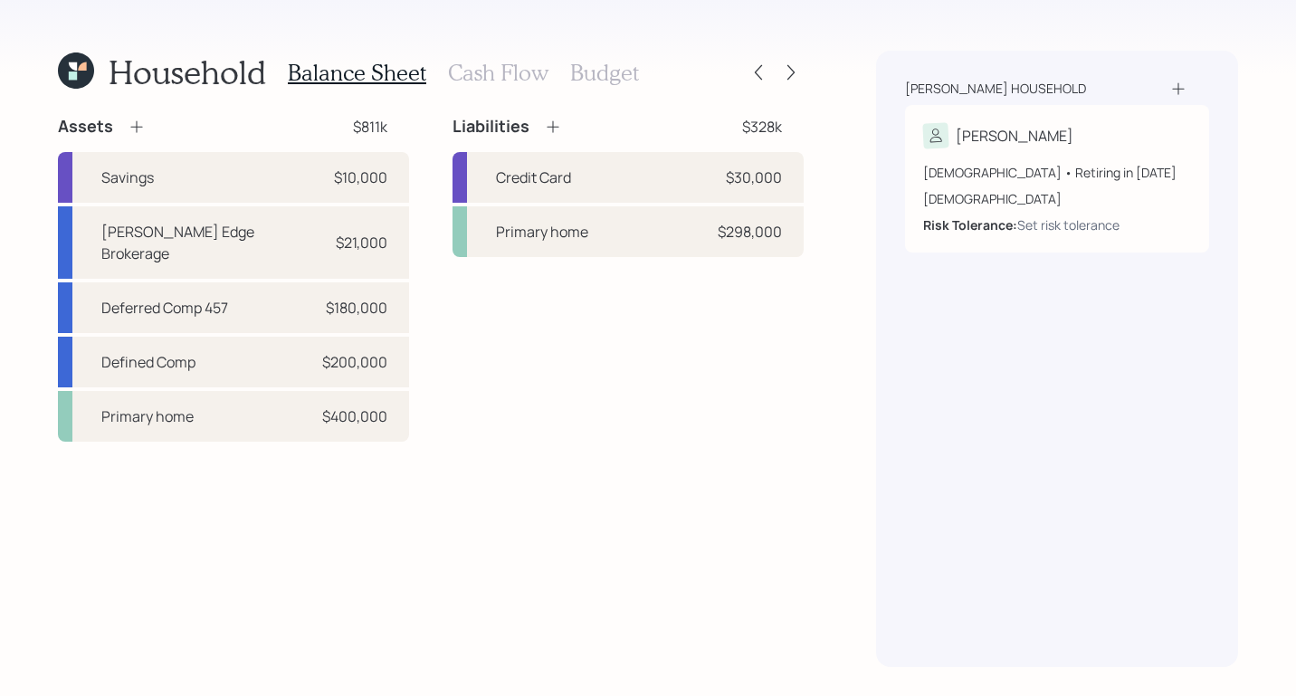
click at [492, 75] on h3 "Cash Flow" at bounding box center [498, 73] width 100 height 26
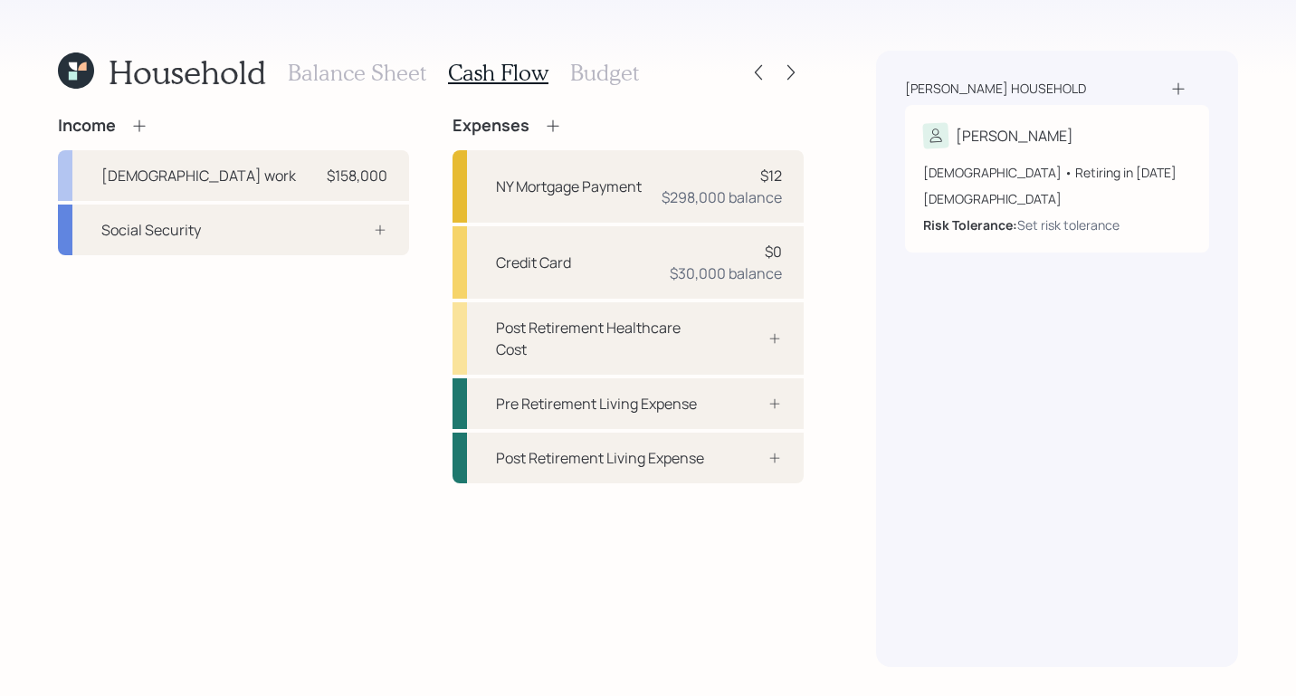
click at [141, 127] on icon at bounding box center [139, 126] width 18 height 18
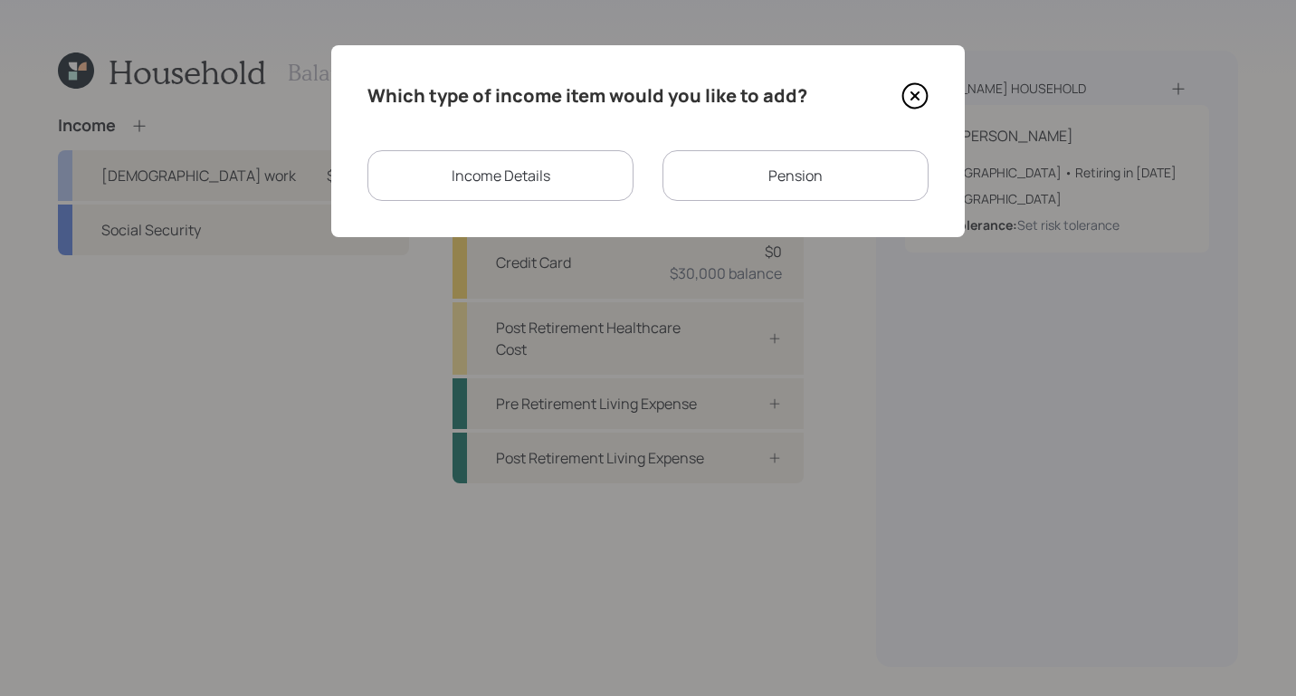
click at [772, 174] on div "Pension" at bounding box center [795, 175] width 266 height 51
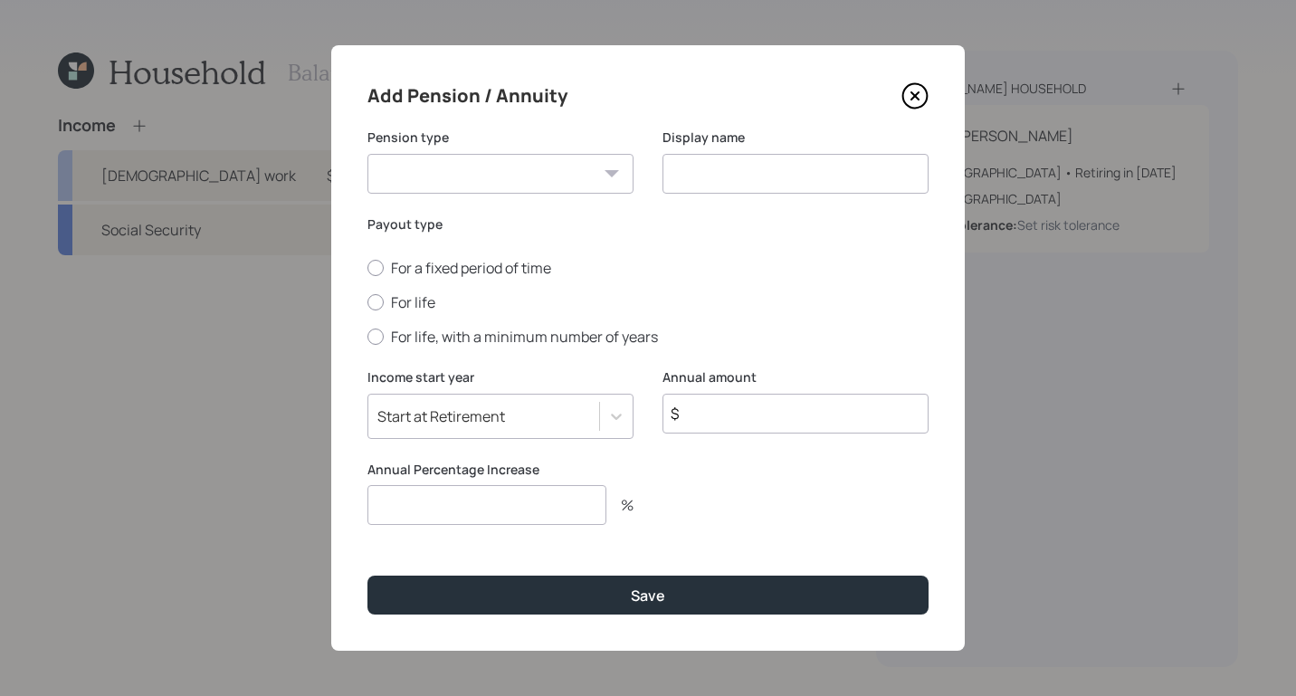
click at [552, 160] on select "Pension Annuity" at bounding box center [500, 174] width 266 height 40
select select "pension"
click at [367, 154] on select "Pension Annuity" at bounding box center [500, 174] width 266 height 40
click at [736, 158] on input at bounding box center [795, 174] width 266 height 40
type input "Pension"
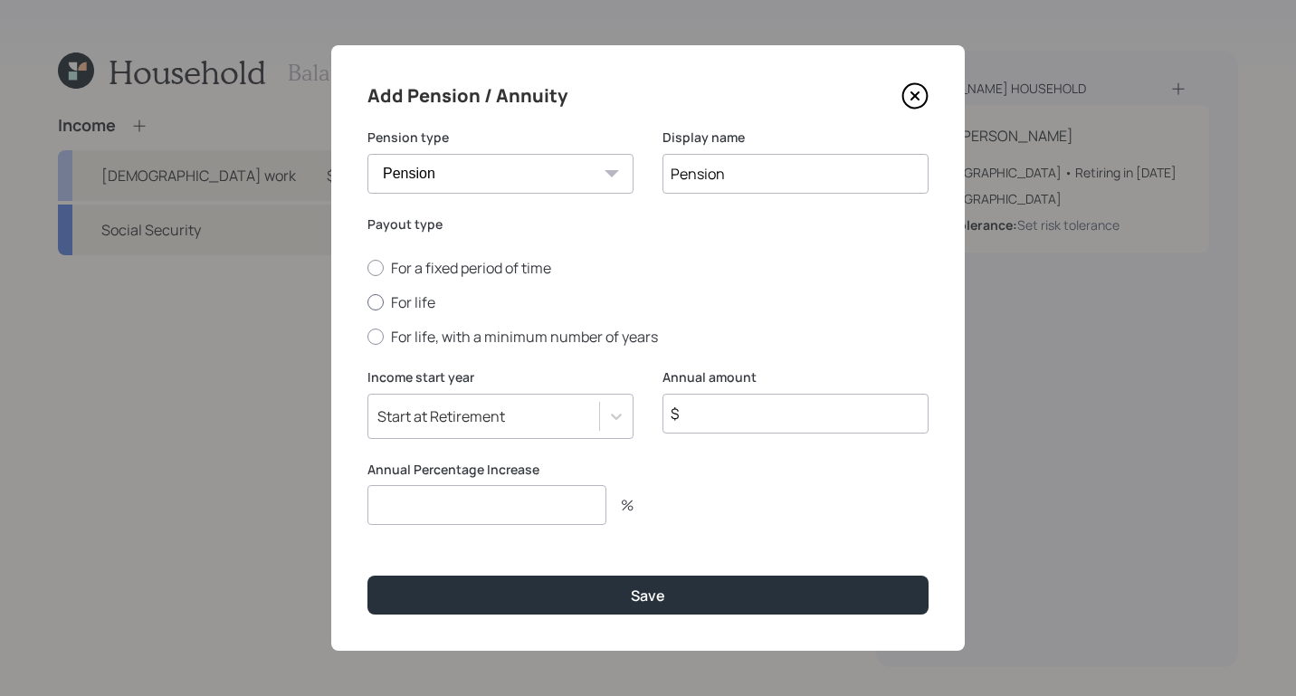
click at [380, 304] on div at bounding box center [375, 302] width 16 height 16
click at [367, 303] on input "For life" at bounding box center [366, 302] width 1 height 1
radio input "true"
click at [715, 412] on input "$" at bounding box center [795, 414] width 266 height 40
type input "$ 1"
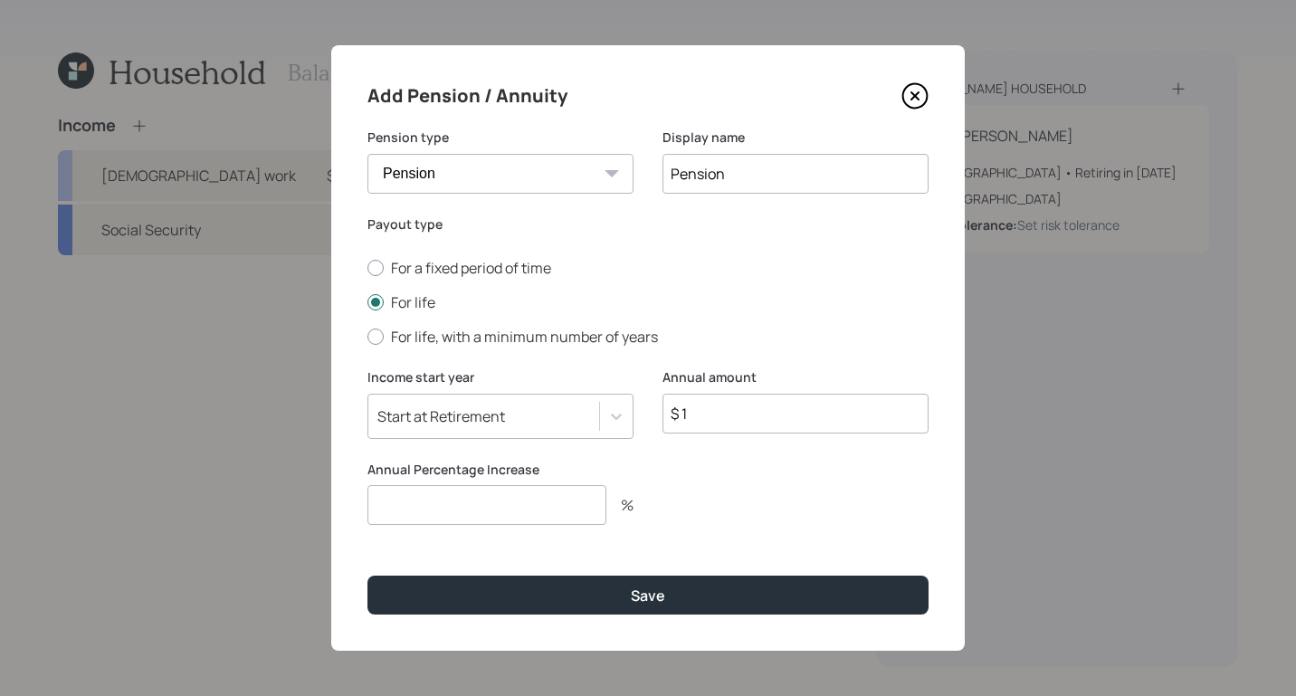
click at [439, 480] on div "Annual Percentage Increase %" at bounding box center [500, 493] width 266 height 65
click at [437, 490] on input "number" at bounding box center [486, 505] width 239 height 40
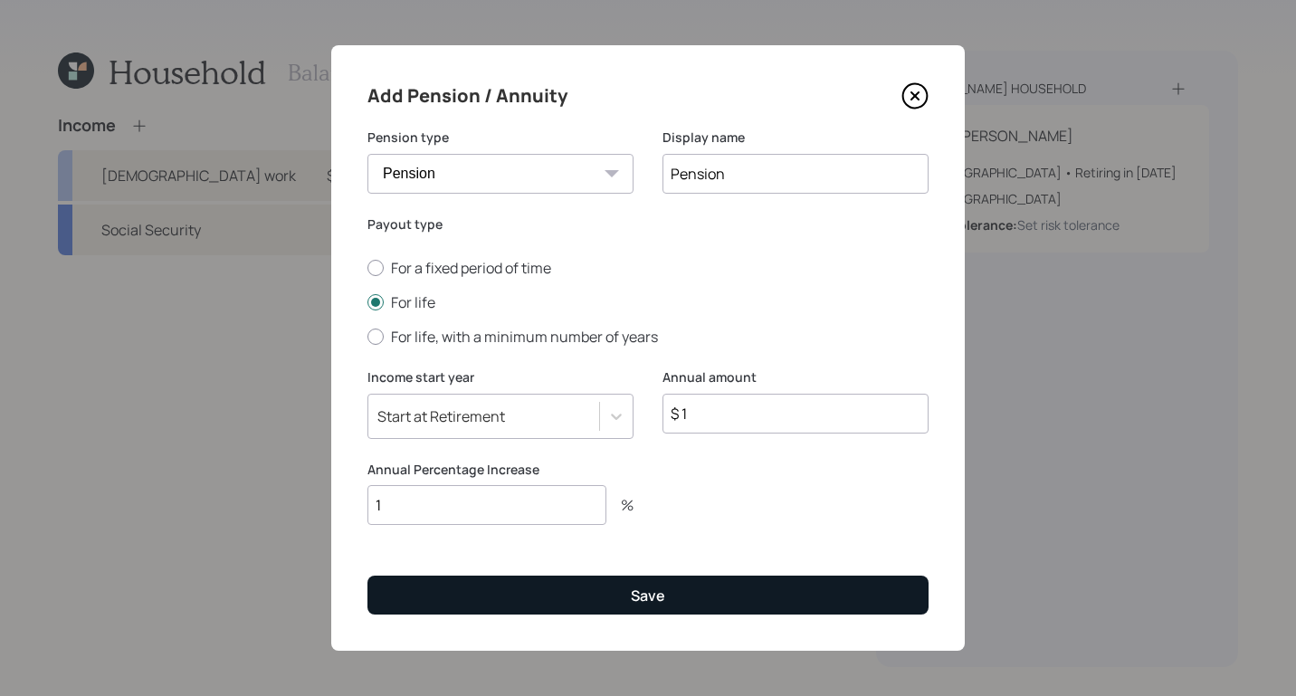
type input "1"
click at [669, 586] on button "Save" at bounding box center [647, 594] width 561 height 39
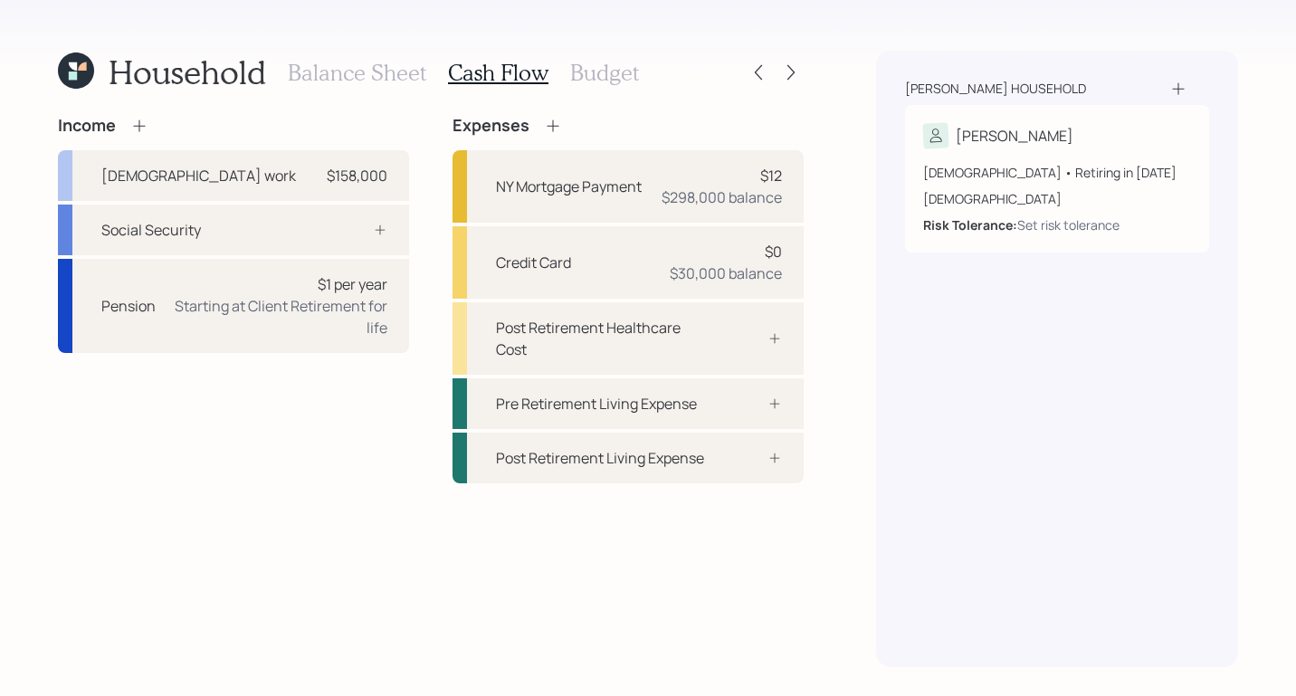
click at [321, 73] on h3 "Balance Sheet" at bounding box center [357, 73] width 138 height 26
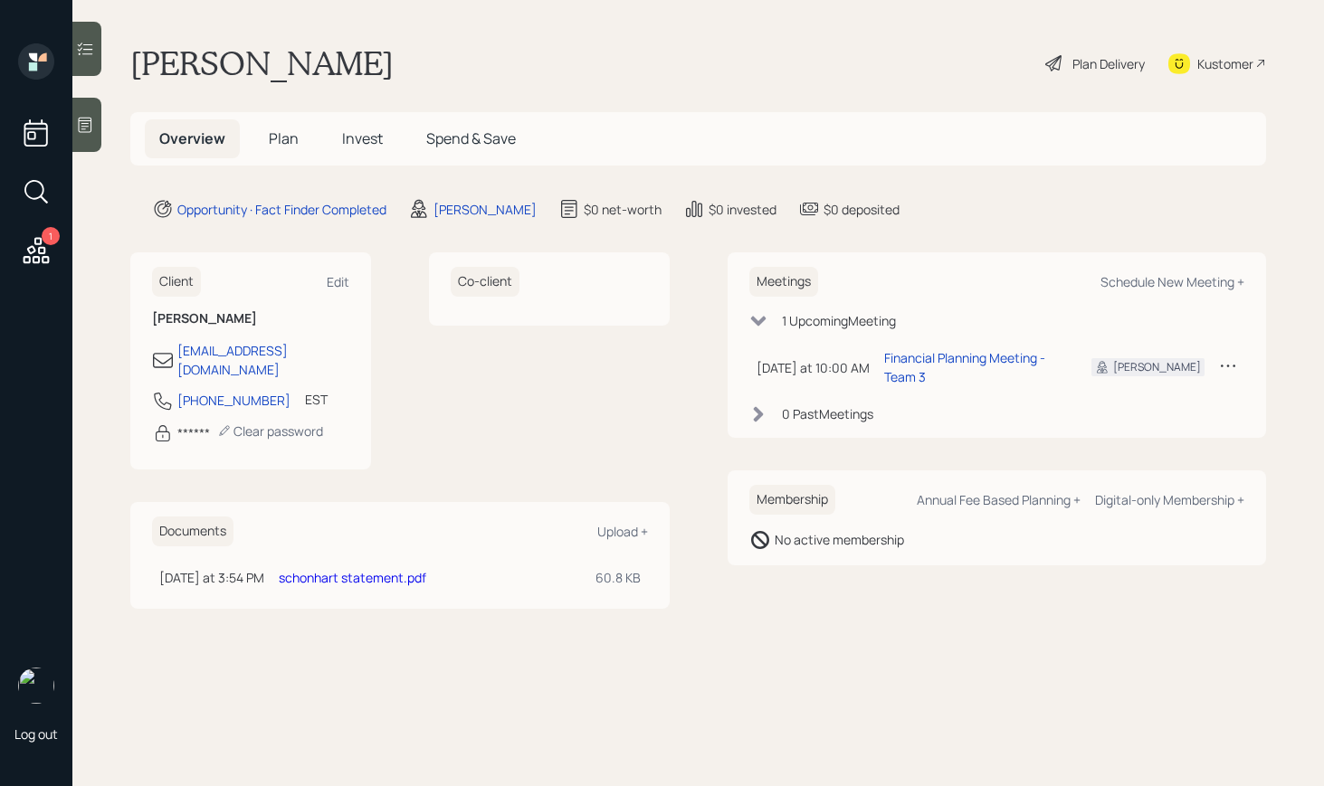
click at [424, 569] on link "schonhart statement.pdf" at bounding box center [352, 577] width 147 height 17
